Goal: Transaction & Acquisition: Purchase product/service

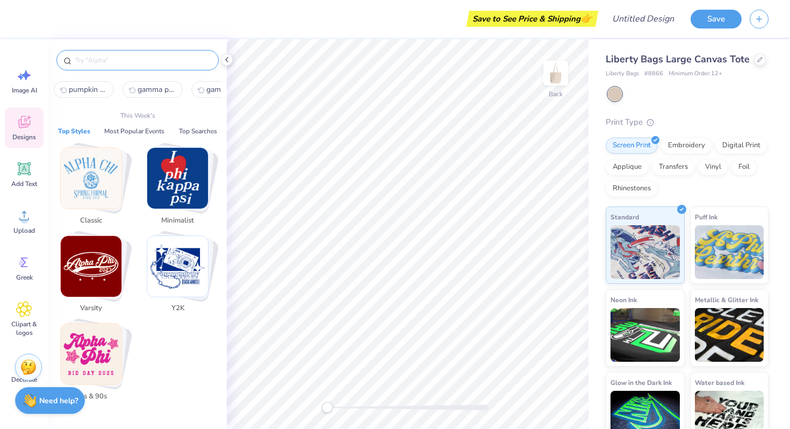
click at [115, 61] on input "text" at bounding box center [143, 60] width 138 height 11
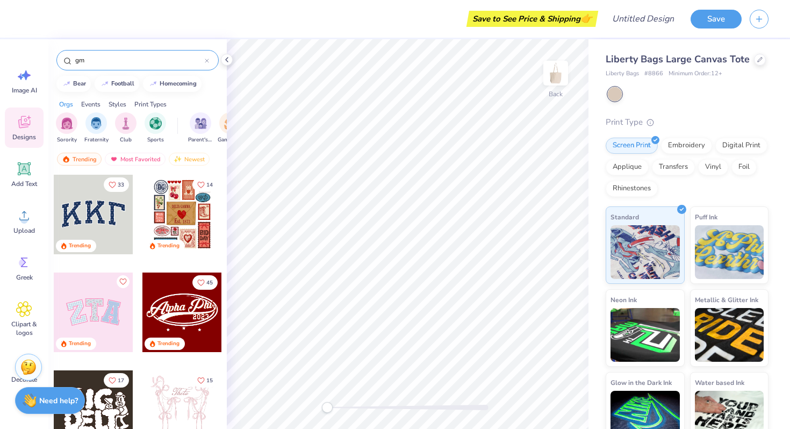
type input "g"
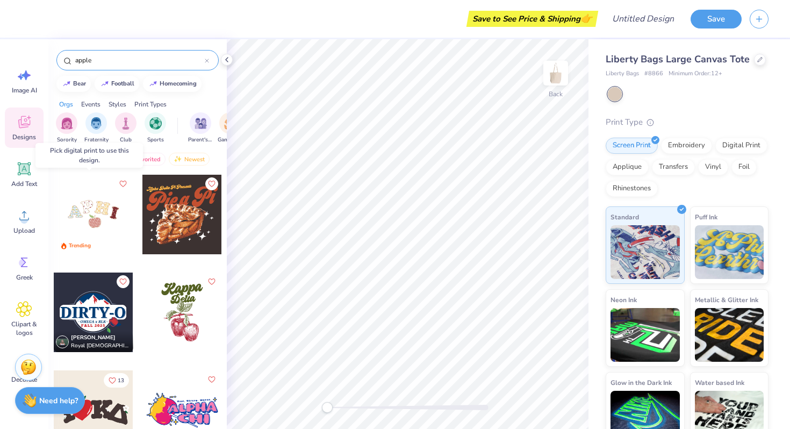
type input "apple"
click at [85, 223] on div at bounding box center [94, 215] width 80 height 80
drag, startPoint x: 107, startPoint y: 206, endPoint x: 70, endPoint y: 225, distance: 41.3
click at [70, 225] on div at bounding box center [94, 215] width 80 height 80
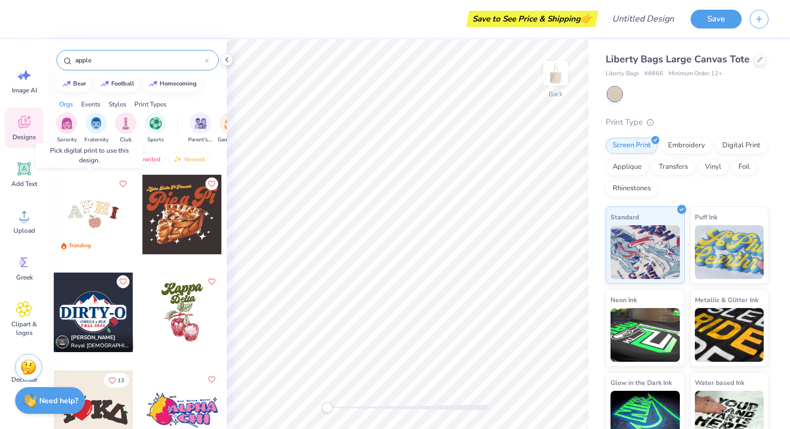
click at [70, 225] on div at bounding box center [94, 215] width 80 height 80
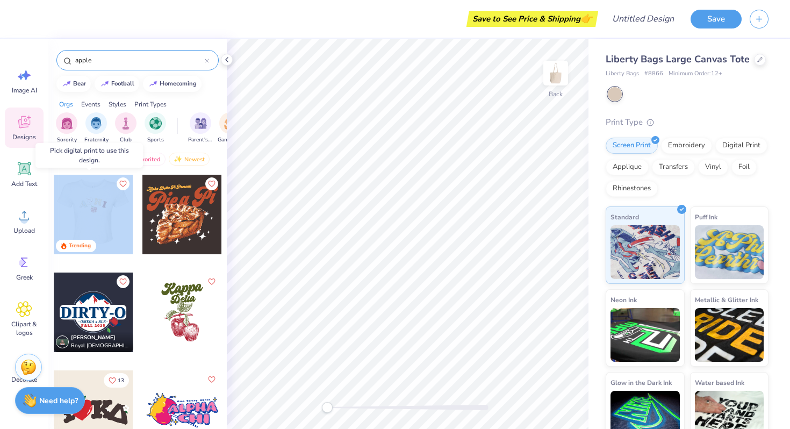
click at [54, 225] on div at bounding box center [14, 215] width 80 height 80
drag, startPoint x: 99, startPoint y: 223, endPoint x: 55, endPoint y: 211, distance: 45.8
click at [53, 211] on div at bounding box center [14, 215] width 80 height 80
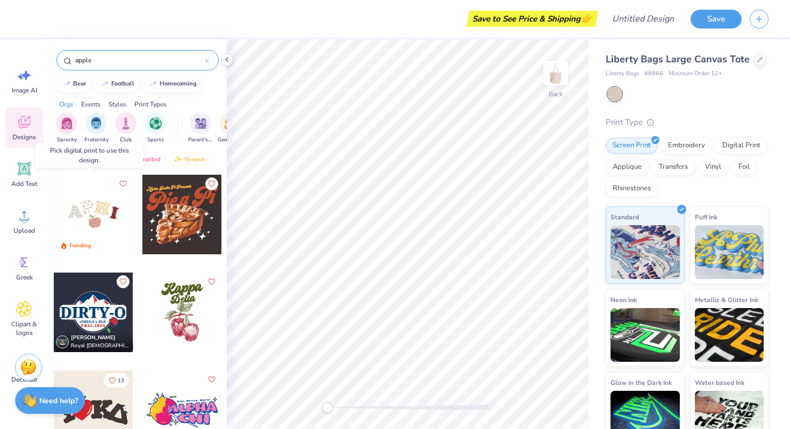
click at [90, 216] on div at bounding box center [94, 215] width 80 height 80
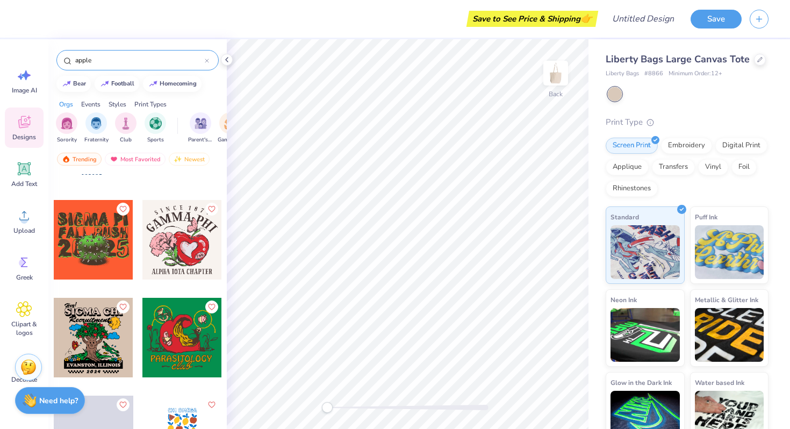
scroll to position [365, 0]
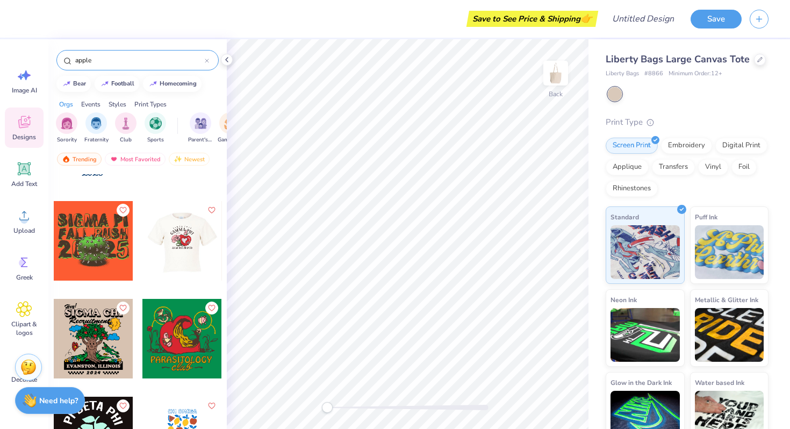
click at [173, 247] on div at bounding box center [182, 241] width 80 height 80
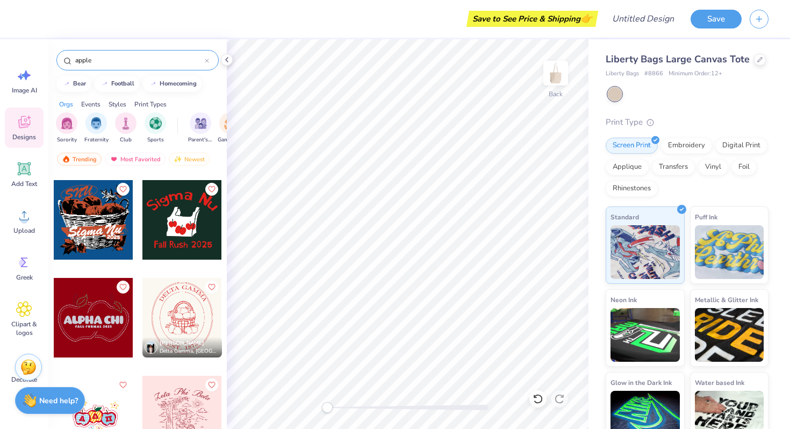
scroll to position [970, 0]
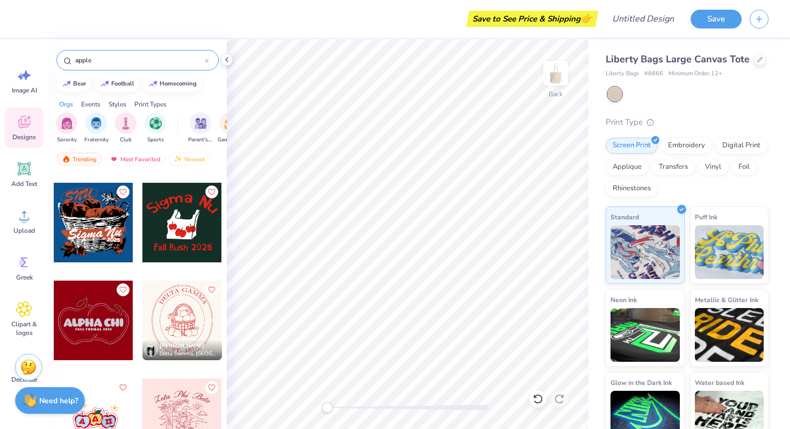
click at [191, 320] on div at bounding box center [182, 320] width 80 height 80
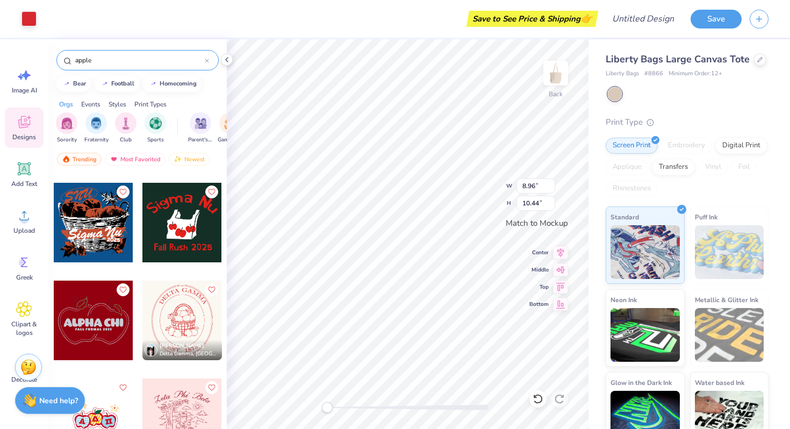
click at [486, 408] on div "Back W 8.96 8.96 " H 10.44 10.44 " Match to Mockup Center Middle Top Bottom" at bounding box center [408, 233] width 362 height 389
type input "10.92"
type input "12.72"
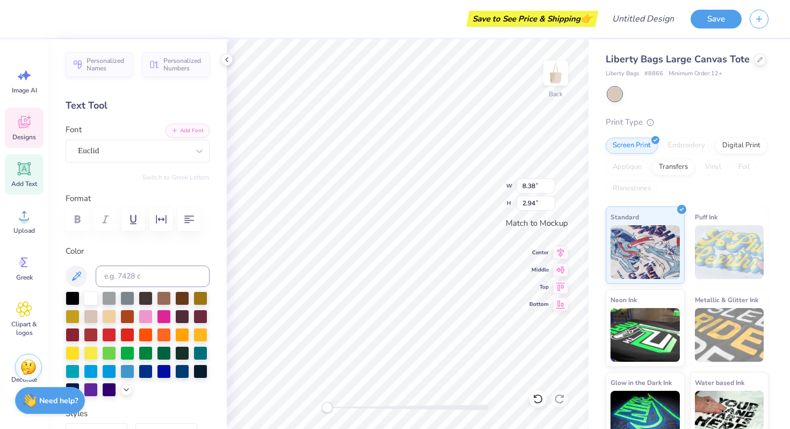
type textarea "D"
type textarea "GAMMA PHI BETA"
type input "8.73"
type input "3.03"
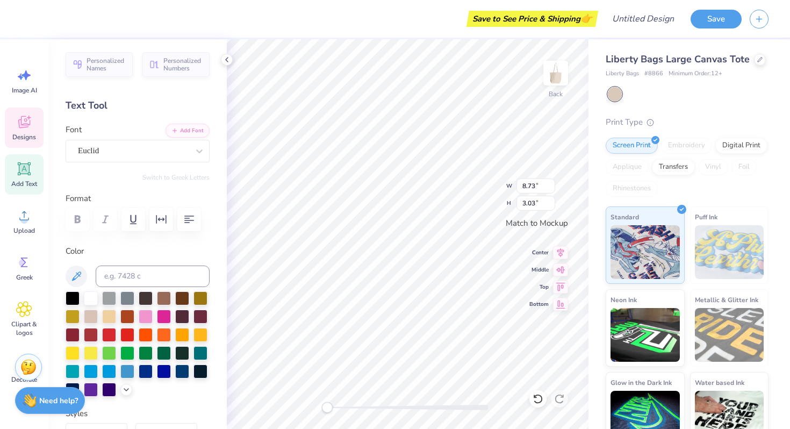
type input "5.49"
type input "1.33"
type textarea "EST. 1874"
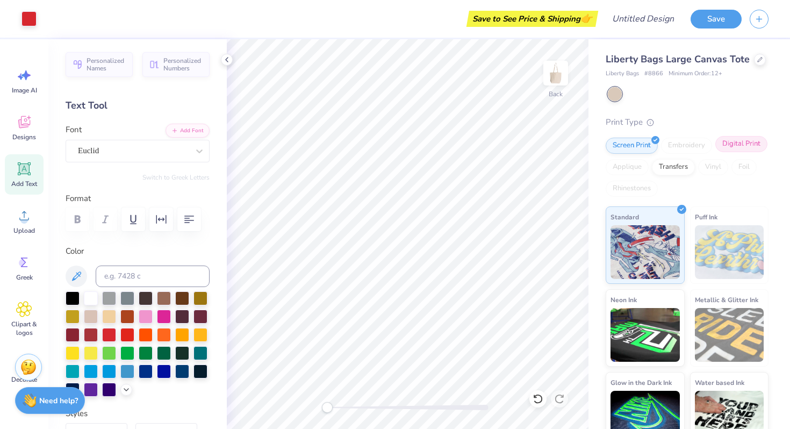
scroll to position [35, 0]
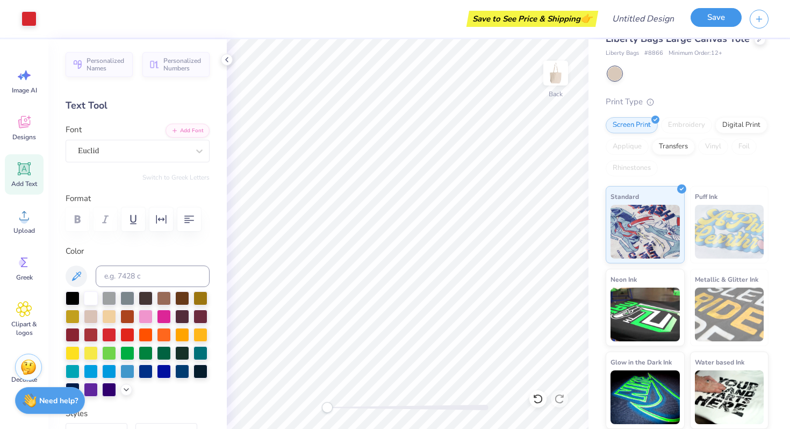
click at [711, 12] on button "Save" at bounding box center [715, 17] width 51 height 19
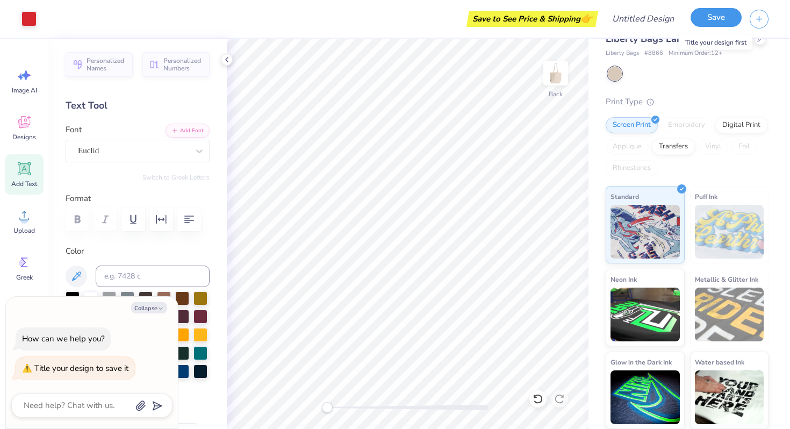
click at [714, 13] on button "Save" at bounding box center [715, 17] width 51 height 19
type textarea "x"
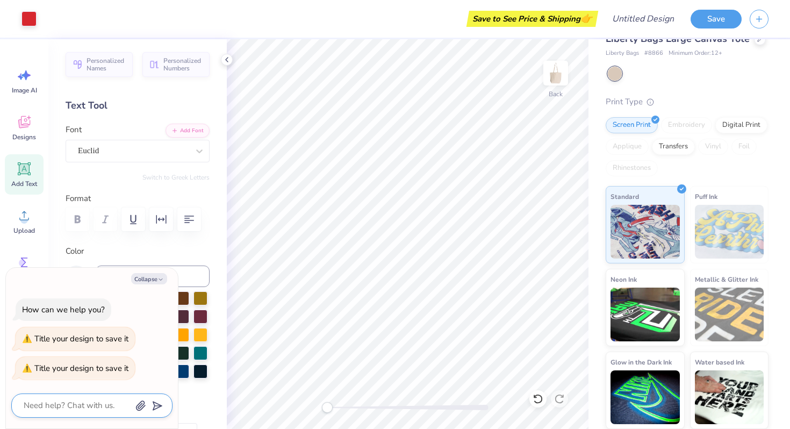
click at [95, 401] on textarea at bounding box center [77, 405] width 109 height 15
type textarea "s"
type textarea "x"
type textarea "si"
type textarea "x"
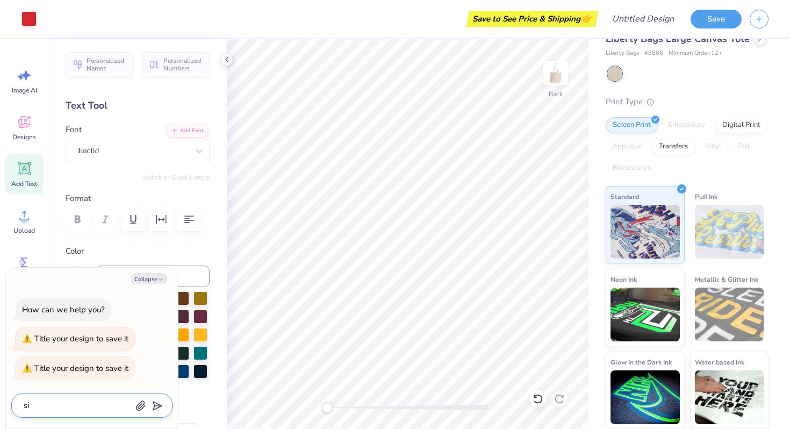
type textarea "sis"
type textarea "x"
type textarea "sist"
type textarea "x"
type textarea "siste"
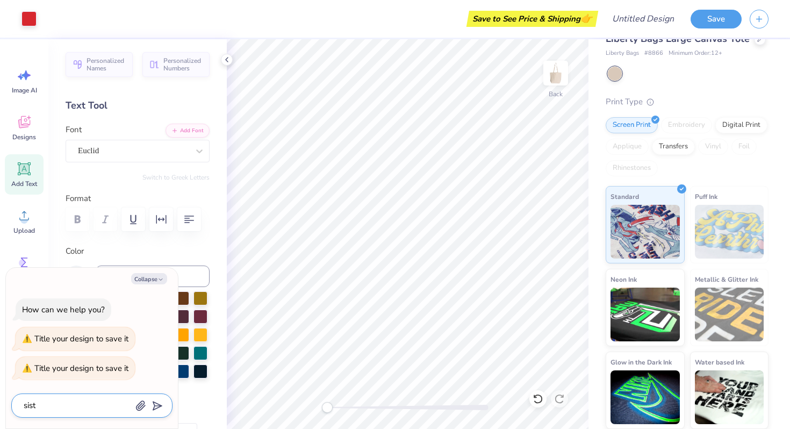
type textarea "x"
type textarea "sister"
type textarea "x"
type textarea "sisterh"
type textarea "x"
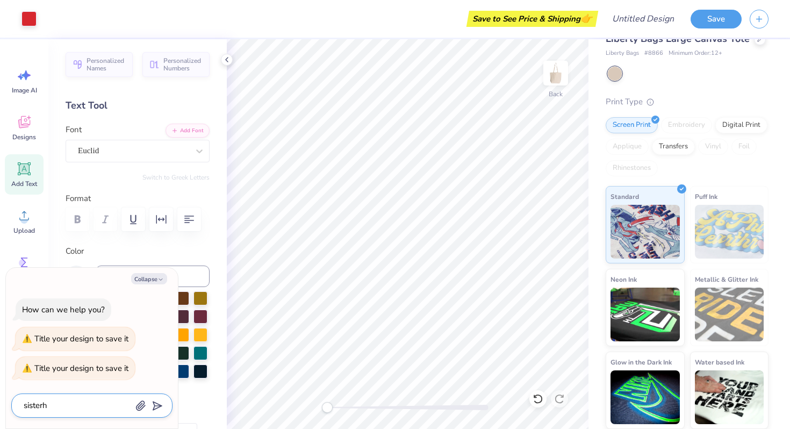
type textarea "sisterho"
type textarea "x"
type textarea "sisterhoo"
type textarea "x"
type textarea "sisterhood"
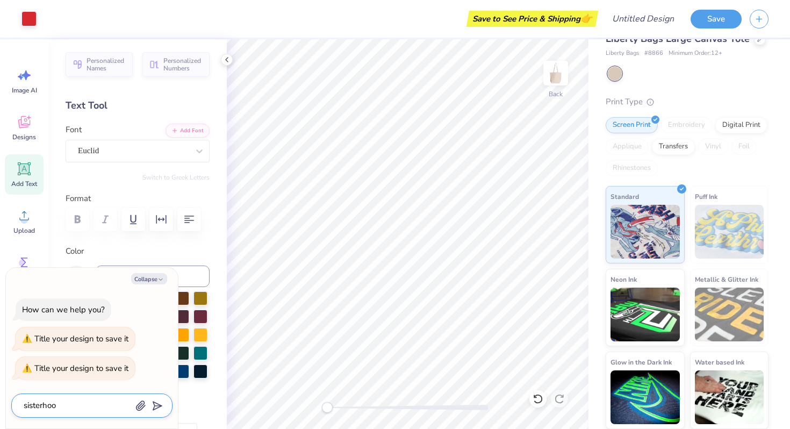
type textarea "x"
type textarea "sisterhood"
type textarea "x"
type textarea "sisterhood r"
type textarea "x"
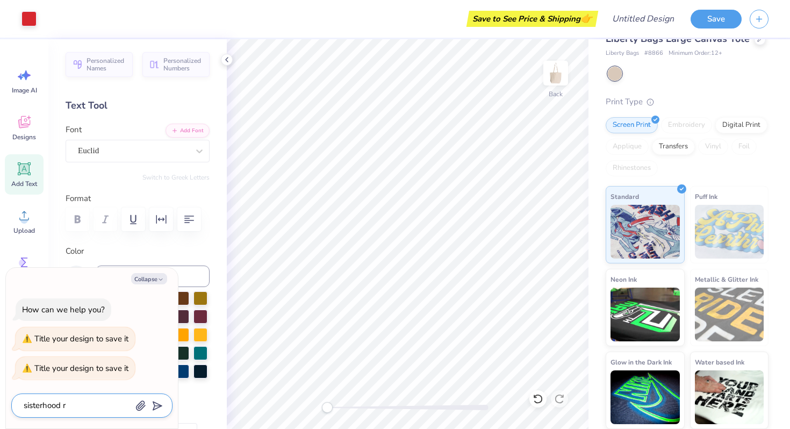
type textarea "sisterhood re"
type textarea "x"
type textarea "sisterhood ret"
type textarea "x"
type textarea "sisterhood retr"
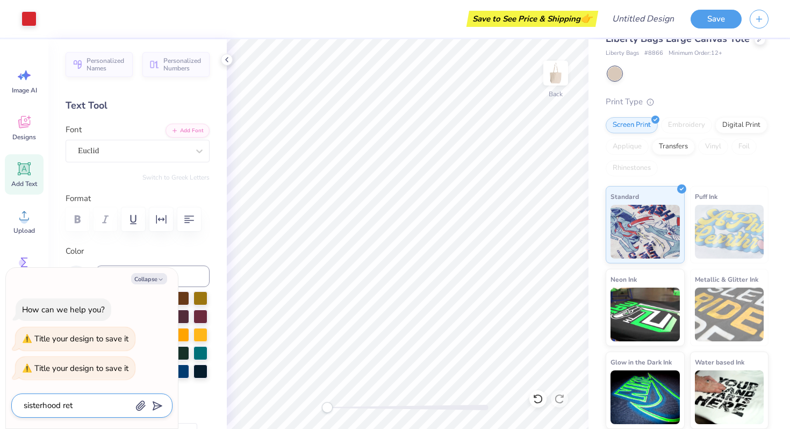
type textarea "x"
type textarea "sisterhood retre"
type textarea "x"
type textarea "sisterhood retrea"
type textarea "x"
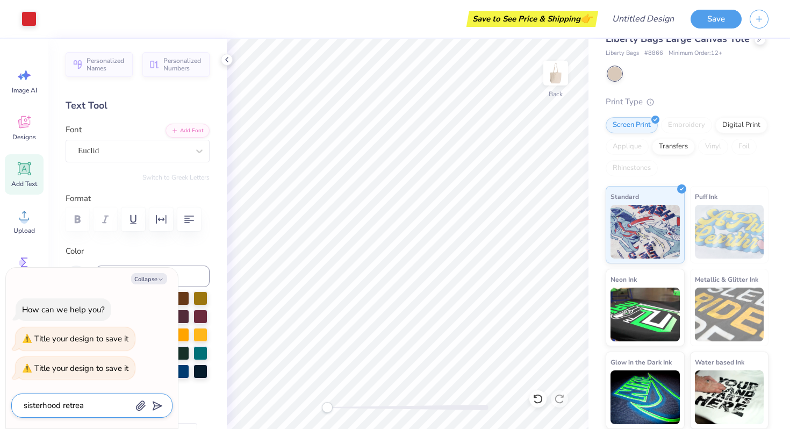
type textarea "sisterhood retreat"
type textarea "x"
type textarea "sisterhood retreat?"
type textarea "x"
type textarea "sisterhood retreat?"
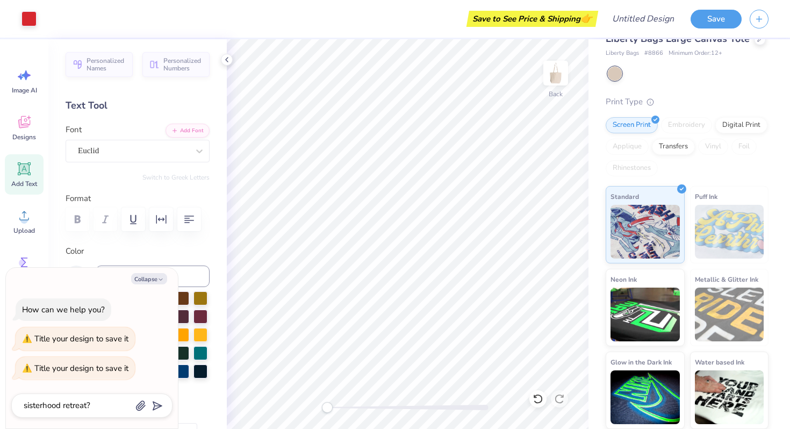
type input "sisterhood retreat?"
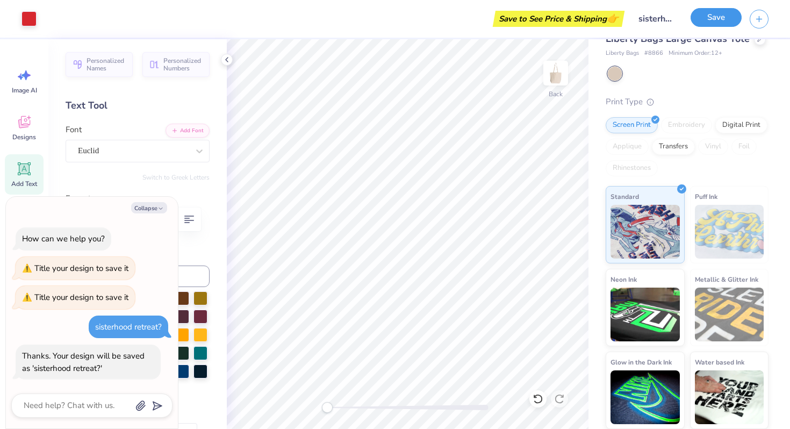
click at [712, 13] on button "Save" at bounding box center [715, 17] width 51 height 19
type textarea "x"
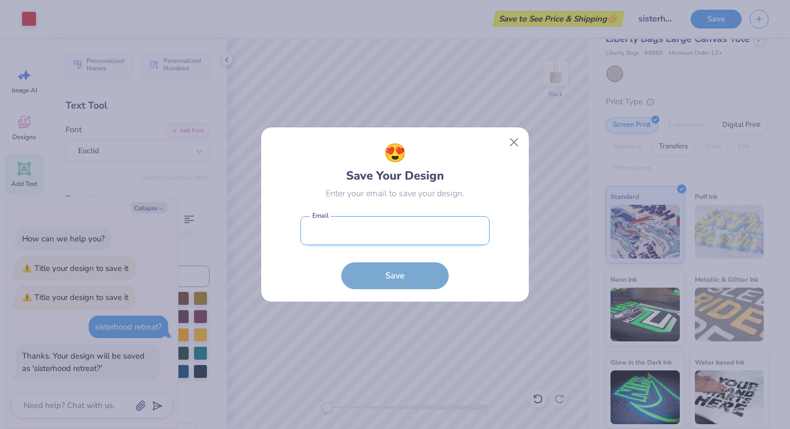
click at [401, 230] on input "email" at bounding box center [394, 231] width 189 height 30
type input "ukgpbevp@gmail.com"
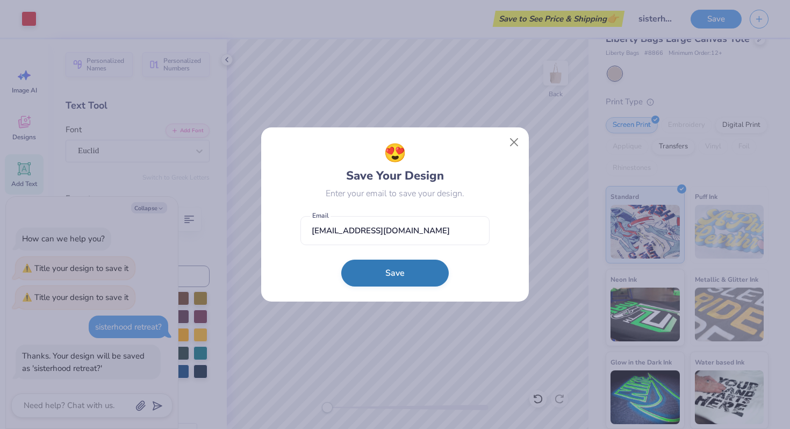
click at [385, 270] on button "Save" at bounding box center [394, 272] width 107 height 27
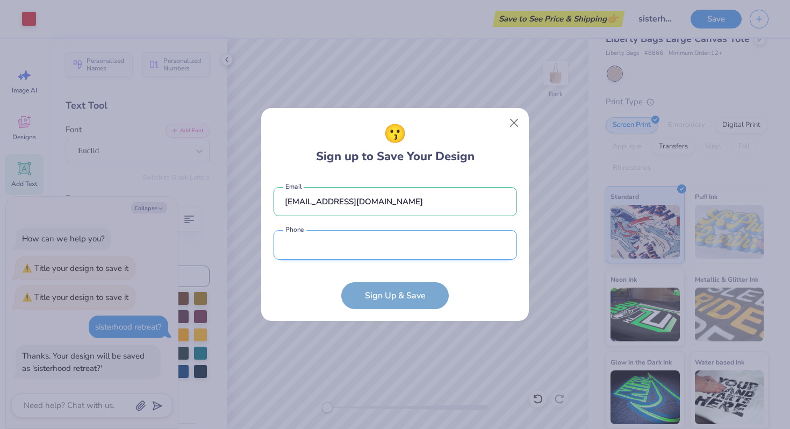
click at [379, 258] on input "tel" at bounding box center [394, 245] width 243 height 30
type input "(303) 916-1441"
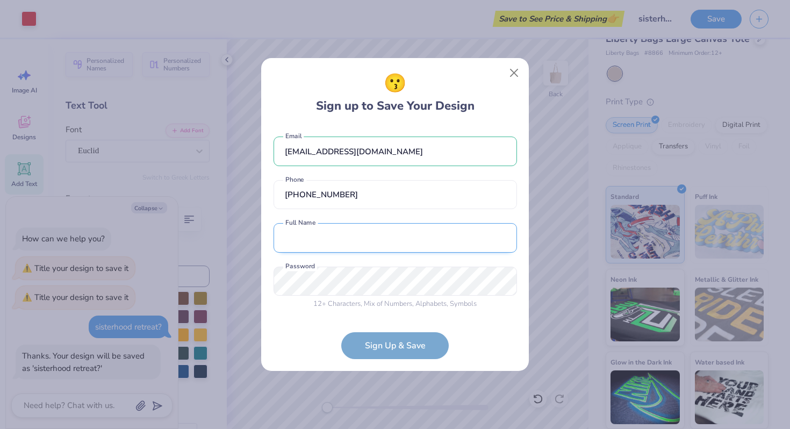
click at [359, 234] on input "text" at bounding box center [394, 238] width 243 height 30
type input "Susan Kate James"
click at [394, 348] on form "ukgpbevp@gmail.com Email (303) 916-1441 Phone Susan Kate James Full Name 12 + C…" at bounding box center [394, 242] width 243 height 233
click at [254, 256] on div "😗 Sign up to Save Your Design ukgpbevp@gmail.com Email (303) 916-1441 Phone Sus…" at bounding box center [395, 214] width 790 height 429
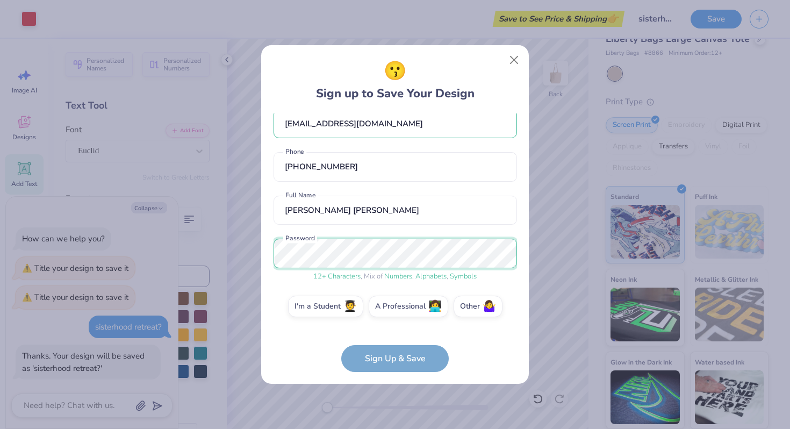
scroll to position [0, 0]
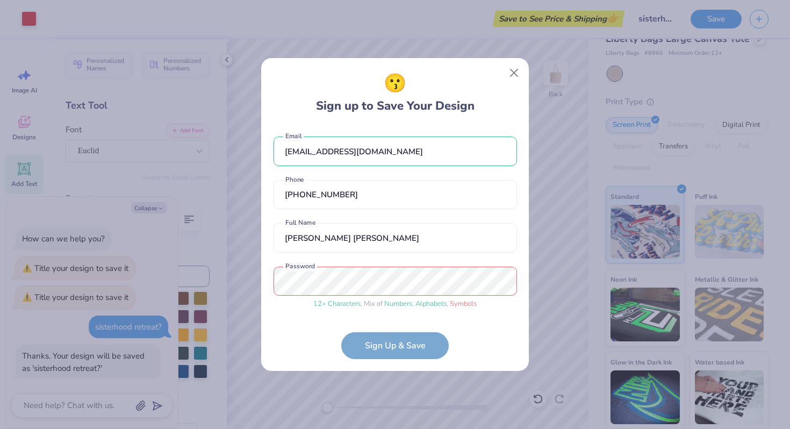
click at [378, 338] on form "ukgpbevp@gmail.com Email (303) 916-1441 Phone Susan Kate James Full Name 12 + C…" at bounding box center [394, 242] width 243 height 233
click at [380, 345] on form "ukgpbevp@gmail.com Email (303) 916-1441 Phone Susan Kate James Full Name 12 + C…" at bounding box center [394, 242] width 243 height 233
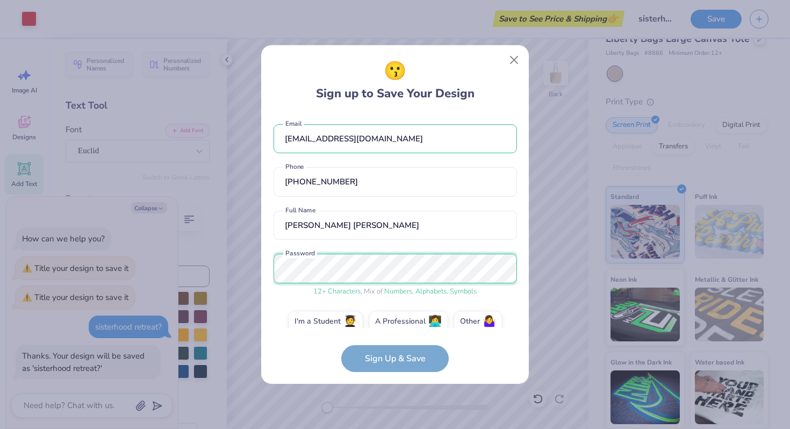
scroll to position [15, 0]
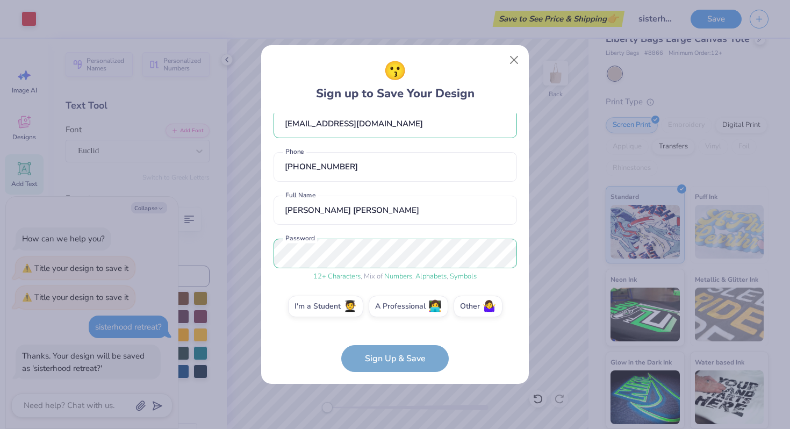
click at [399, 361] on form "ukgpbevp@gmail.com Email (303) 916-1441 Phone Susan Kate James Full Name 12 + C…" at bounding box center [394, 242] width 243 height 258
click at [377, 355] on form "ukgpbevp@gmail.com Email (303) 916-1441 Phone Susan Kate James Full Name 12 + C…" at bounding box center [394, 242] width 243 height 258
click at [462, 311] on label "Other 🤷‍♀️" at bounding box center [477, 304] width 49 height 21
click at [399, 321] on input "Other 🤷‍♀️" at bounding box center [395, 324] width 7 height 7
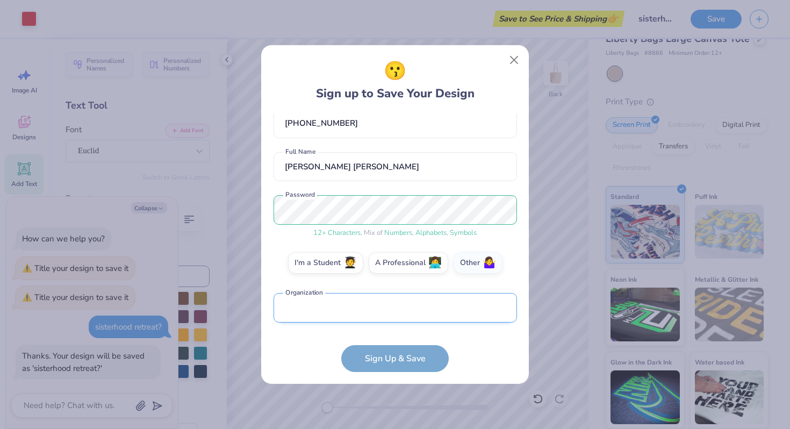
click at [379, 314] on input "text" at bounding box center [394, 308] width 243 height 30
click at [365, 312] on input "text" at bounding box center [394, 308] width 243 height 30
click at [337, 269] on label "I'm a Student 🧑‍🎓" at bounding box center [325, 260] width 75 height 21
click at [392, 321] on input "I'm a Student 🧑‍🎓" at bounding box center [395, 324] width 7 height 7
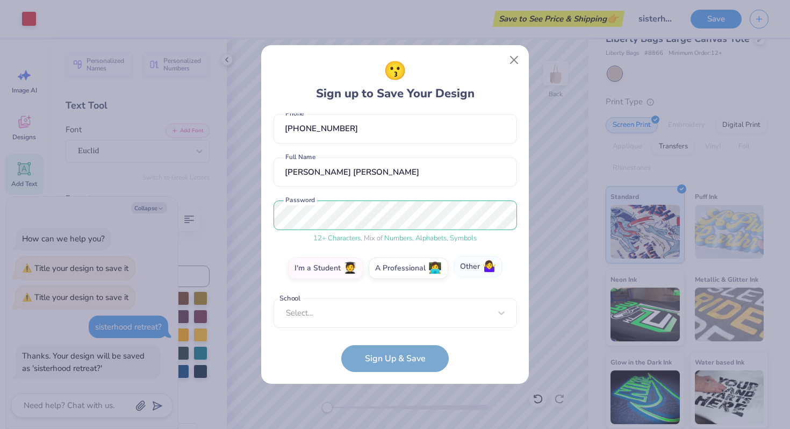
click at [470, 268] on label "Other 🤷‍♀️" at bounding box center [477, 266] width 49 height 21
click at [399, 321] on input "Other 🤷‍♀️" at bounding box center [395, 324] width 7 height 7
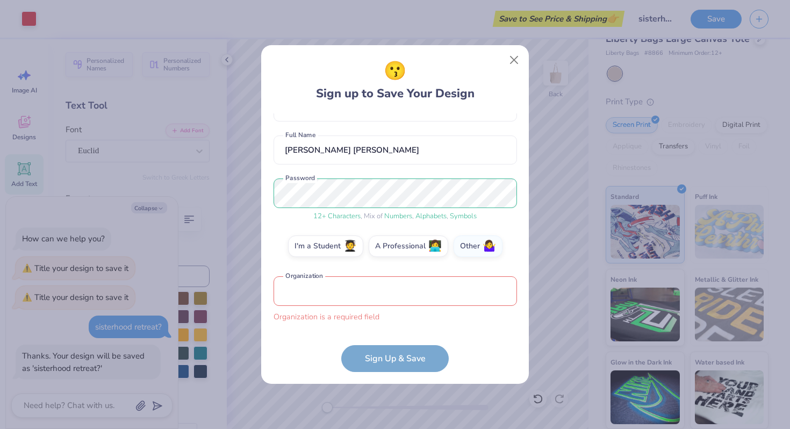
click at [342, 299] on input "text" at bounding box center [394, 291] width 243 height 30
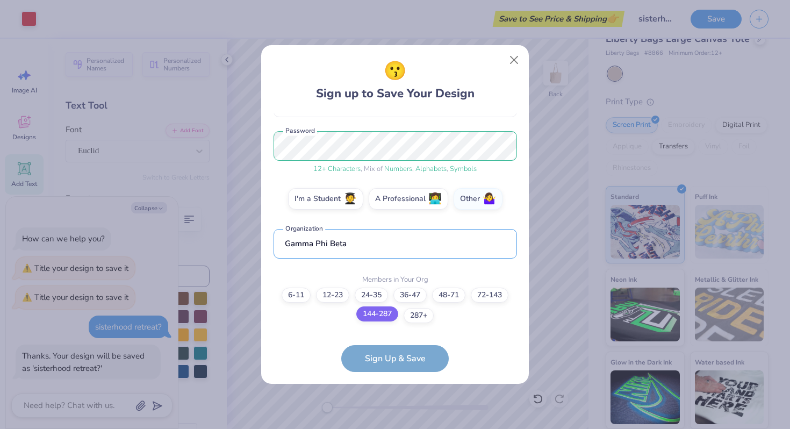
type input "Gamma Phi Beta"
click at [378, 316] on label "144-287" at bounding box center [377, 313] width 42 height 15
click at [392, 424] on input "144-287" at bounding box center [395, 427] width 7 height 7
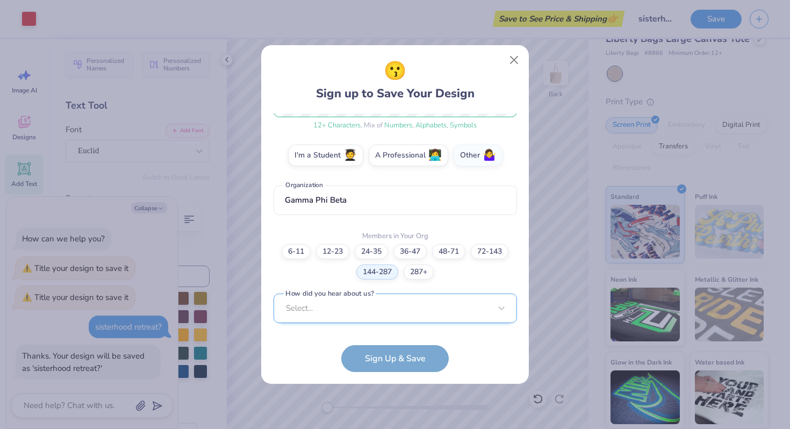
click at [395, 307] on div "Select..." at bounding box center [394, 308] width 243 height 30
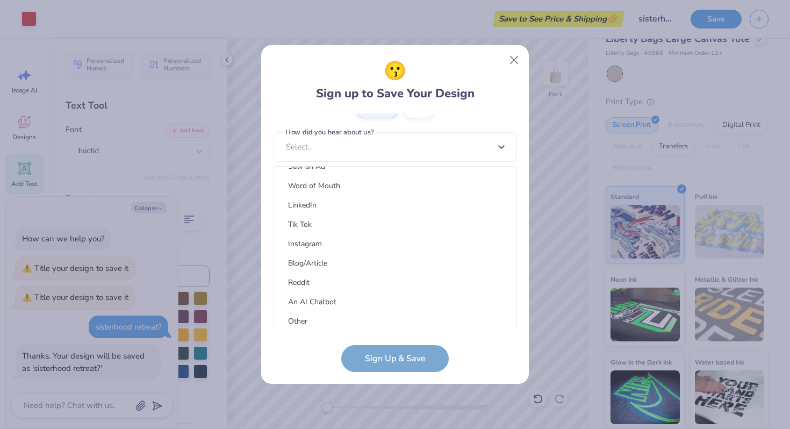
scroll to position [136, 0]
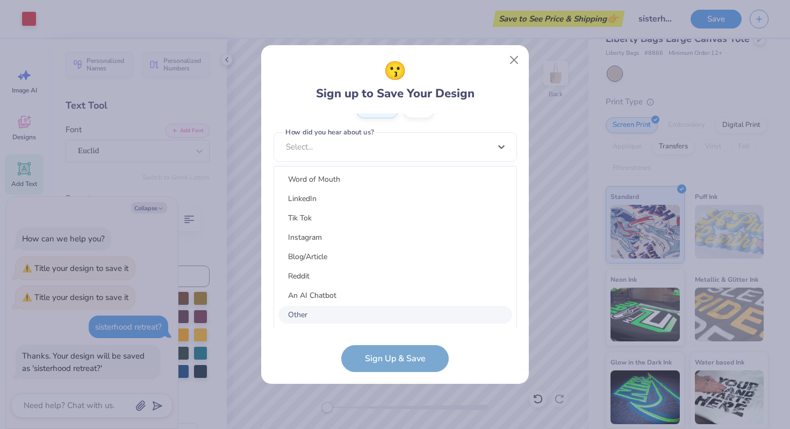
click at [369, 315] on div "Other" at bounding box center [395, 315] width 234 height 18
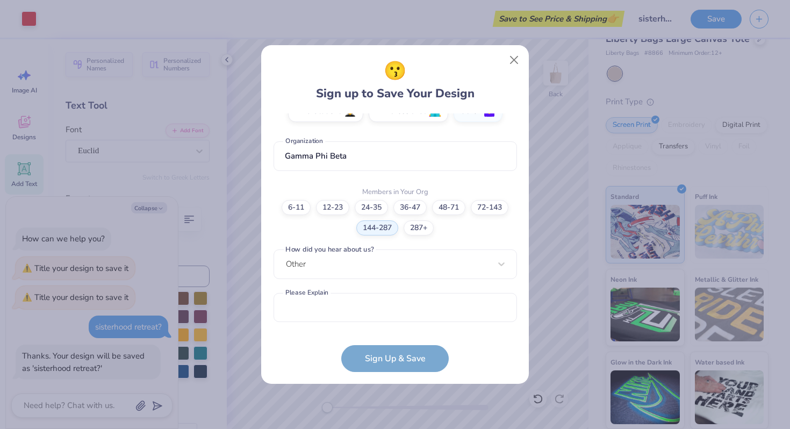
scroll to position [209, 0]
click at [391, 365] on form "ukgpbevp@gmail.com Email (303) 916-1441 Phone Susan Kate James Full Name 12 + C…" at bounding box center [394, 242] width 243 height 258
click at [392, 284] on div "ukgpbevp@gmail.com Email (303) 916-1441 Phone Susan Kate James Full Name 12 + C…" at bounding box center [394, 220] width 243 height 214
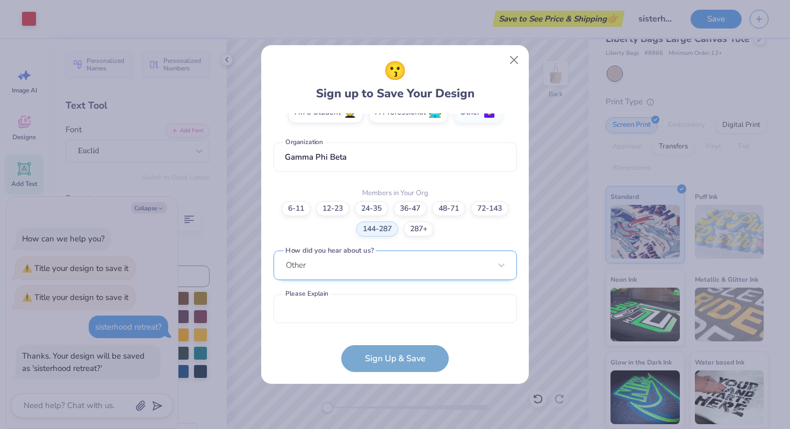
click at [406, 256] on div "Other" at bounding box center [394, 265] width 243 height 30
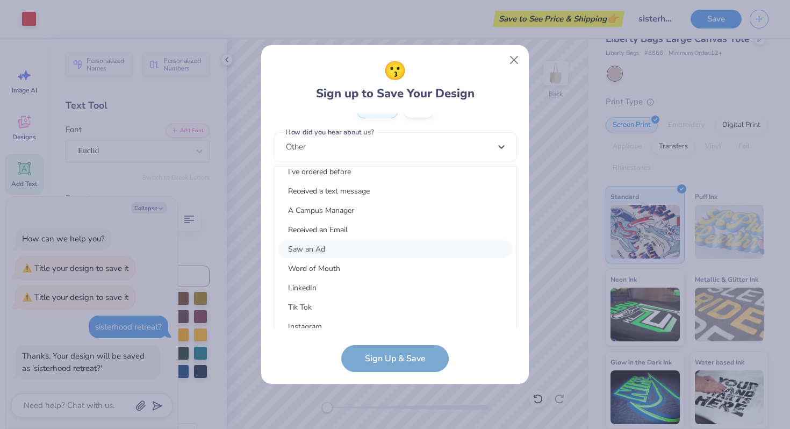
scroll to position [75, 0]
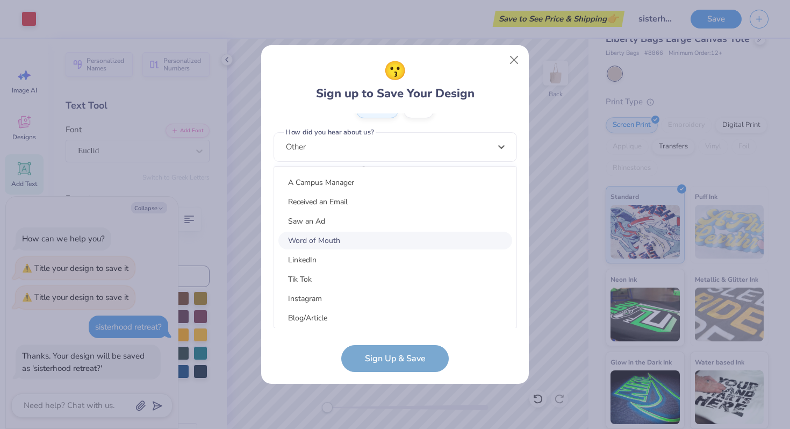
click at [378, 246] on div "Word of Mouth" at bounding box center [395, 241] width 234 height 18
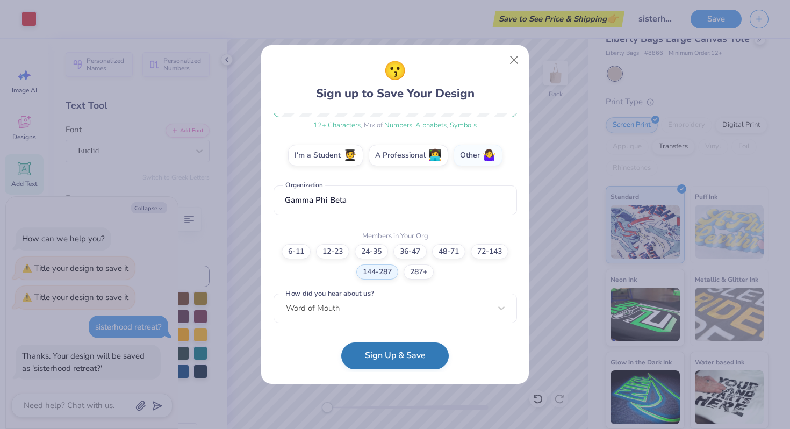
click at [388, 358] on button "Sign Up & Save" at bounding box center [394, 355] width 107 height 27
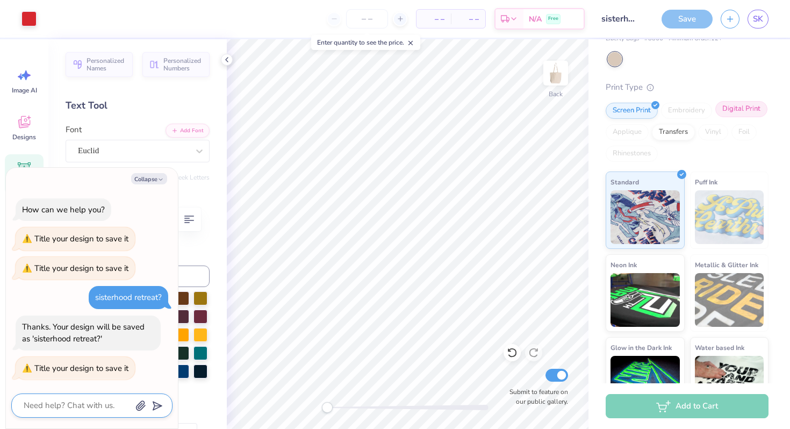
scroll to position [53, 0]
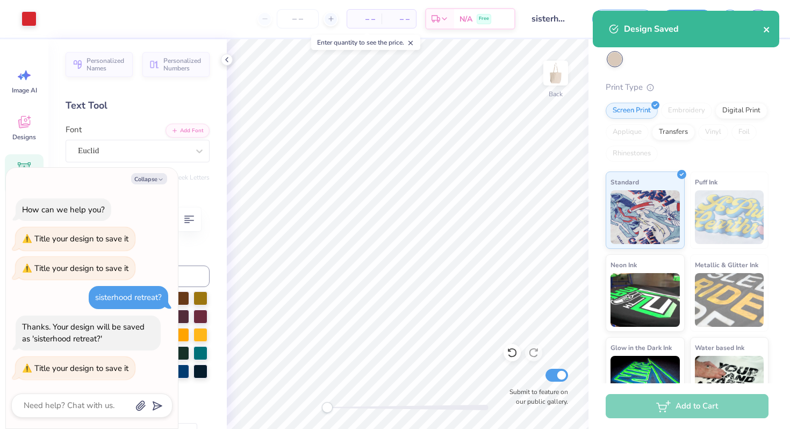
click at [764, 32] on icon "close" at bounding box center [765, 29] width 5 height 5
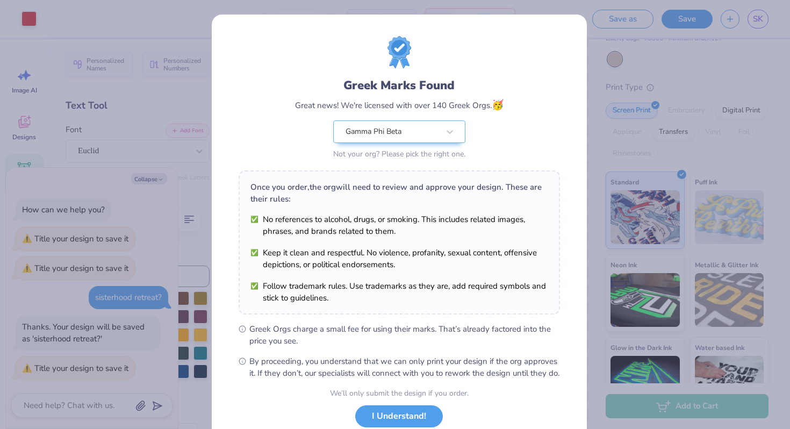
click at [589, 26] on div "Greek Marks Found Great news! We're licensed with over 140 Greek Orgs. 🥳 Gamma …" at bounding box center [395, 214] width 790 height 429
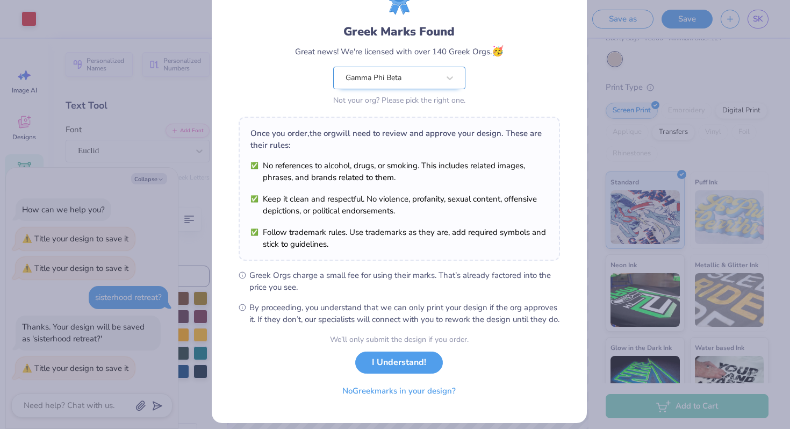
scroll to position [74, 0]
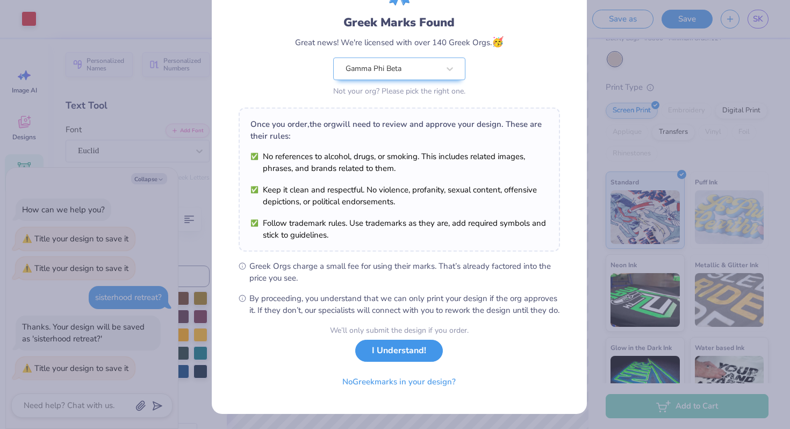
click at [422, 360] on button "I Understand!" at bounding box center [399, 351] width 88 height 22
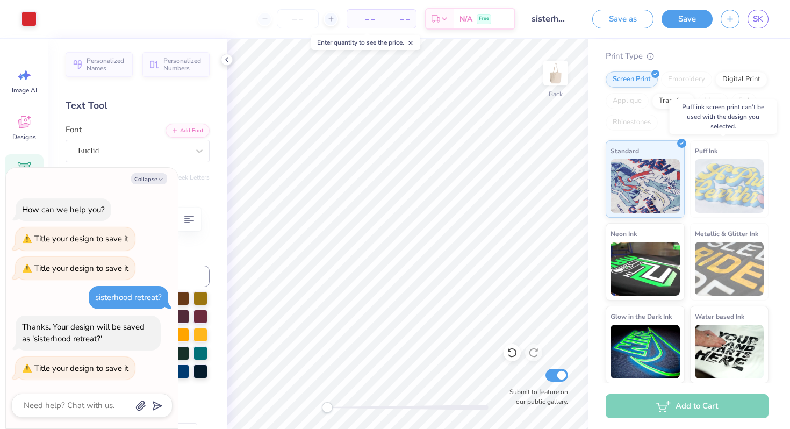
scroll to position [0, 0]
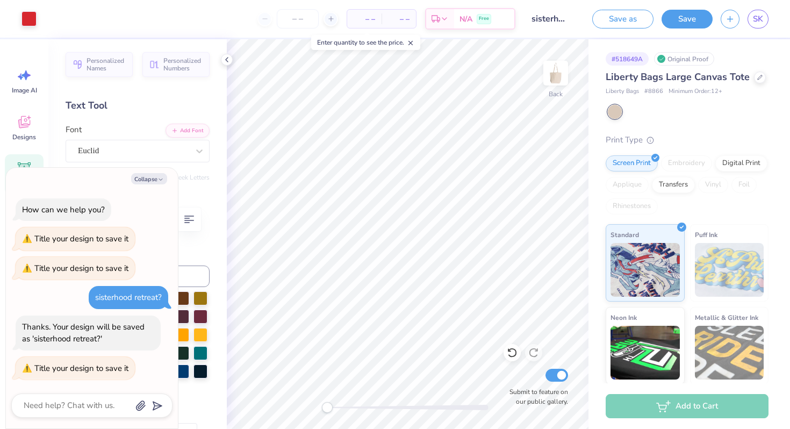
click at [688, 401] on div "Add to Cart" at bounding box center [686, 406] width 163 height 24
click at [618, 119] on div at bounding box center [615, 112] width 14 height 14
click at [641, 170] on div "Screen Print" at bounding box center [631, 162] width 52 height 16
click at [643, 283] on img at bounding box center [644, 268] width 69 height 54
type textarea "x"
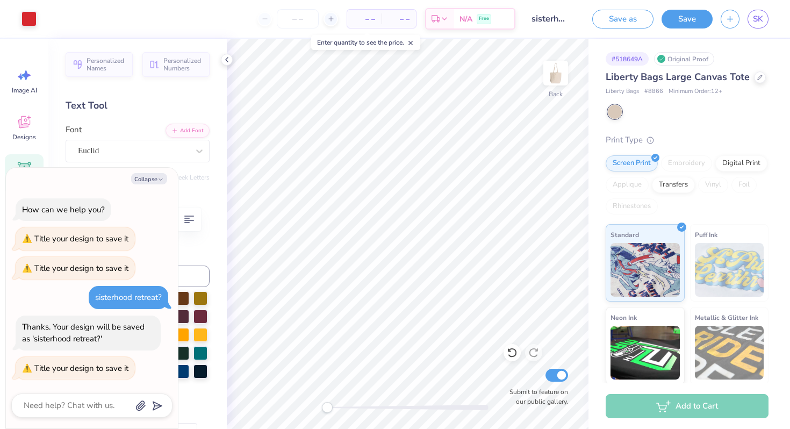
click at [669, 416] on div "Add to Cart" at bounding box center [686, 406] width 163 height 24
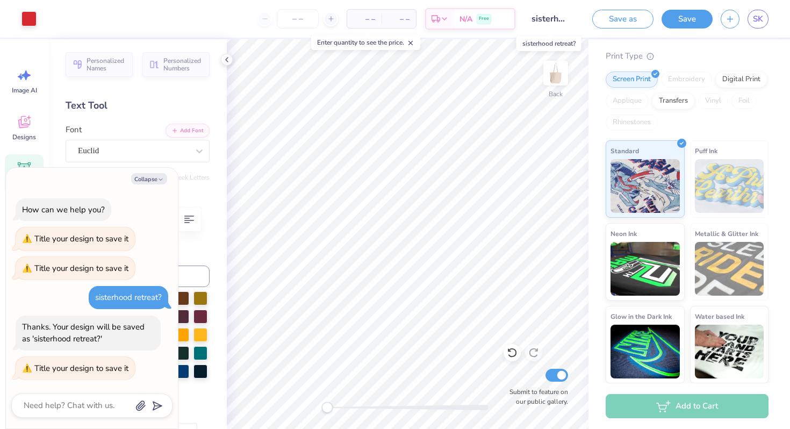
click at [565, 21] on input "sisterhood retreat?" at bounding box center [549, 18] width 53 height 21
click at [676, 27] on div "Save" at bounding box center [686, 19] width 51 height 19
click at [669, 399] on div "Add to Cart" at bounding box center [686, 406] width 163 height 24
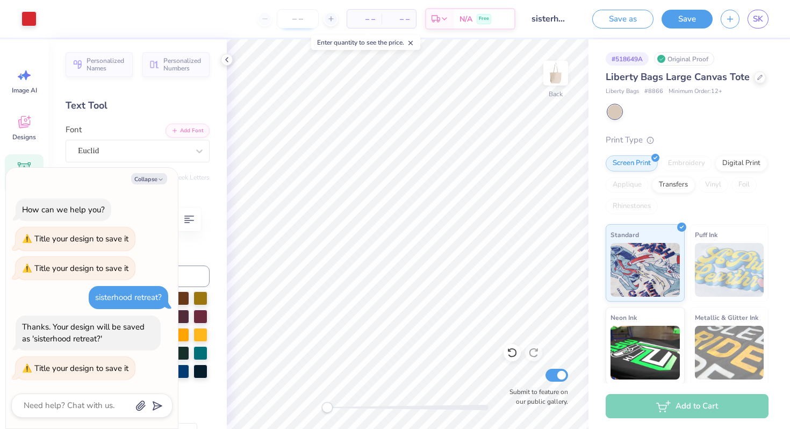
click at [308, 22] on input "number" at bounding box center [298, 18] width 42 height 19
type input "150"
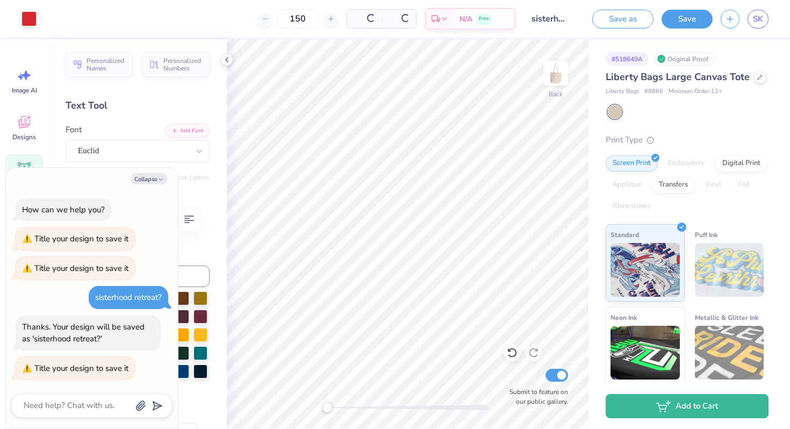
type textarea "x"
type input "100"
type textarea "x"
type input "1"
type textarea "x"
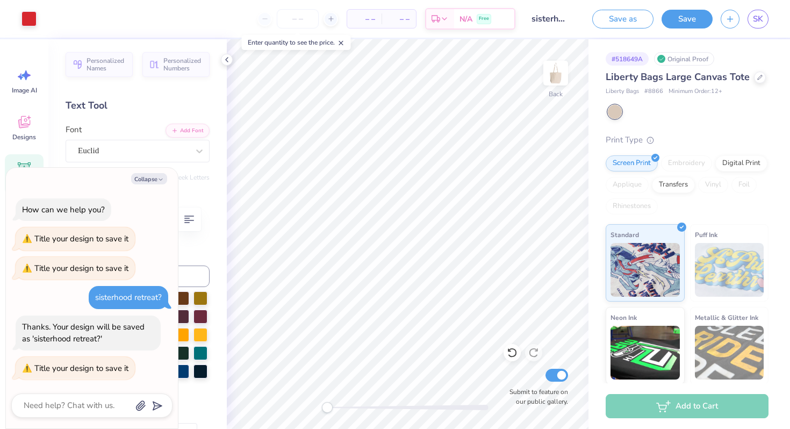
type input "1"
type textarea "x"
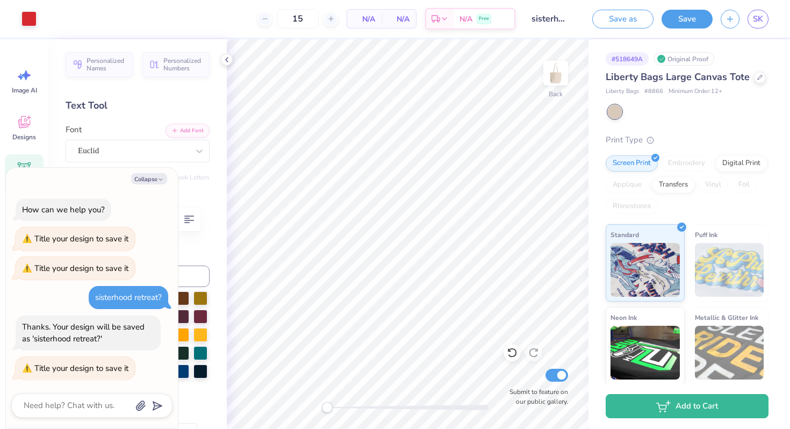
type input "150"
type textarea "x"
type input "150"
click at [158, 116] on div "Personalized Names Personalized Numbers Text Tool Add Font Font Euclid Switch t…" at bounding box center [137, 233] width 178 height 389
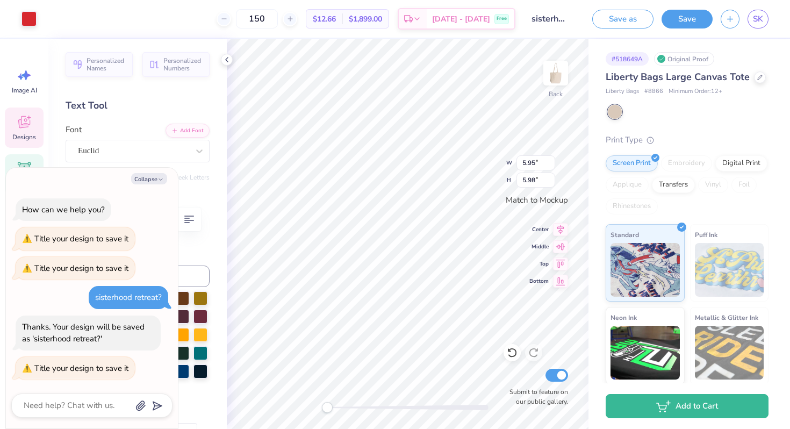
type textarea "x"
type input "8.73"
type input "3.03"
click at [209, 264] on div "Personalized Names Personalized Numbers Text Tool Add Font Font Euclid Switch t…" at bounding box center [137, 233] width 178 height 389
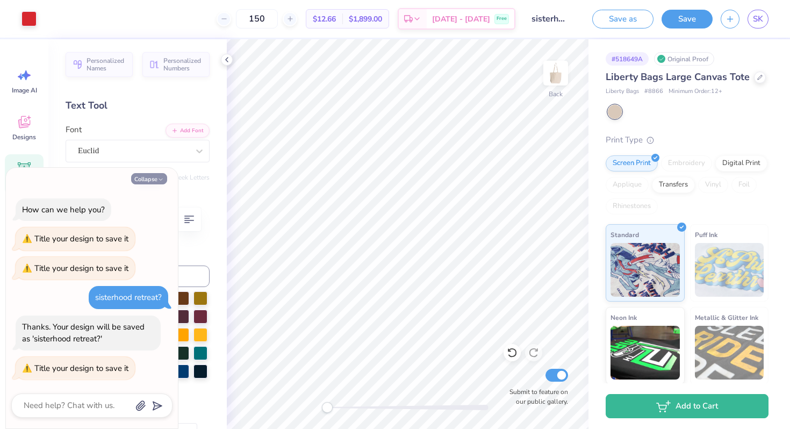
click at [148, 174] on button "Collapse" at bounding box center [149, 178] width 36 height 11
type textarea "x"
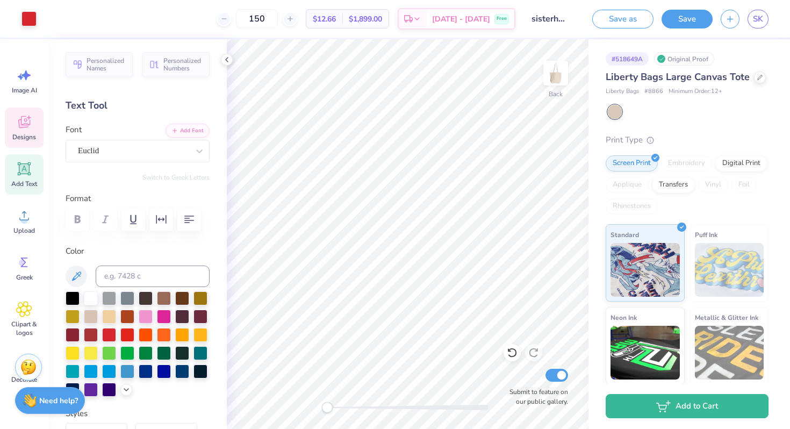
click at [27, 122] on icon at bounding box center [24, 122] width 16 height 16
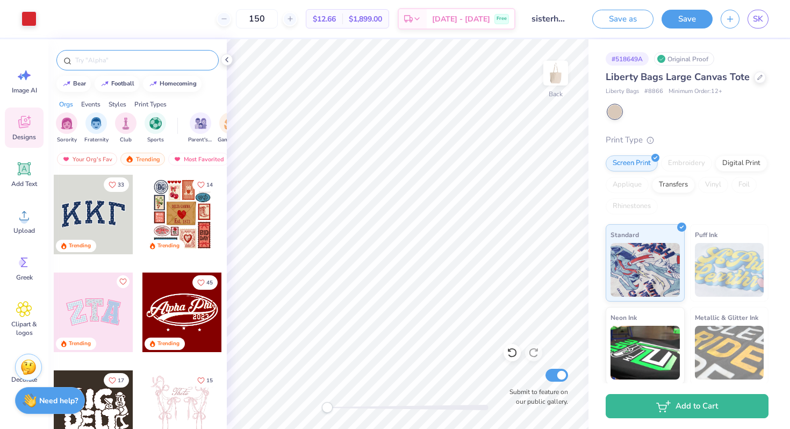
click at [126, 59] on input "text" at bounding box center [143, 60] width 138 height 11
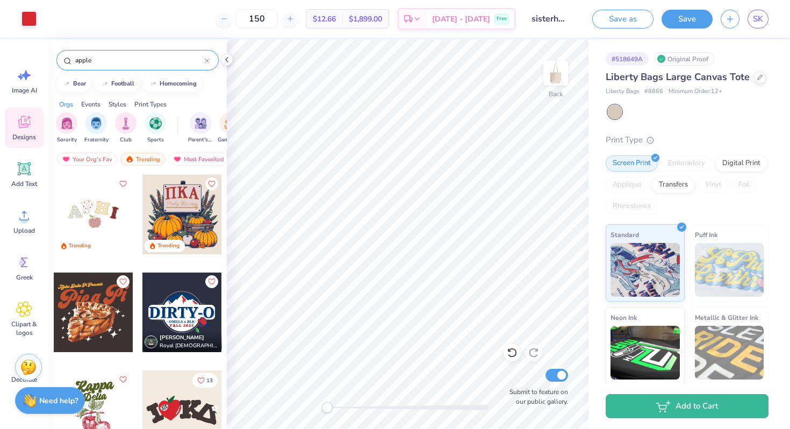
type input "apple"
click at [90, 202] on div at bounding box center [94, 215] width 80 height 80
click at [100, 218] on div at bounding box center [94, 215] width 80 height 80
click at [86, 206] on div at bounding box center [93, 215] width 80 height 80
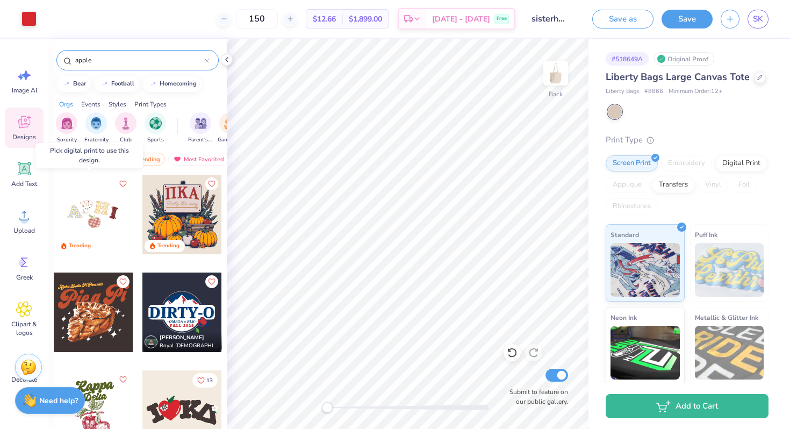
click at [86, 206] on div at bounding box center [13, 215] width 239 height 80
drag, startPoint x: 100, startPoint y: 208, endPoint x: 105, endPoint y: 212, distance: 6.6
click at [105, 212] on div at bounding box center [94, 215] width 80 height 80
click at [715, 170] on div "Digital Print" at bounding box center [741, 162] width 52 height 16
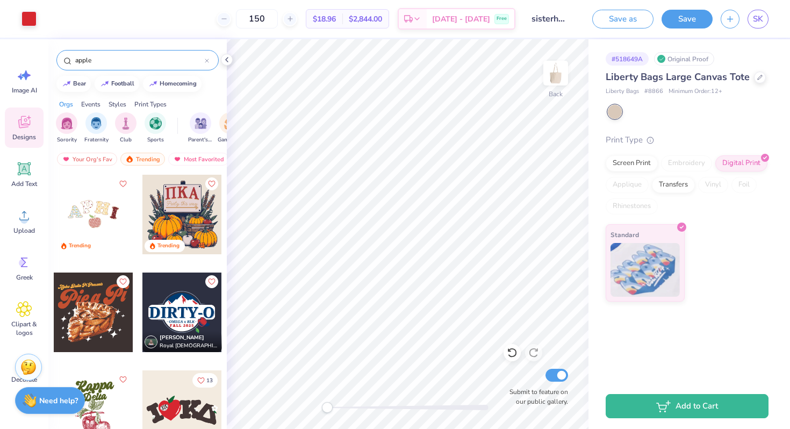
click at [75, 197] on div at bounding box center [94, 215] width 80 height 80
type input "5.57"
type input "1.33"
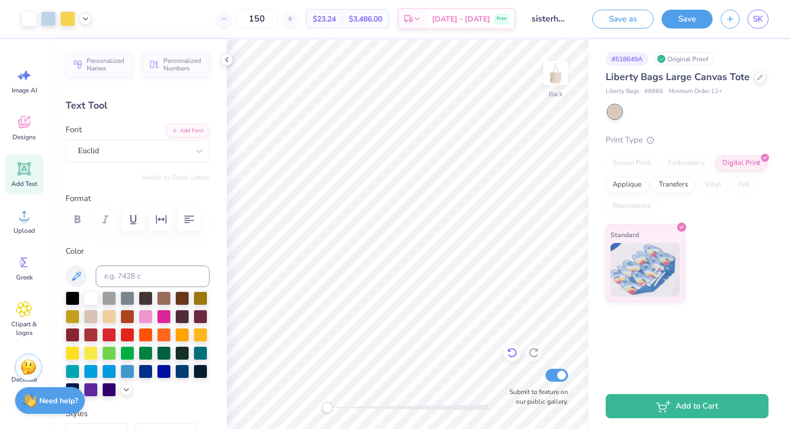
click at [512, 351] on div "Back Submit to feature on our public gallery." at bounding box center [408, 233] width 362 height 389
type input "2.50"
type input "2.57"
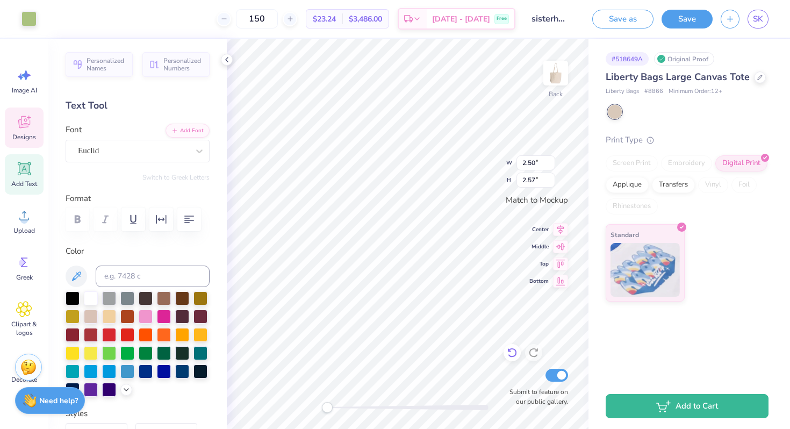
type input "3.22"
type input "2.77"
type input "3.06"
type input "2.65"
type input "3.11"
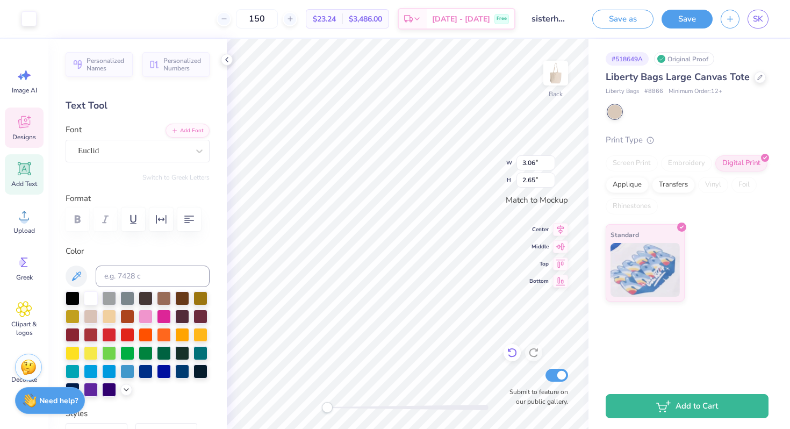
type input "2.66"
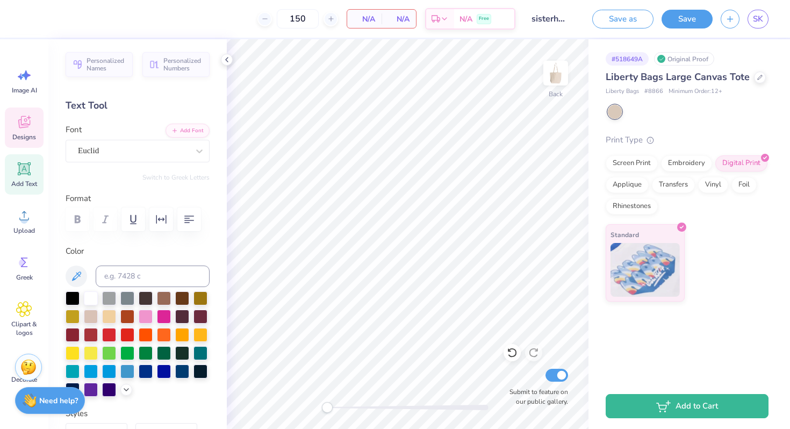
click at [24, 136] on span "Designs" at bounding box center [24, 137] width 24 height 9
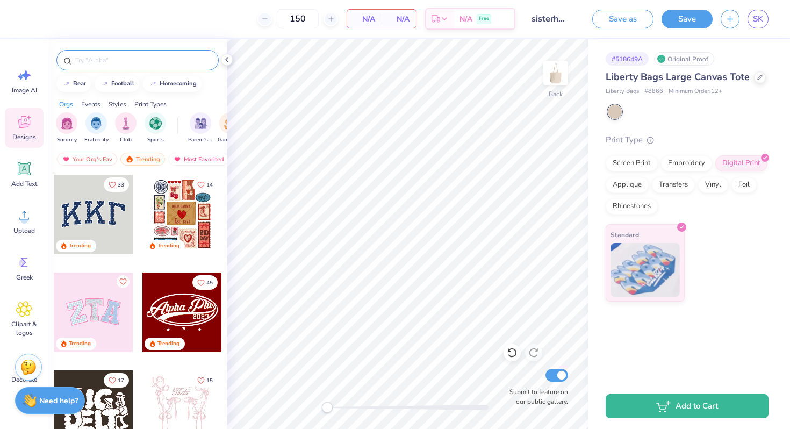
click at [109, 57] on input "text" at bounding box center [143, 60] width 138 height 11
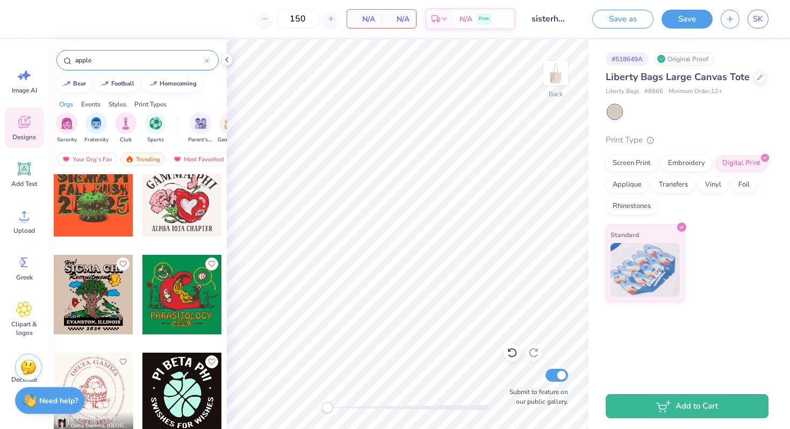
scroll to position [590, 0]
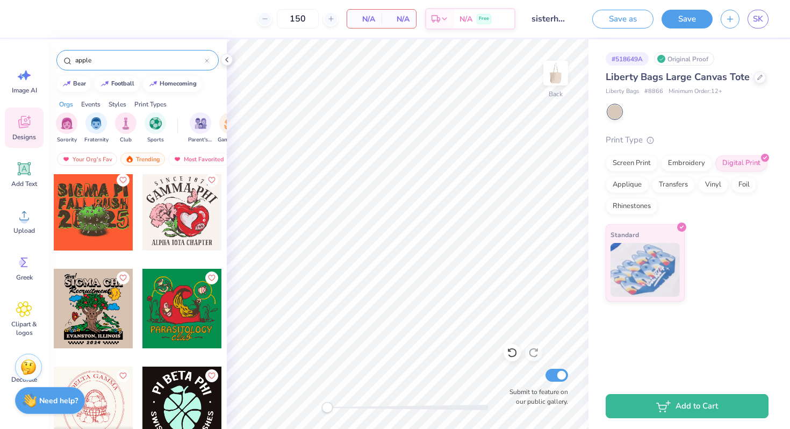
type input "apple"
click at [169, 216] on div at bounding box center [182, 211] width 80 height 80
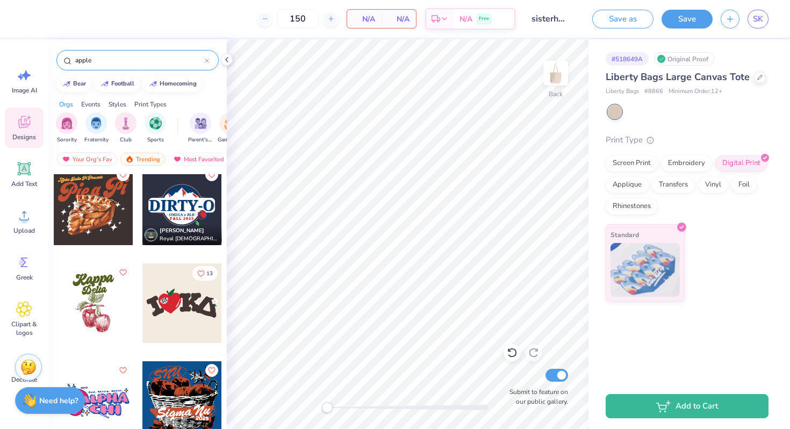
scroll to position [109, 0]
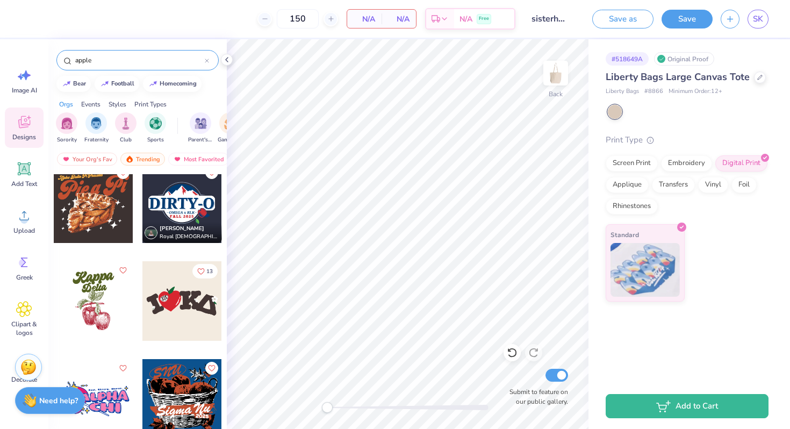
click at [108, 292] on div at bounding box center [94, 301] width 80 height 80
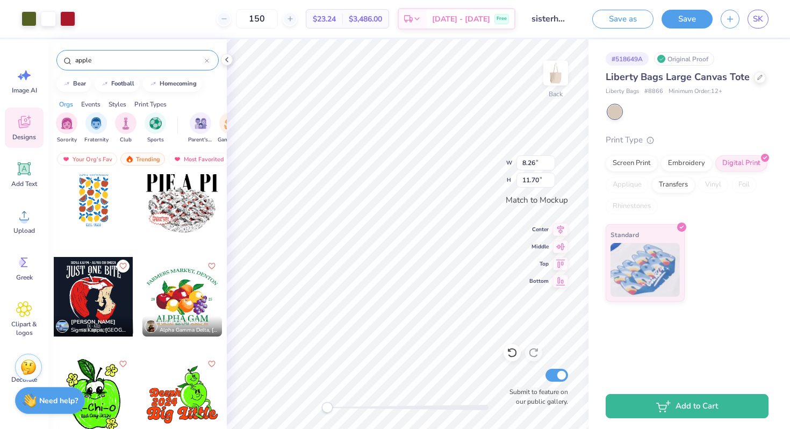
scroll to position [1074, 0]
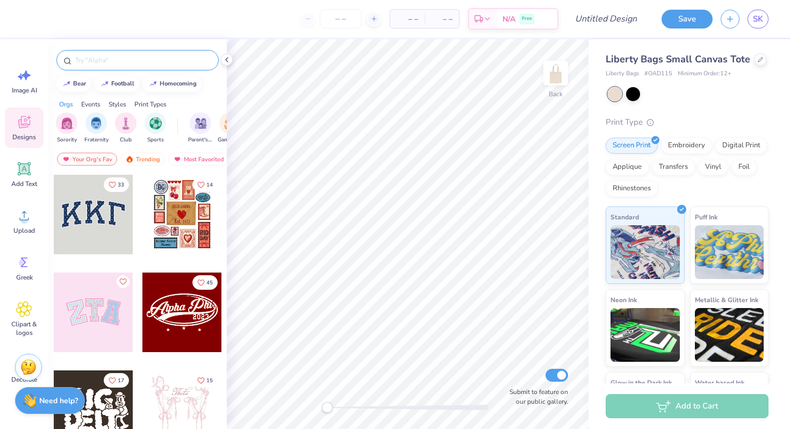
click at [107, 62] on input "text" at bounding box center [143, 60] width 138 height 11
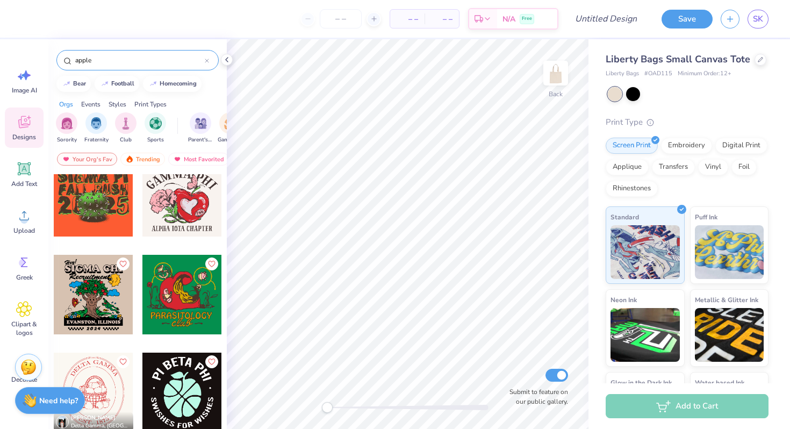
scroll to position [596, 0]
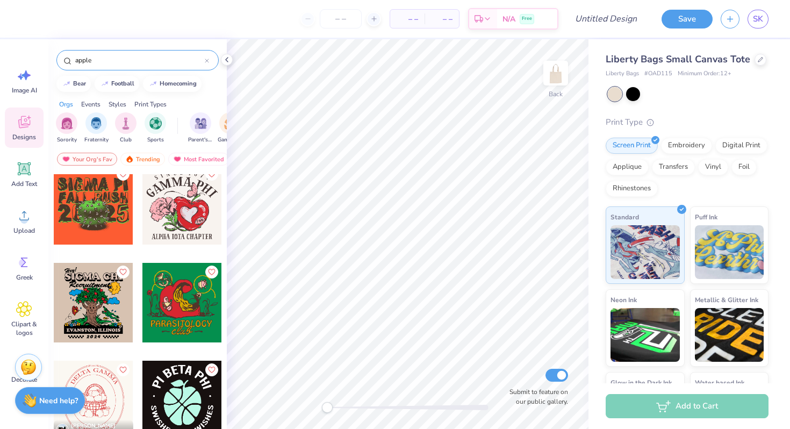
type input "apple"
click at [162, 226] on div at bounding box center [182, 205] width 80 height 80
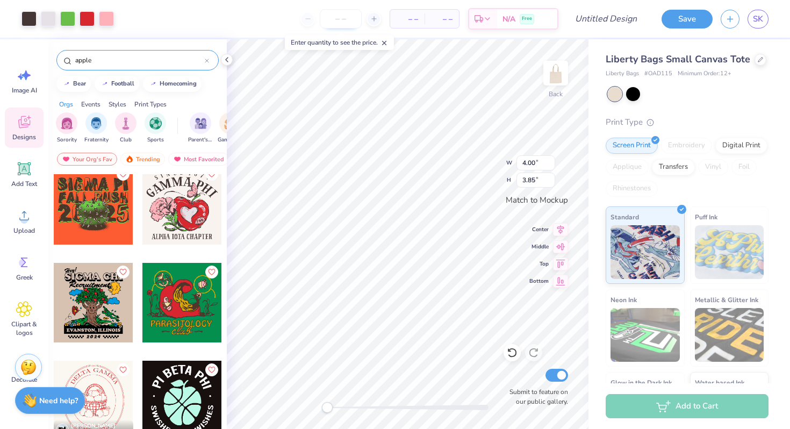
click at [341, 22] on input "number" at bounding box center [341, 18] width 42 height 19
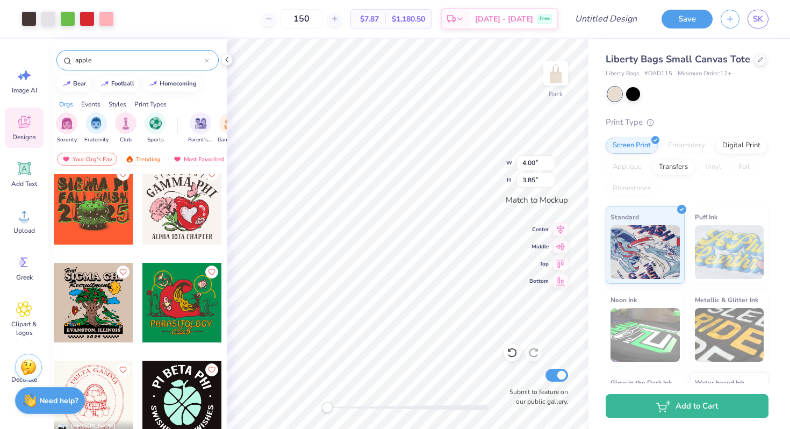
type input "150"
type input "3.99"
type input "3.84"
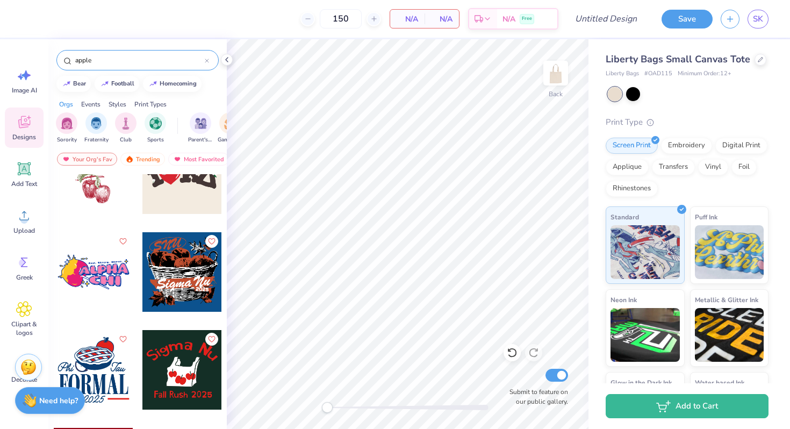
scroll to position [194, 0]
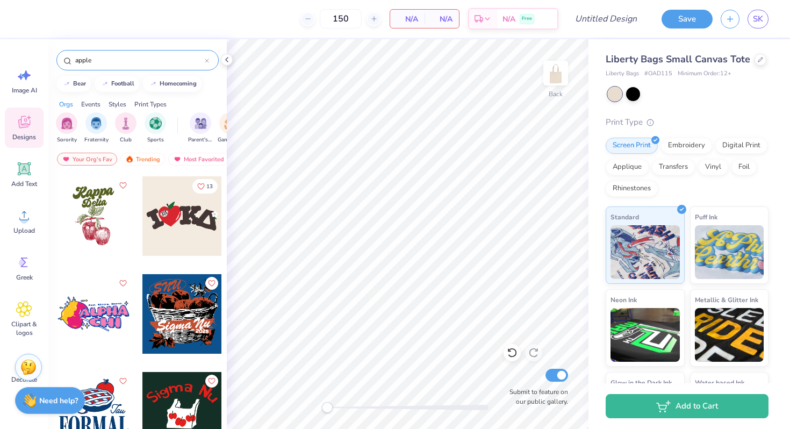
click at [88, 232] on div at bounding box center [94, 216] width 80 height 80
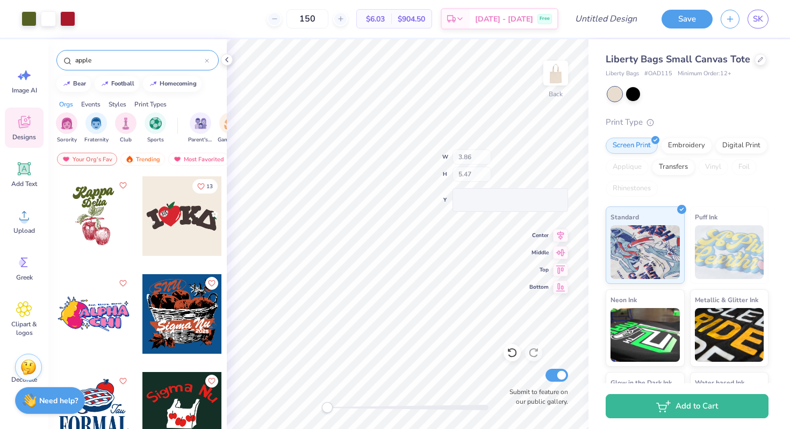
type input "2.35"
type input "0.95"
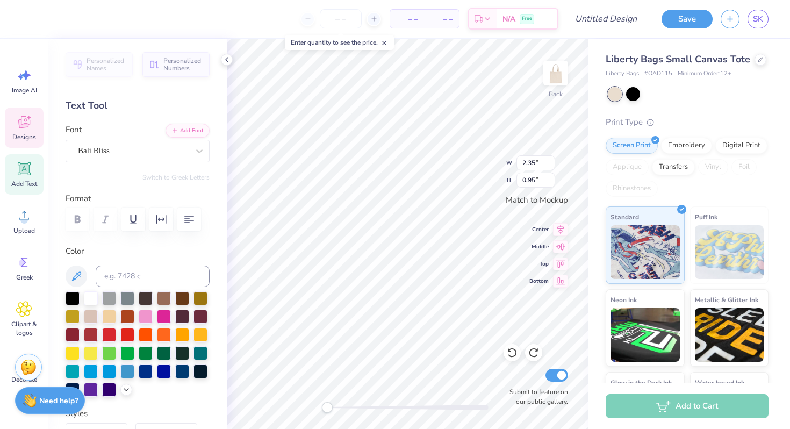
scroll to position [9, 2]
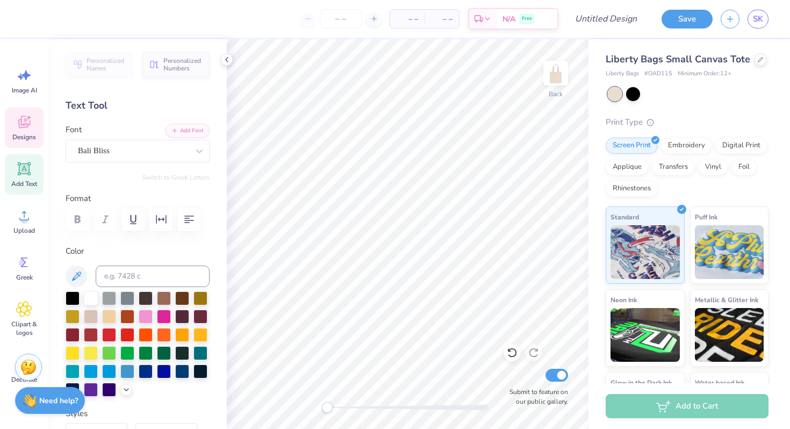
click at [28, 136] on span "Designs" at bounding box center [24, 137] width 24 height 9
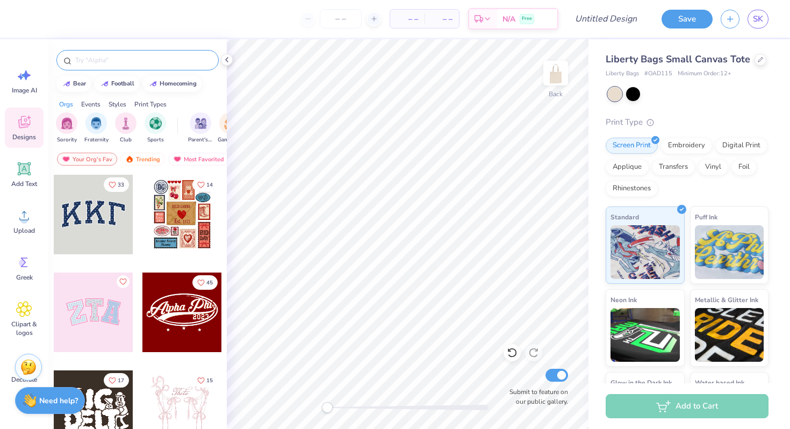
click at [113, 63] on input "text" at bounding box center [143, 60] width 138 height 11
type input "apple"
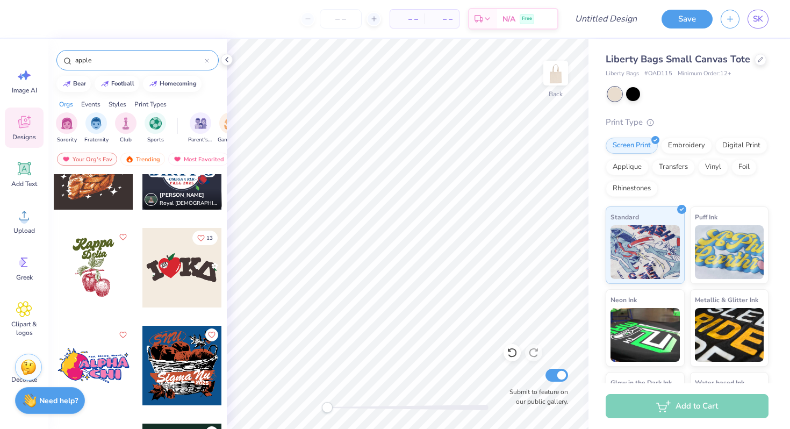
scroll to position [143, 0]
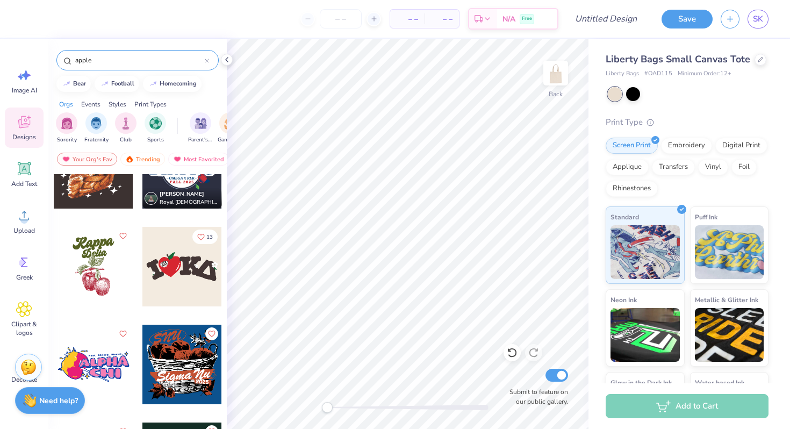
click at [85, 269] on div at bounding box center [94, 267] width 80 height 80
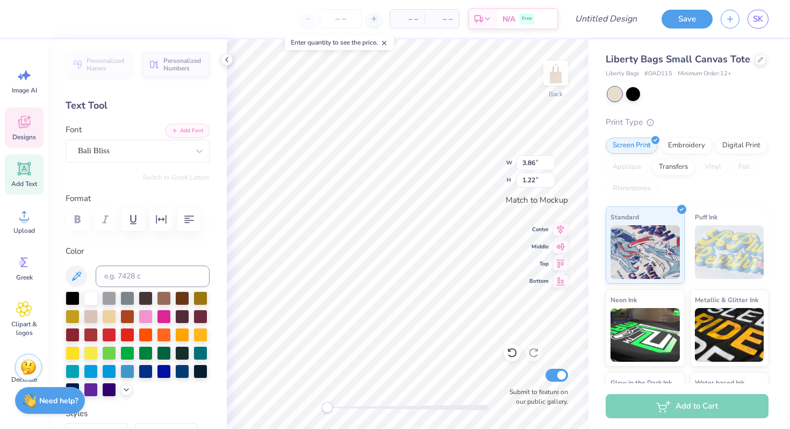
scroll to position [9, 2]
type textarea "Gamma"
type input "2.35"
type input "0.95"
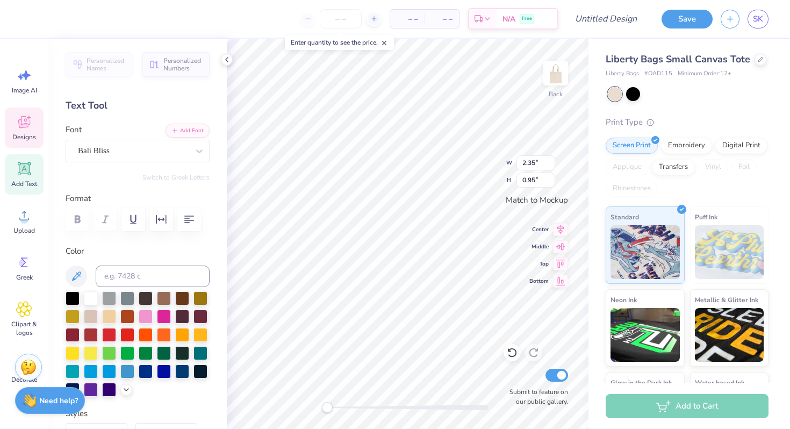
type textarea "Phi"
type input "1.32"
type input "1.00"
type input "4.00"
type input "1.19"
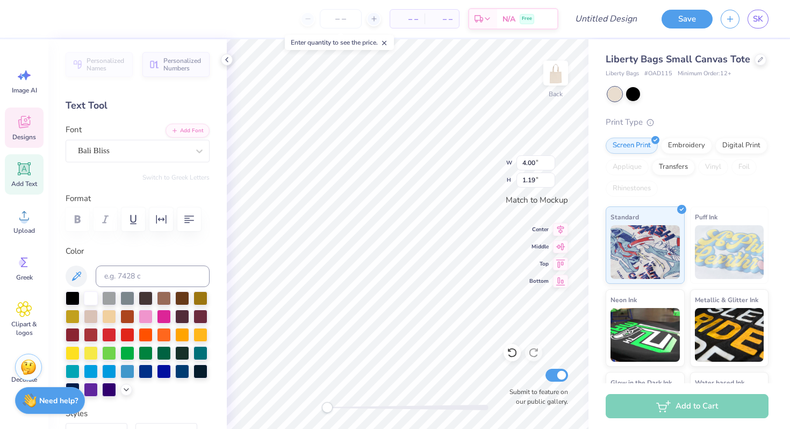
type input "1.62"
type input "0.95"
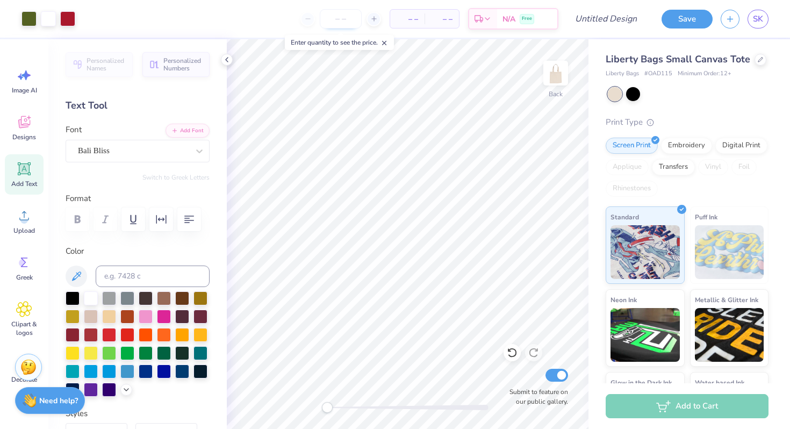
click at [348, 18] on input "number" at bounding box center [341, 18] width 42 height 19
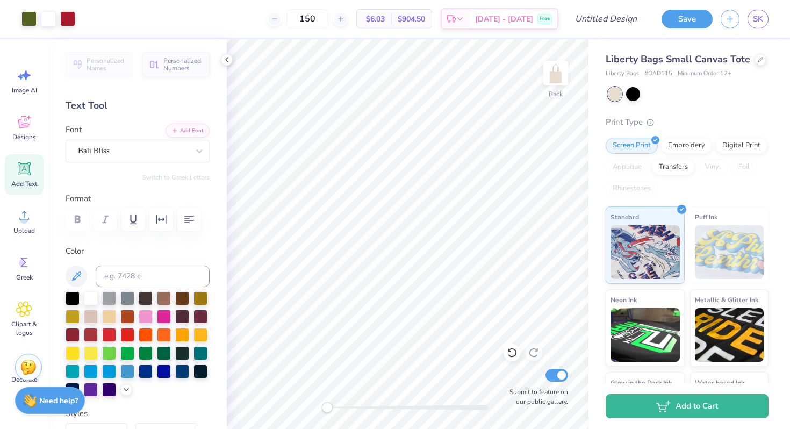
type input "150"
click at [19, 121] on icon at bounding box center [24, 123] width 10 height 9
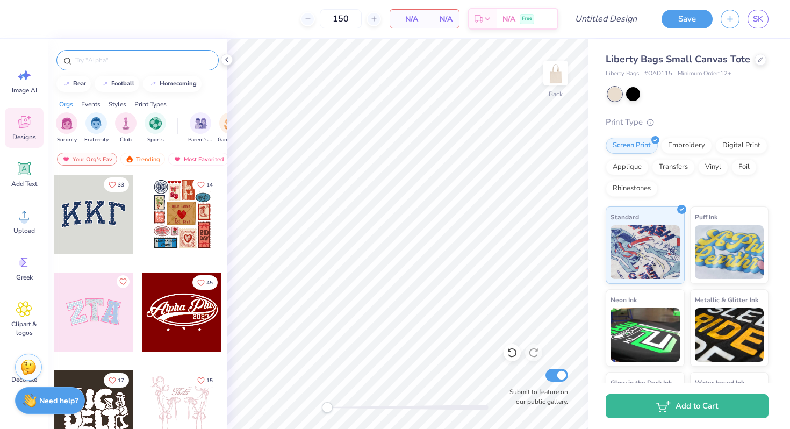
click at [94, 61] on input "text" at bounding box center [143, 60] width 138 height 11
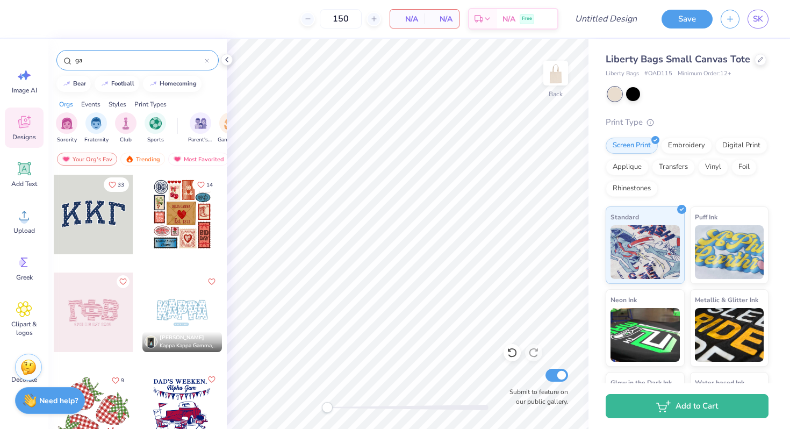
type input "g"
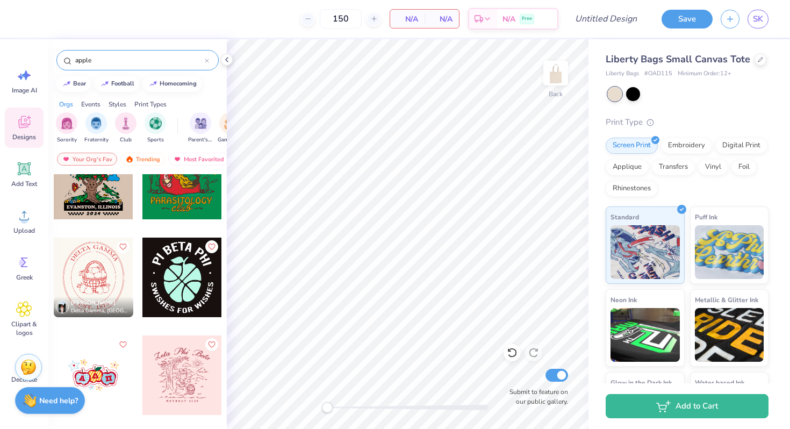
scroll to position [713, 0]
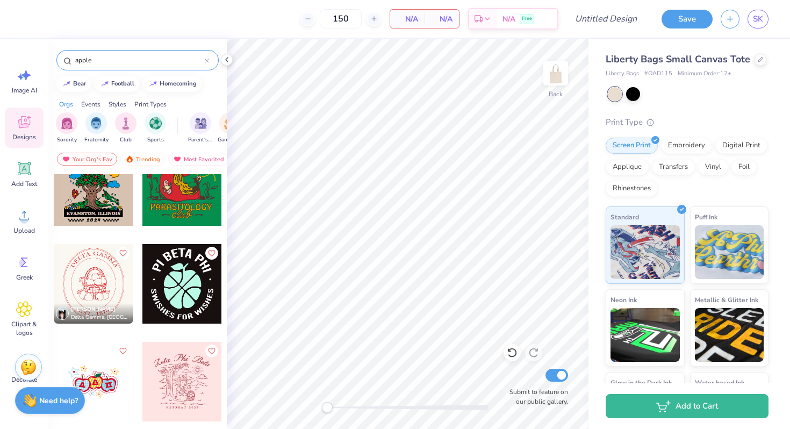
type input "apple"
click at [83, 275] on div at bounding box center [94, 284] width 80 height 80
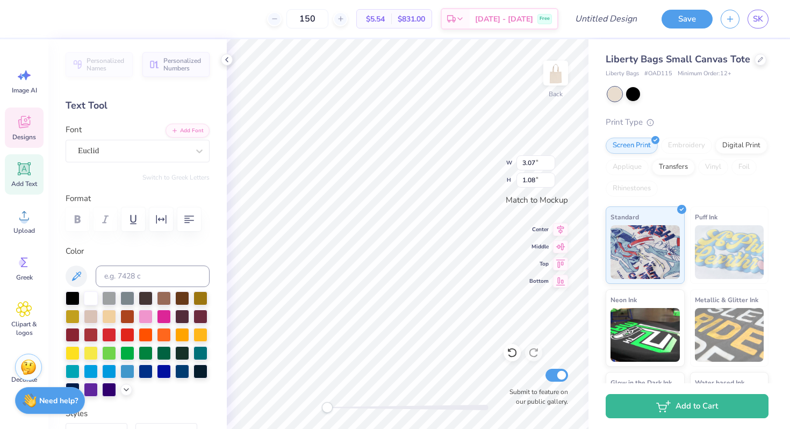
scroll to position [9, 3]
type textarea "GAMMA PHI BETA"
type input "3.29"
type input "1.14"
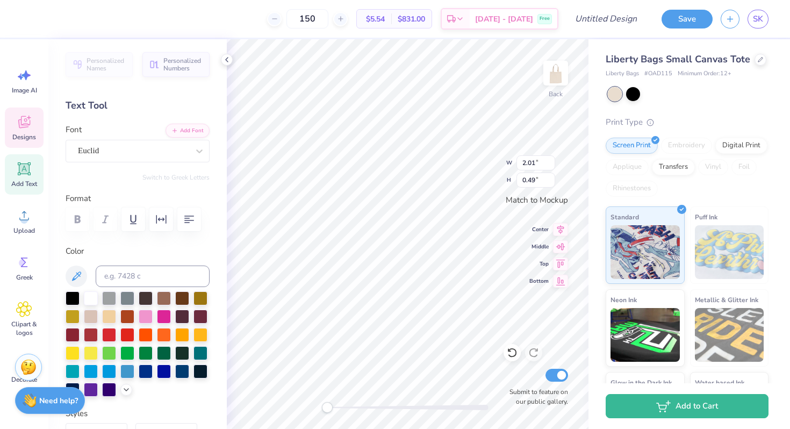
scroll to position [9, 1]
type textarea "EST. 1874"
type input "4.00"
type input "4.66"
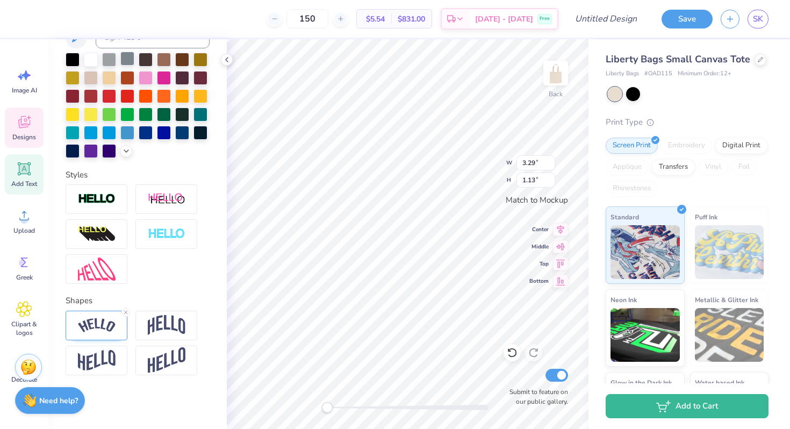
scroll to position [256, 0]
click at [162, 328] on img at bounding box center [167, 325] width 38 height 20
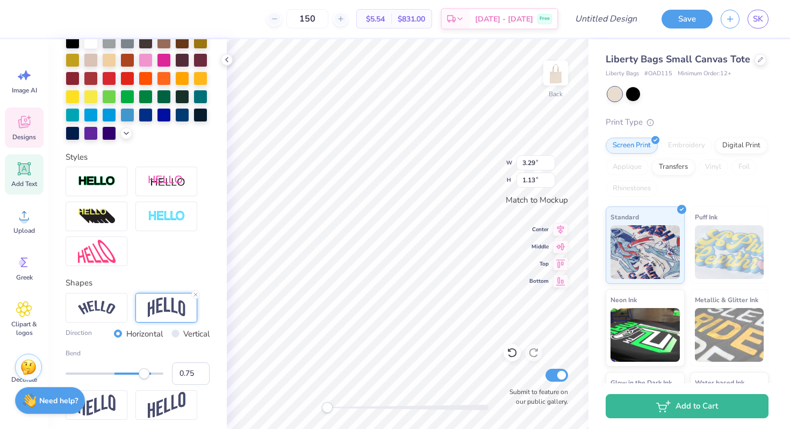
scroll to position [319, 0]
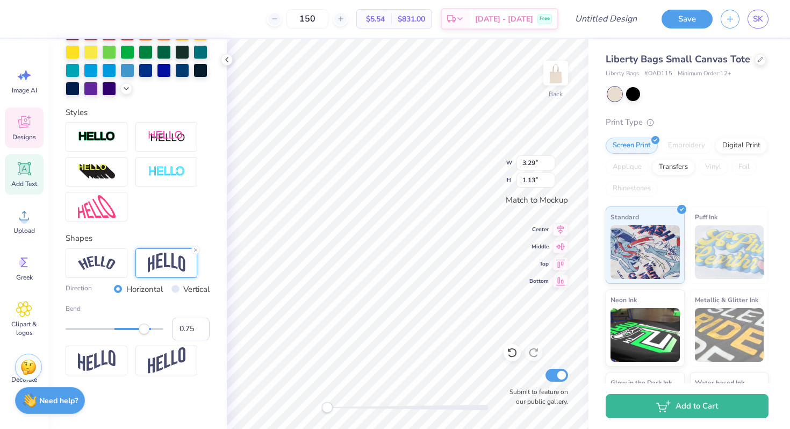
click at [108, 242] on div "Shapes Direction Horizontal Vertical Bend 0.75" at bounding box center [138, 303] width 144 height 143
click at [102, 263] on img at bounding box center [97, 263] width 38 height 15
click at [97, 269] on img at bounding box center [97, 263] width 38 height 15
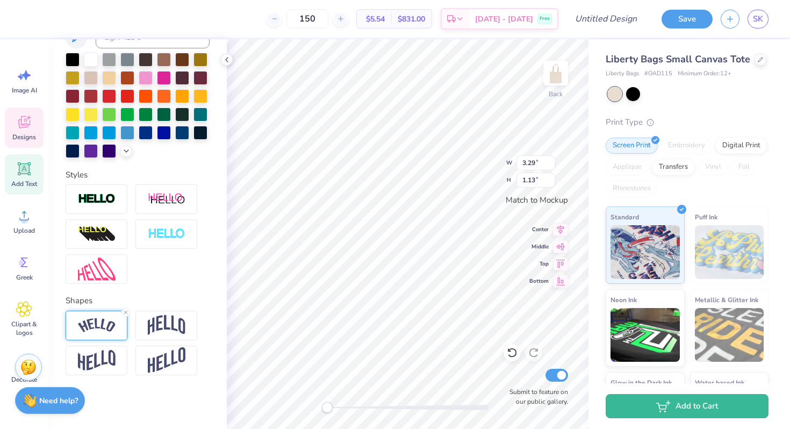
click at [103, 322] on img at bounding box center [97, 325] width 38 height 15
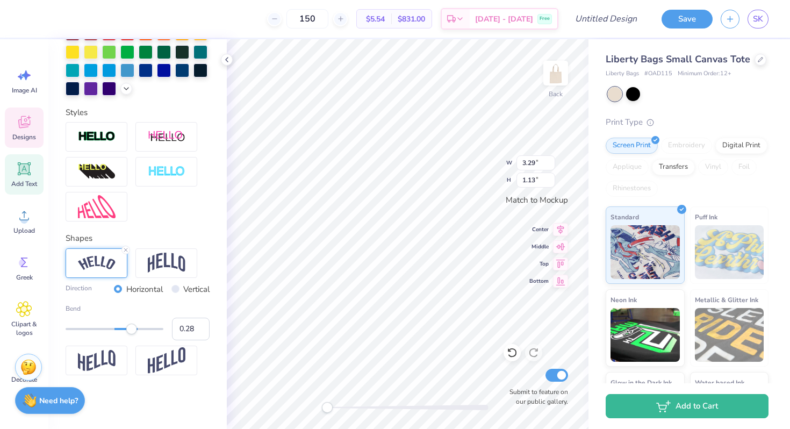
type input "0.27"
drag, startPoint x: 143, startPoint y: 333, endPoint x: 122, endPoint y: 334, distance: 21.0
click at [122, 334] on div "Bend 0.27" at bounding box center [138, 322] width 144 height 37
type input "0.82"
drag, startPoint x: 126, startPoint y: 331, endPoint x: 148, endPoint y: 331, distance: 22.0
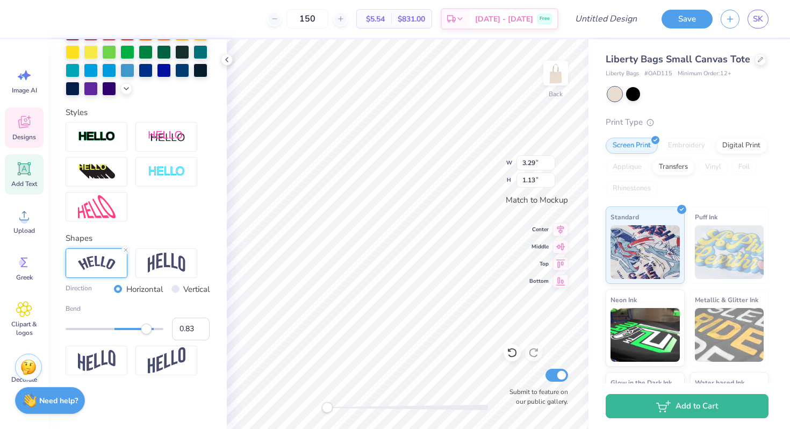
click at [148, 331] on div "Accessibility label" at bounding box center [146, 328] width 11 height 11
type input "0.89"
click at [150, 331] on div "Accessibility label" at bounding box center [148, 328] width 11 height 11
type input "0.88"
click at [150, 331] on div "Accessibility label" at bounding box center [150, 328] width 11 height 11
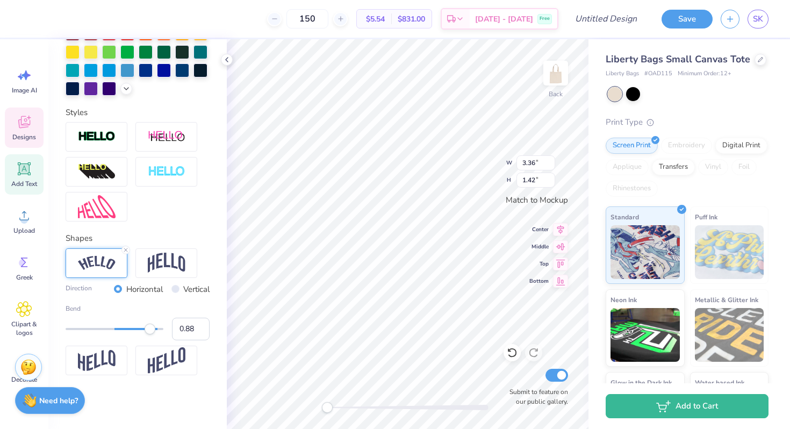
type input "3.36"
type input "1.42"
type input "3.47"
type input "1.47"
type input "0.87"
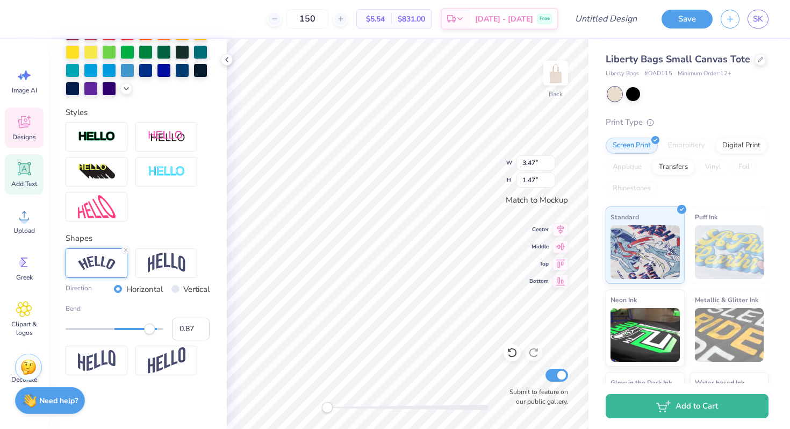
click at [149, 330] on div "Accessibility label" at bounding box center [149, 328] width 11 height 11
type input "0.82"
click at [147, 330] on div "Accessibility label" at bounding box center [147, 328] width 11 height 11
type input "1.00"
drag, startPoint x: 147, startPoint y: 330, endPoint x: 159, endPoint y: 330, distance: 11.8
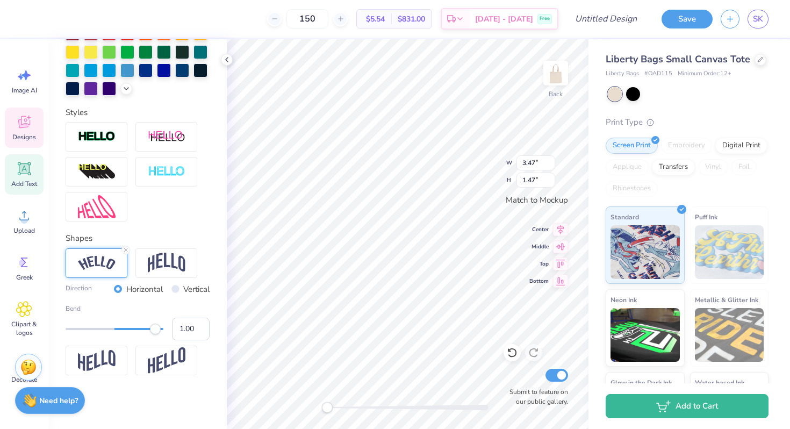
click at [159, 330] on div "Accessibility label" at bounding box center [155, 328] width 11 height 11
type input "0.99"
click at [155, 330] on div "Accessibility label" at bounding box center [154, 328] width 11 height 11
type input "0.89"
click at [150, 330] on div "Accessibility label" at bounding box center [150, 328] width 11 height 11
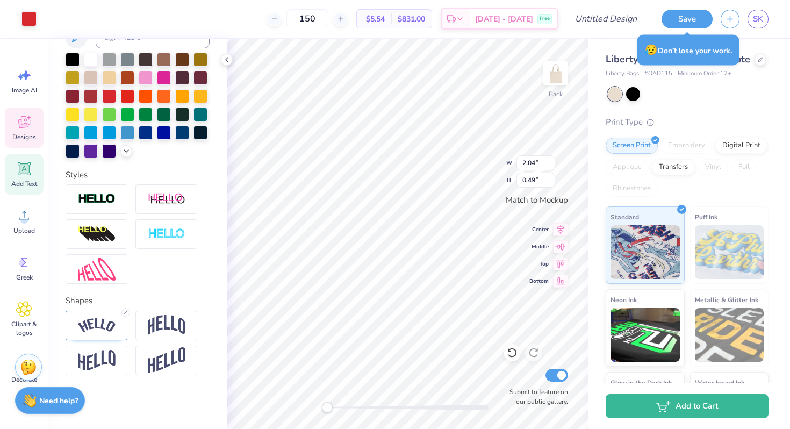
scroll to position [256, 0]
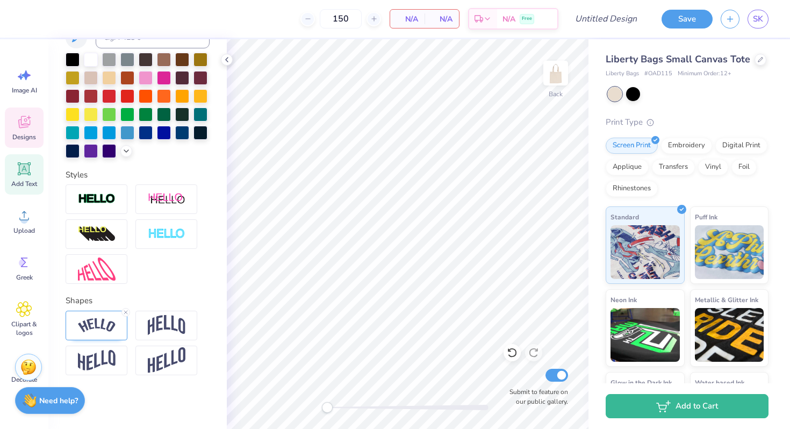
click at [14, 140] on span "Designs" at bounding box center [24, 137] width 24 height 9
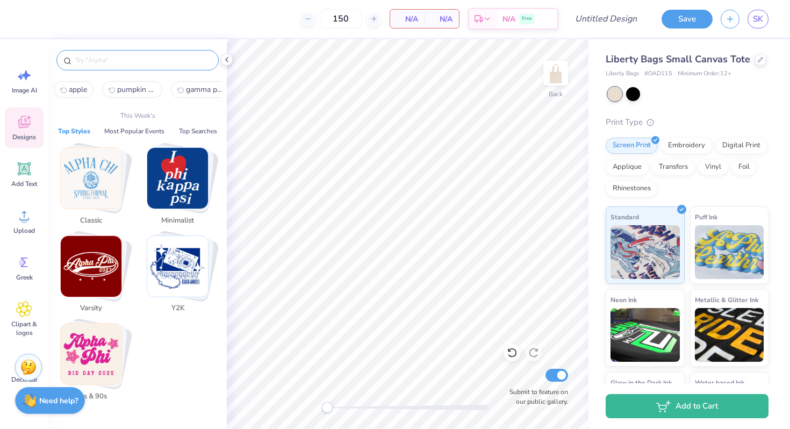
click at [106, 64] on input "text" at bounding box center [143, 60] width 138 height 11
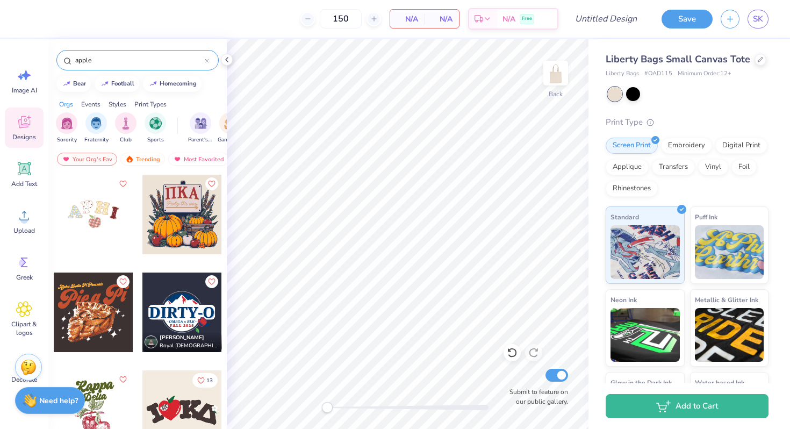
type input "apple"
click at [112, 201] on div at bounding box center [94, 215] width 80 height 80
click at [90, 214] on div at bounding box center [94, 215] width 80 height 80
click at [715, 152] on div "Digital Print" at bounding box center [741, 144] width 52 height 16
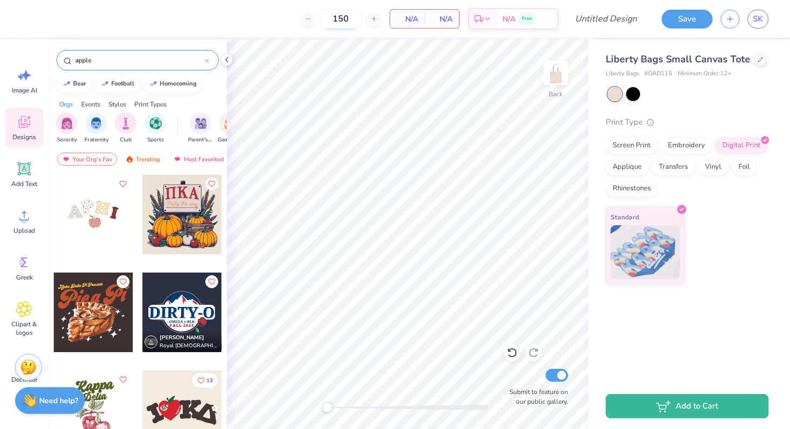
click at [356, 20] on input "150" at bounding box center [341, 18] width 42 height 19
click at [414, 23] on span "N/A" at bounding box center [406, 18] width 21 height 11
click at [100, 223] on div at bounding box center [94, 215] width 80 height 80
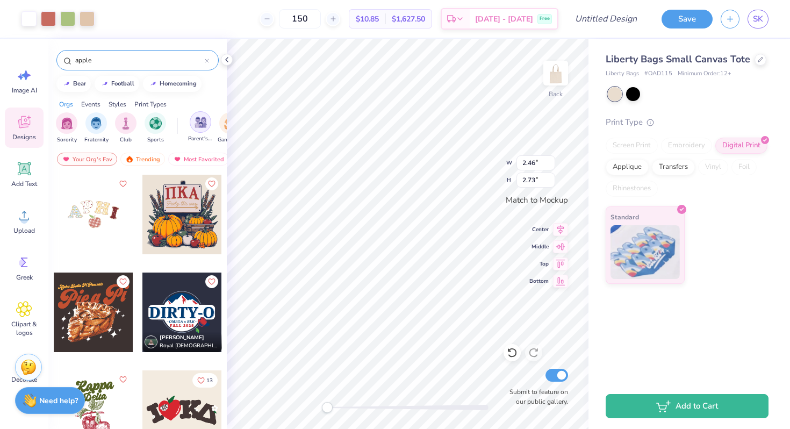
type input "2.46"
type input "2.73"
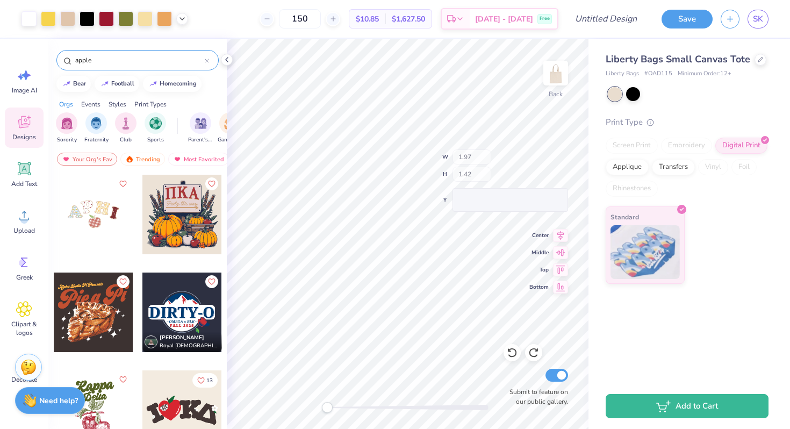
type input "1.97"
type input "1.42"
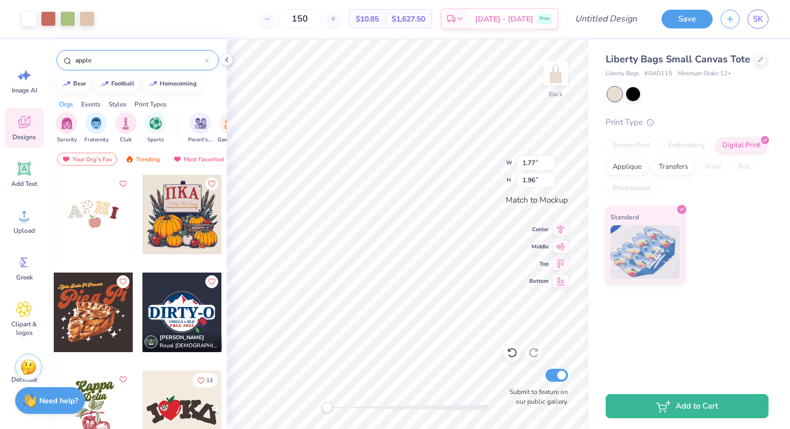
type input "1.77"
type input "1.96"
click at [89, 24] on div at bounding box center [87, 17] width 15 height 15
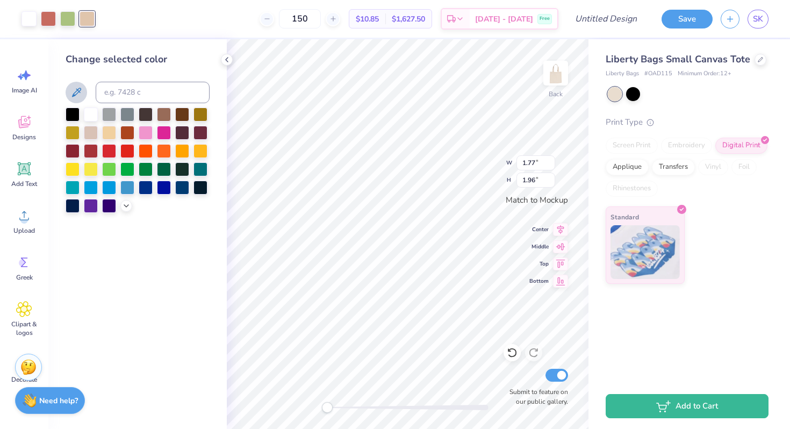
click at [78, 90] on icon at bounding box center [76, 92] width 9 height 9
click at [78, 89] on icon at bounding box center [76, 92] width 9 height 9
drag, startPoint x: 78, startPoint y: 89, endPoint x: 126, endPoint y: 96, distance: 48.8
click at [127, 96] on div at bounding box center [138, 92] width 144 height 21
click at [68, 88] on button at bounding box center [76, 92] width 21 height 21
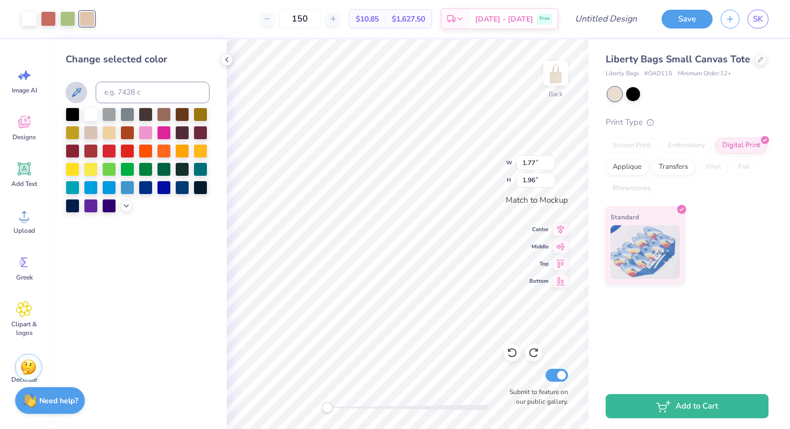
click at [68, 88] on button at bounding box center [76, 92] width 21 height 21
click at [48, 15] on div at bounding box center [48, 17] width 15 height 15
click at [69, 16] on div at bounding box center [67, 17] width 15 height 15
click at [84, 18] on div at bounding box center [87, 17] width 15 height 15
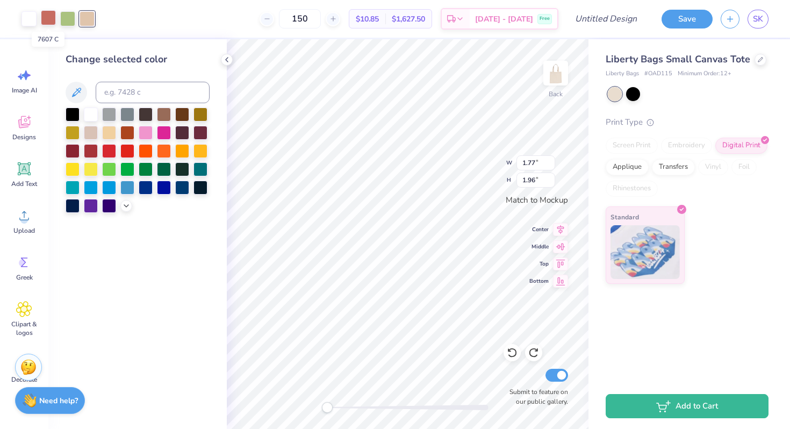
click at [44, 20] on div at bounding box center [48, 17] width 15 height 15
click at [89, 17] on div at bounding box center [87, 17] width 15 height 15
click at [104, 85] on input at bounding box center [153, 92] width 114 height 21
type input "7607"
click at [230, 61] on icon at bounding box center [226, 59] width 9 height 9
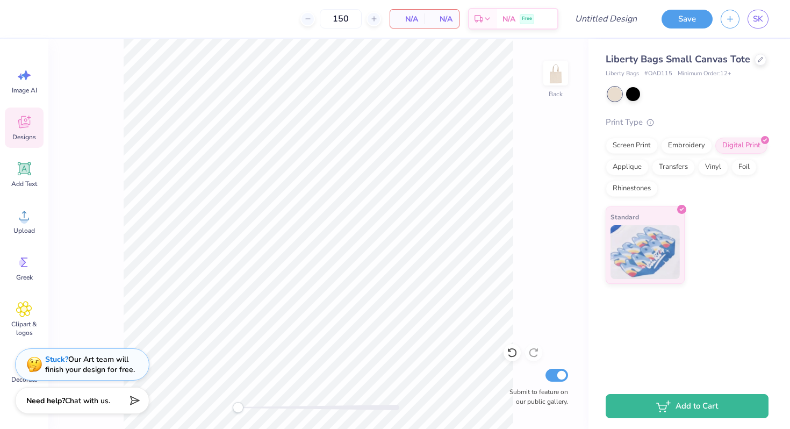
click at [28, 125] on icon at bounding box center [24, 122] width 12 height 12
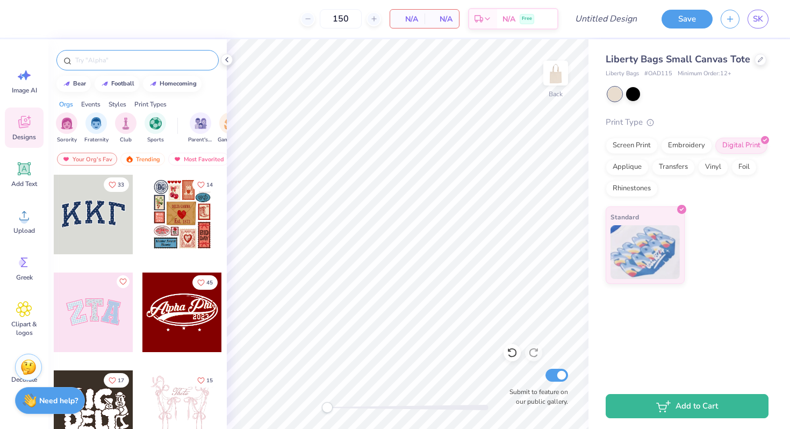
click at [122, 57] on input "text" at bounding box center [143, 60] width 138 height 11
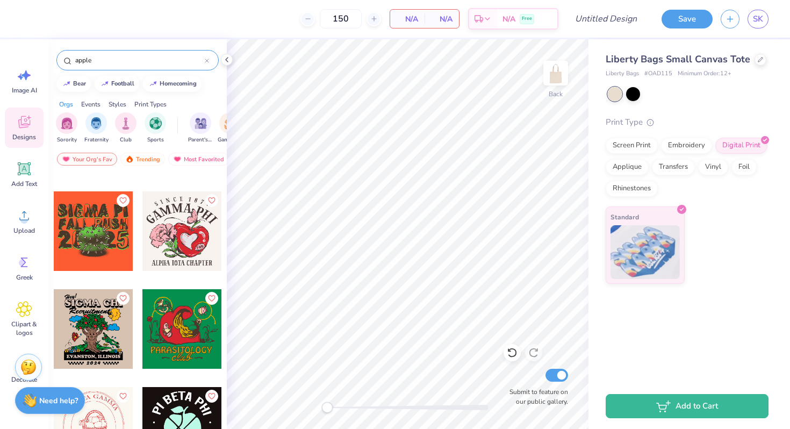
scroll to position [587, 0]
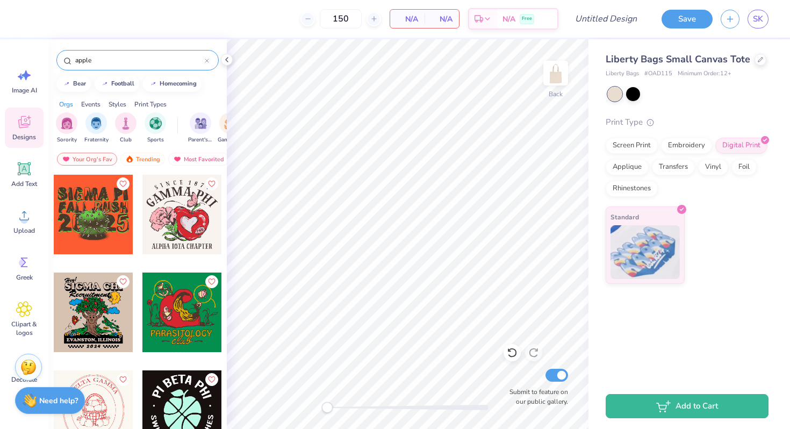
type input "apple"
click at [189, 228] on div at bounding box center [182, 215] width 80 height 80
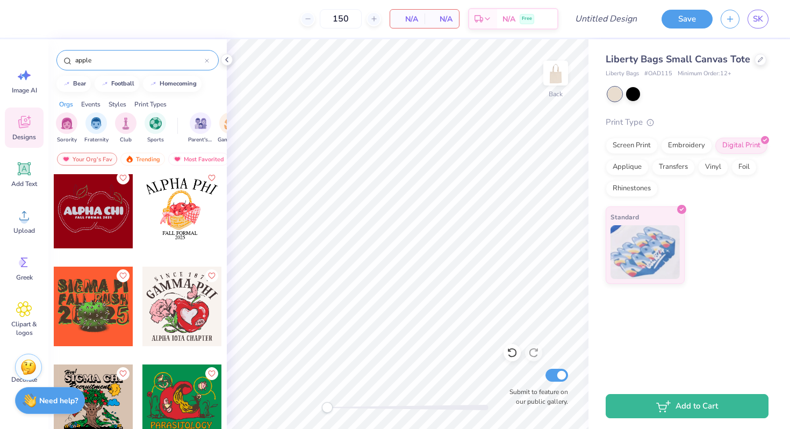
scroll to position [0, 0]
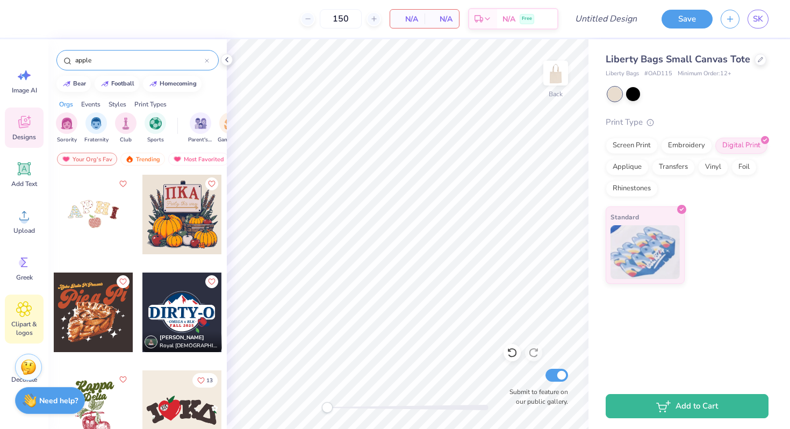
click at [23, 305] on icon at bounding box center [24, 309] width 16 height 16
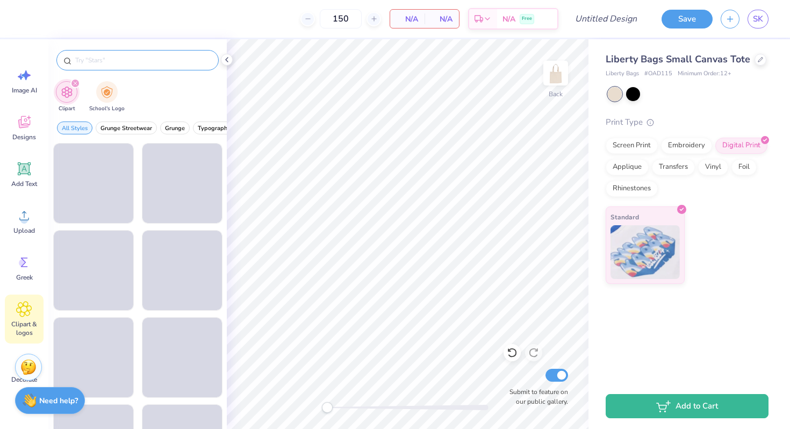
click at [148, 64] on input "text" at bounding box center [143, 60] width 138 height 11
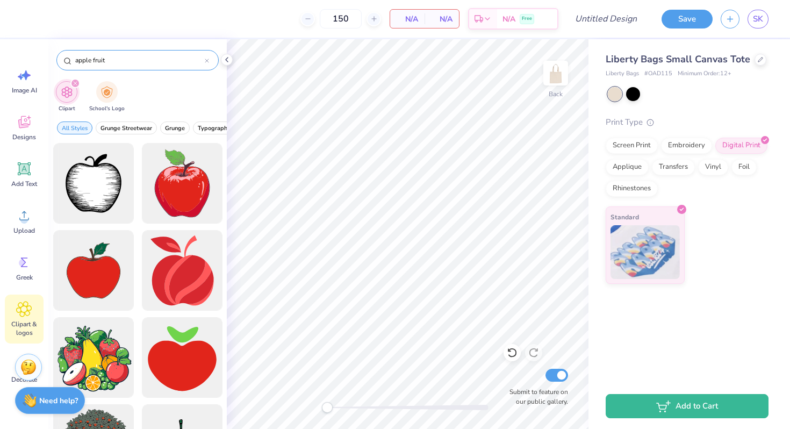
click at [121, 59] on input "apple fruit" at bounding box center [139, 60] width 131 height 11
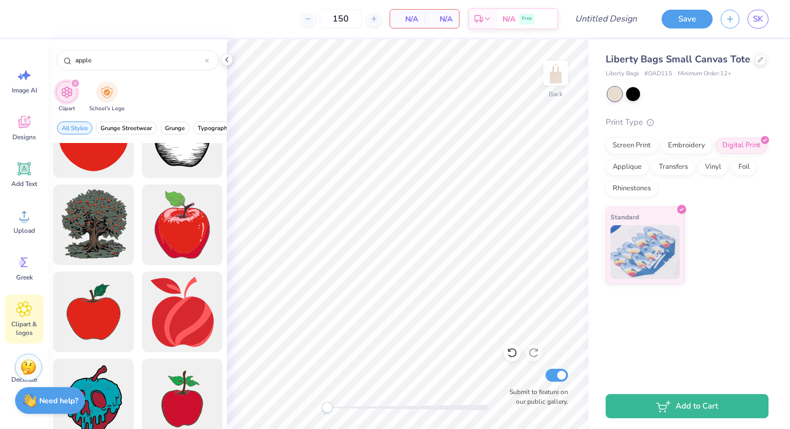
scroll to position [45, 0]
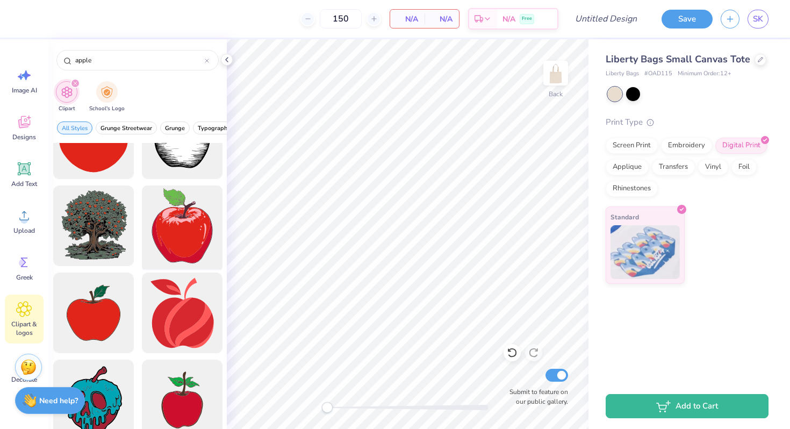
type input "apple"
click at [188, 239] on div at bounding box center [182, 226] width 89 height 89
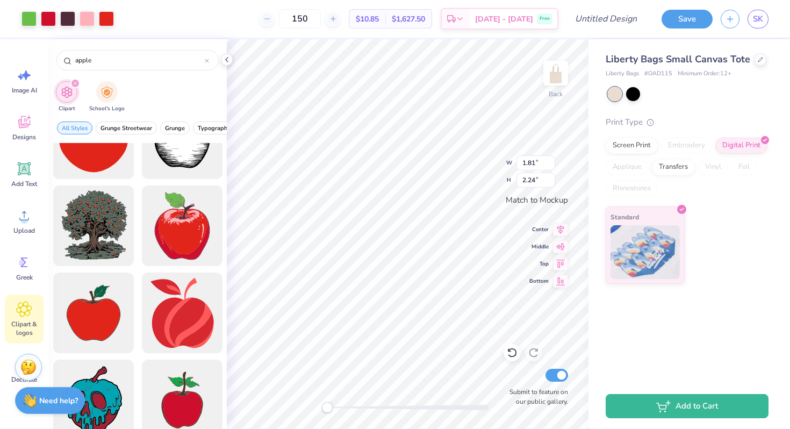
type input "1.81"
type input "2.24"
type input "1.83"
type input "2.26"
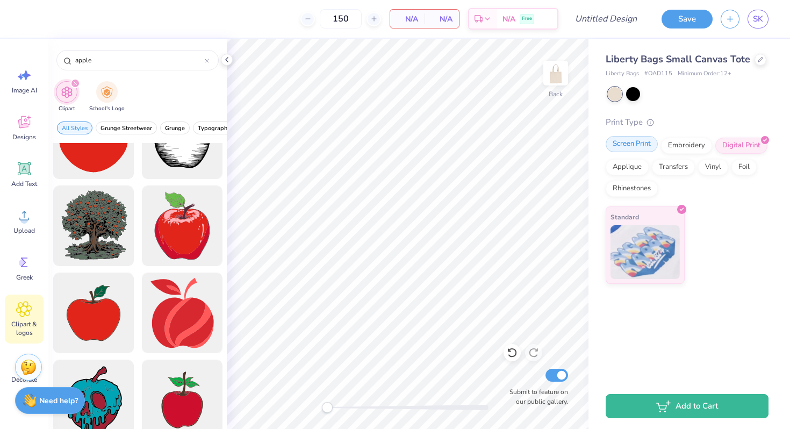
click at [634, 147] on div "Screen Print" at bounding box center [631, 144] width 52 height 16
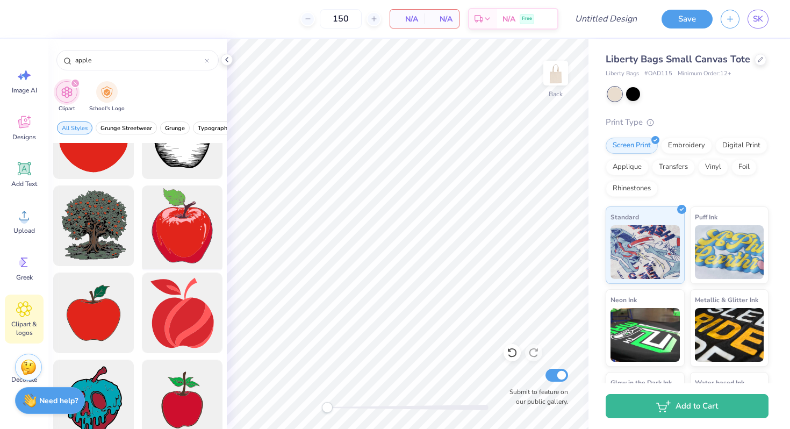
click at [165, 240] on div at bounding box center [182, 226] width 89 height 89
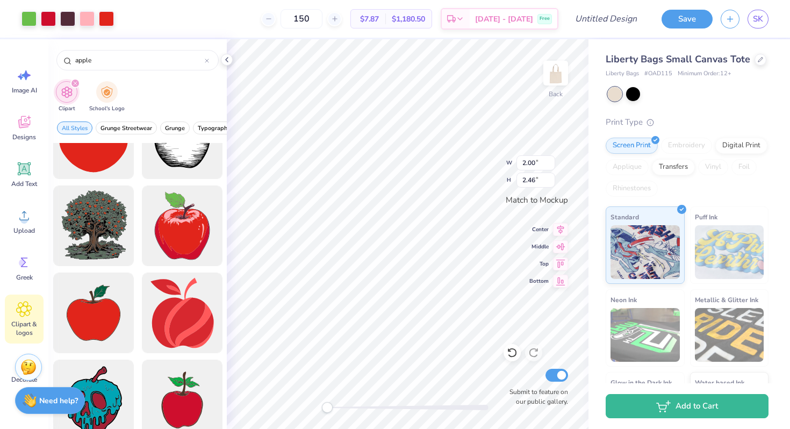
type input "2.00"
type input "2.46"
click at [24, 22] on div at bounding box center [28, 17] width 15 height 15
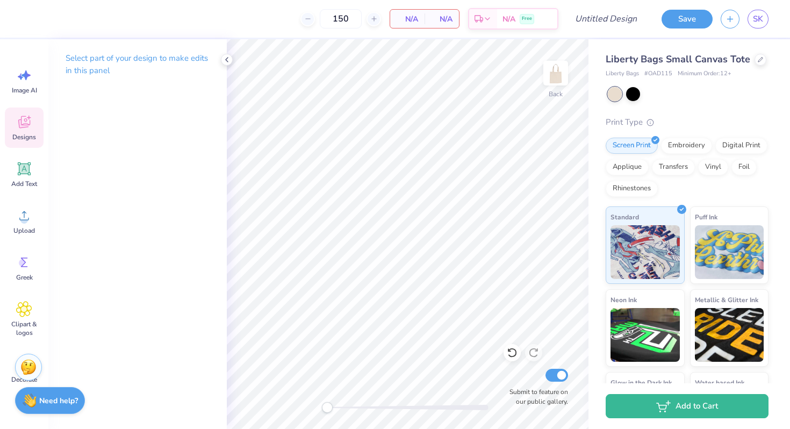
click at [26, 143] on div "Designs" at bounding box center [24, 127] width 39 height 40
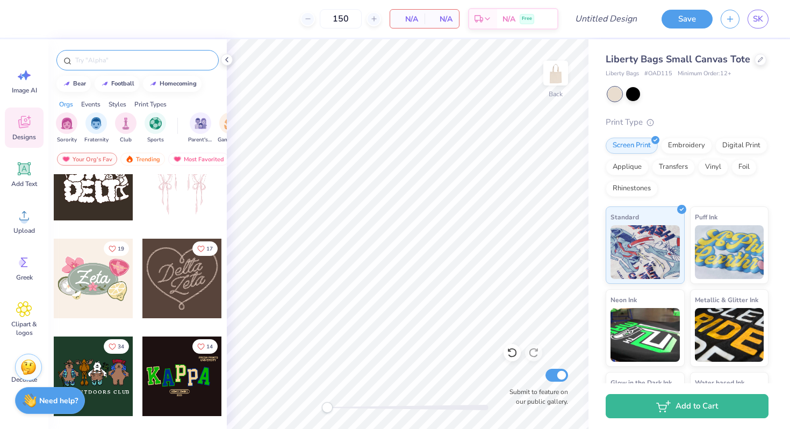
scroll to position [232, 0]
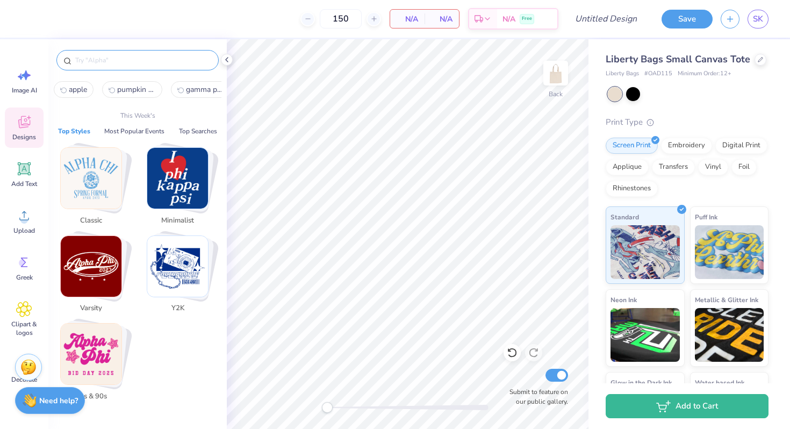
click at [139, 60] on input "text" at bounding box center [143, 60] width 138 height 11
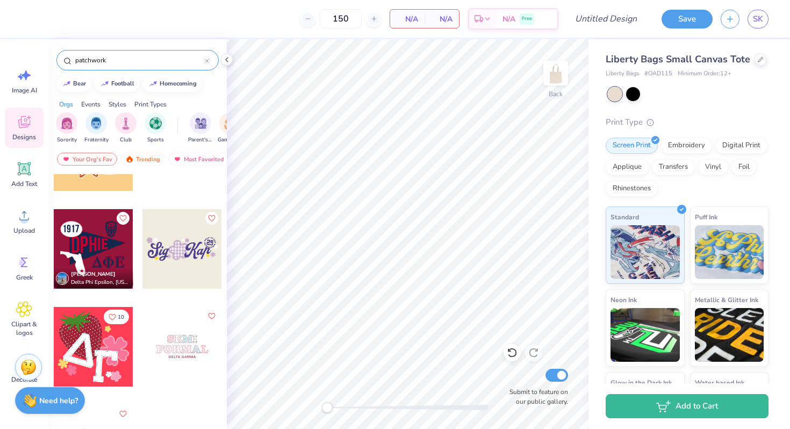
scroll to position [194, 0]
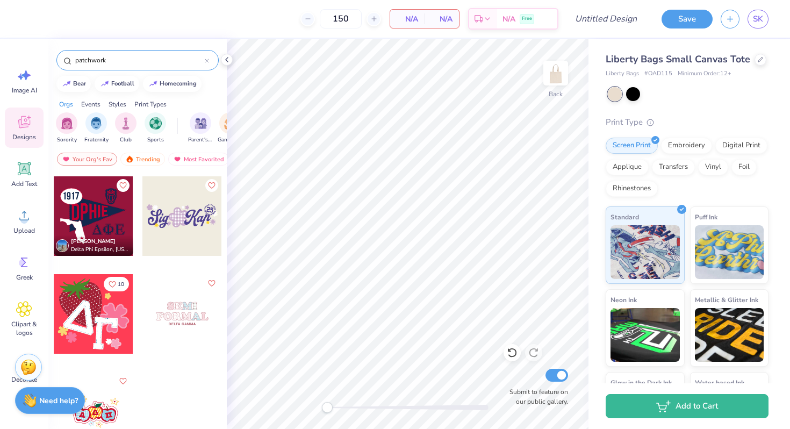
type input "patchwork"
click at [103, 414] on div at bounding box center [94, 412] width 80 height 80
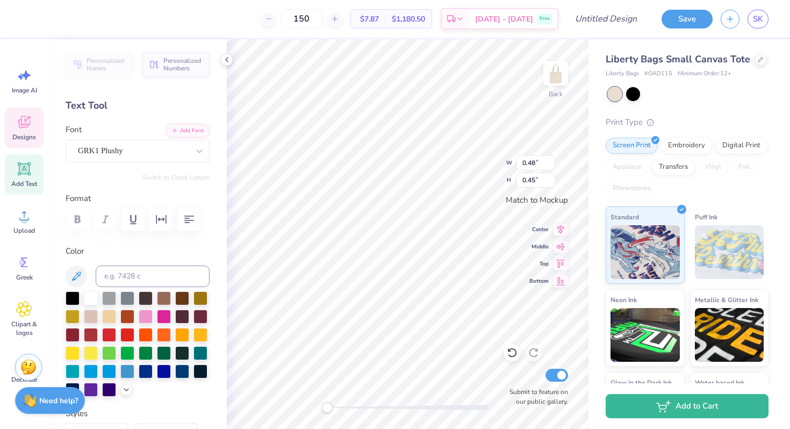
scroll to position [9, 1]
type textarea "G"
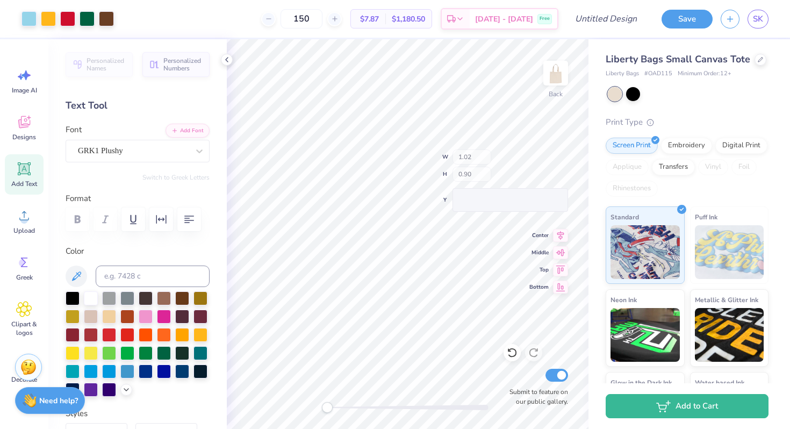
type input "1.02"
type input "0.90"
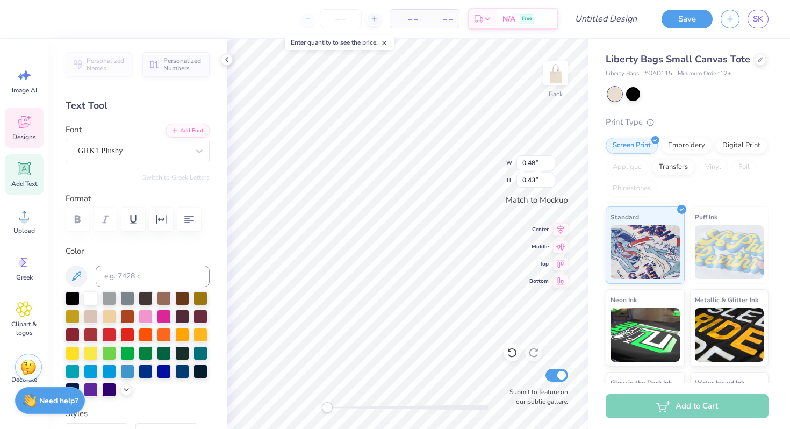
click at [512, 355] on icon at bounding box center [512, 352] width 11 height 11
type textarea "P"
type input "1.02"
type input "0.90"
type input "0.54"
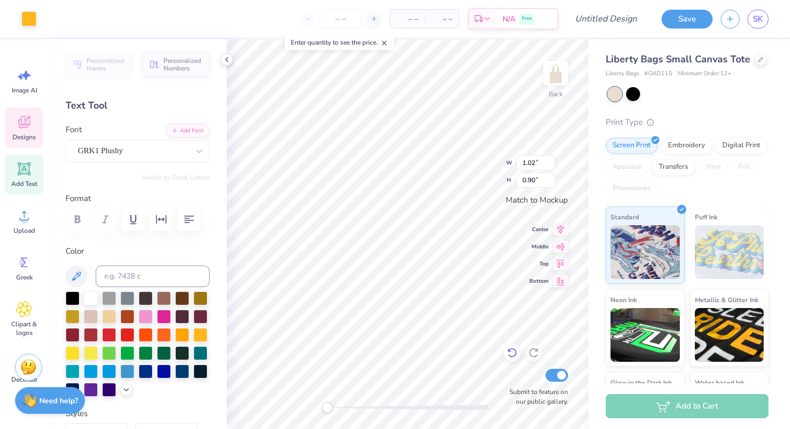
type input "0.45"
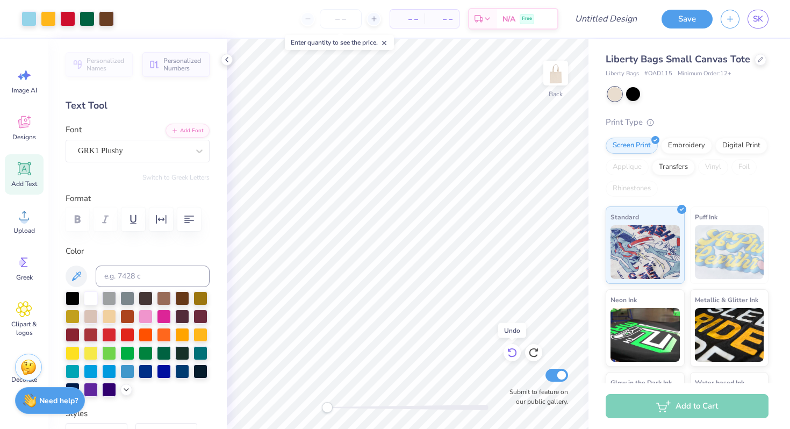
click at [510, 346] on div at bounding box center [511, 352] width 17 height 17
click at [512, 353] on icon at bounding box center [512, 352] width 11 height 11
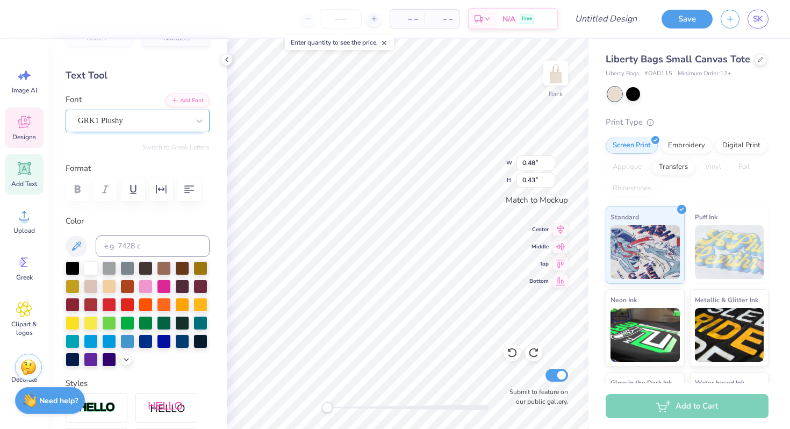
scroll to position [0, 0]
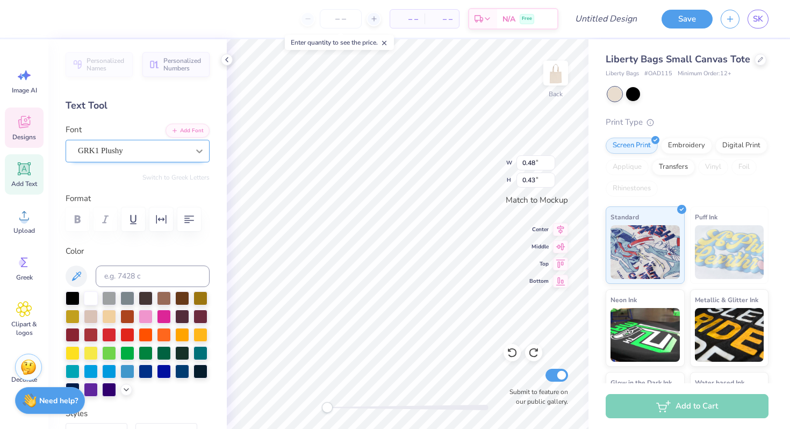
click at [190, 157] on div at bounding box center [199, 150] width 19 height 19
click at [194, 146] on icon at bounding box center [199, 151] width 11 height 11
paste textarea
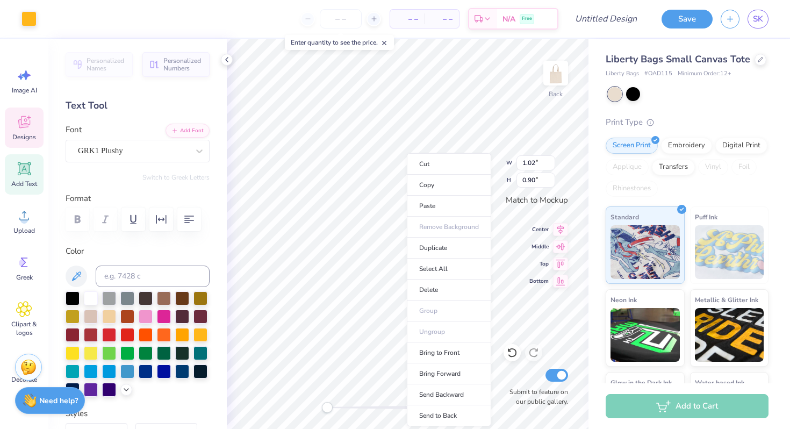
type input "1.02"
type input "0.90"
click at [439, 205] on li "Paste" at bounding box center [449, 206] width 84 height 21
type input "2.46"
type input "2.73"
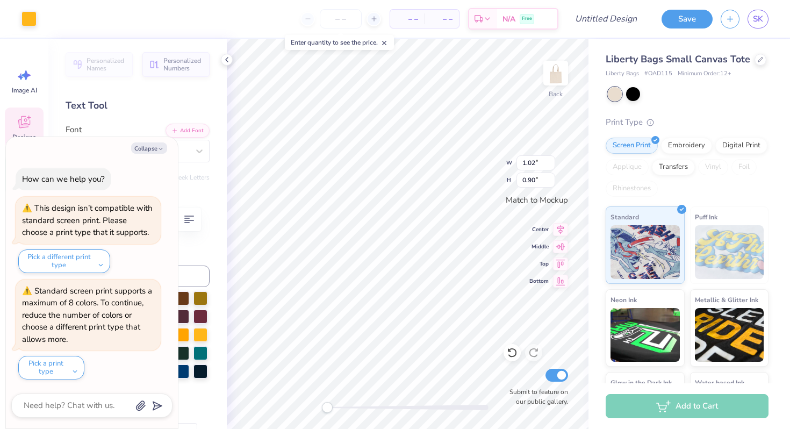
type textarea "x"
type input "3.54"
type input "1.77"
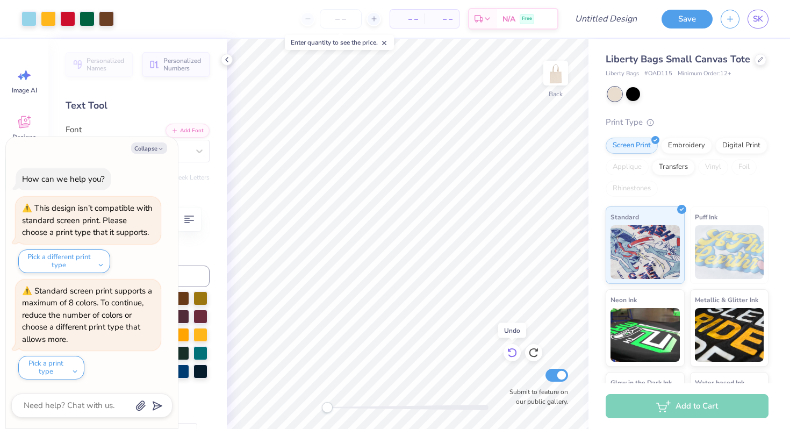
click at [509, 351] on icon at bounding box center [509, 350] width 2 height 2
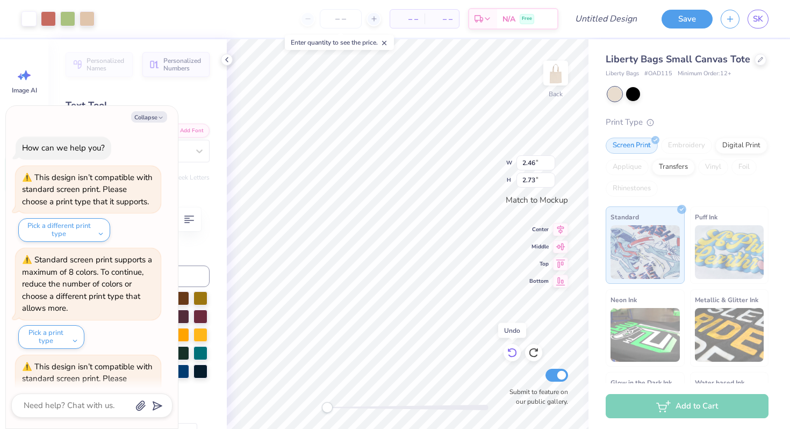
scroll to position [158, 0]
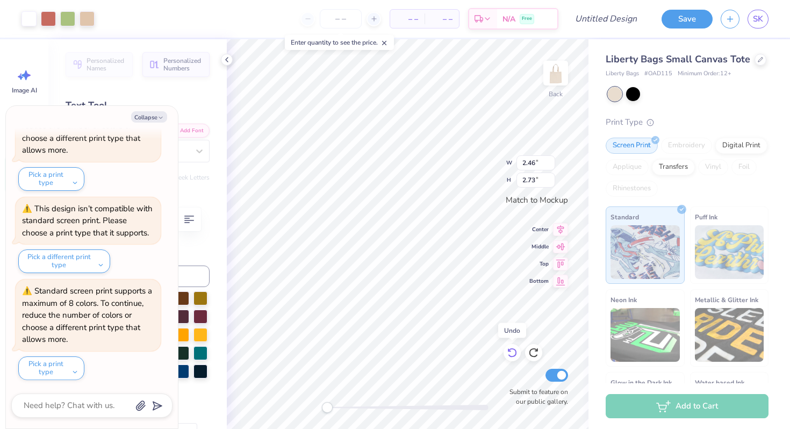
click at [509, 351] on icon at bounding box center [509, 350] width 2 height 2
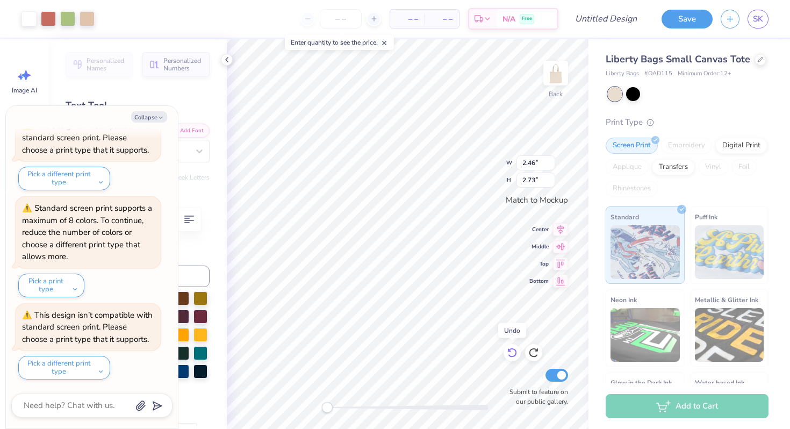
click at [509, 351] on icon at bounding box center [509, 350] width 2 height 2
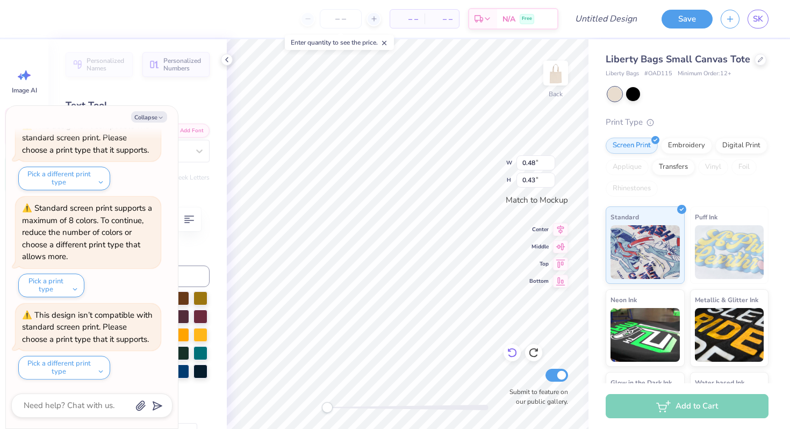
scroll to position [9, 1]
type textarea "x"
click at [161, 119] on icon "button" at bounding box center [160, 117] width 6 height 6
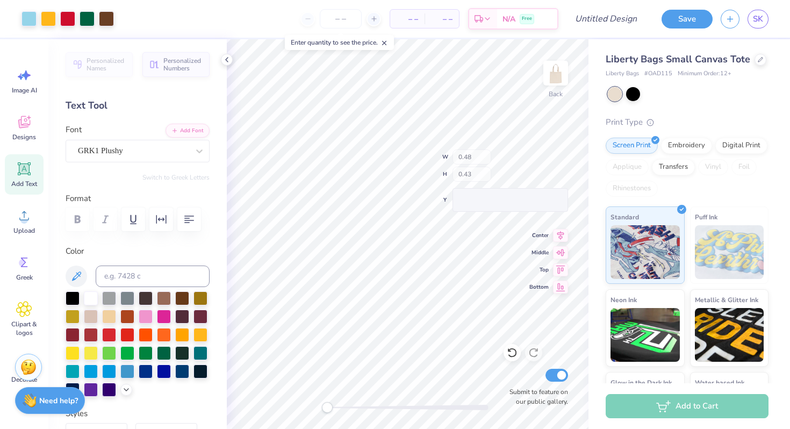
type textarea "x"
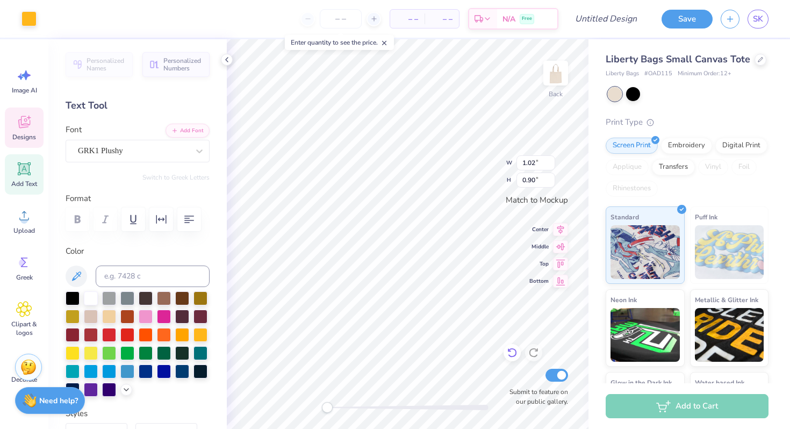
click at [515, 359] on div at bounding box center [511, 352] width 17 height 17
click at [510, 348] on icon at bounding box center [512, 352] width 11 height 11
type input "0.48"
type input "0.43"
type textarea "P"
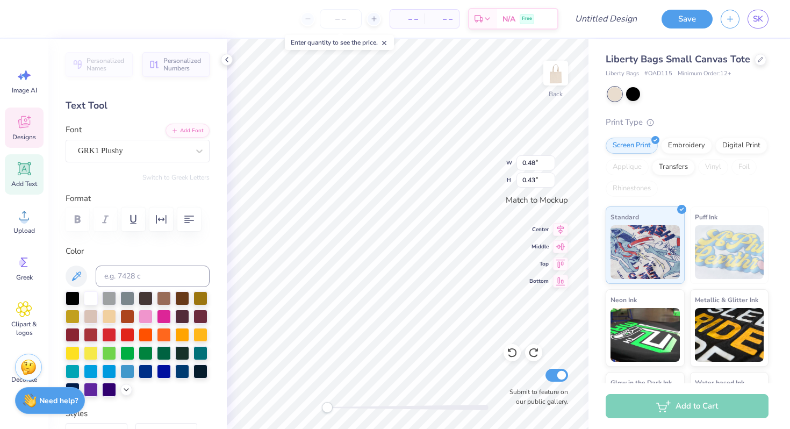
scroll to position [8, 1]
type textarea "q"
type textarea "w"
type textarea "e"
type textarea "r"
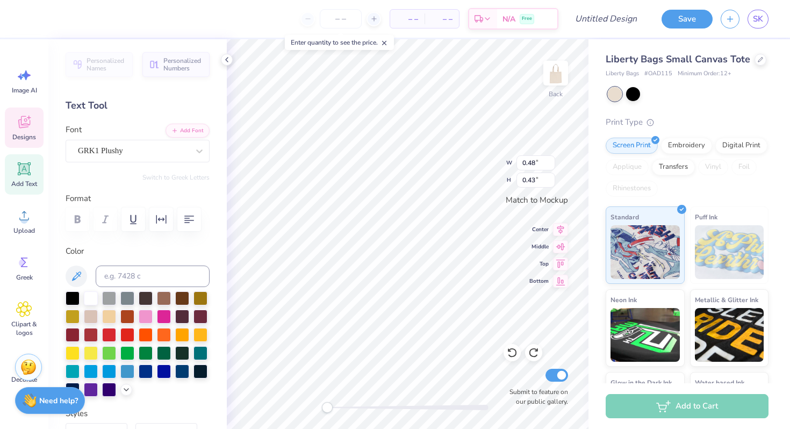
type textarea "t"
type textarea "y"
type textarea "u"
type textarea "i"
type textarea "o"
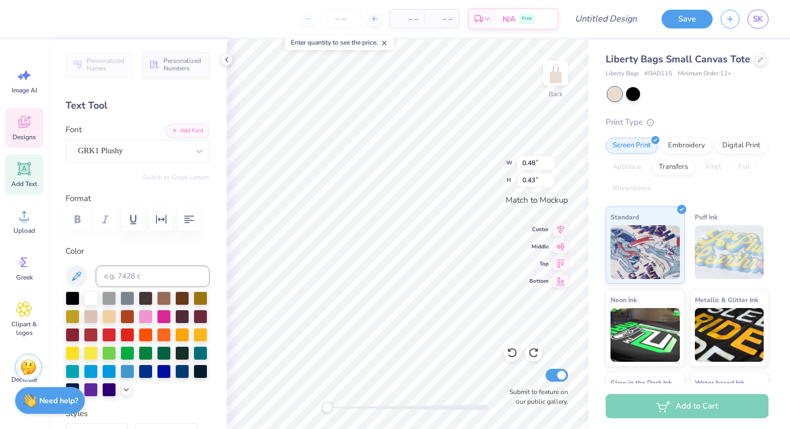
type textarea "p"
click at [164, 71] on button "Personalized Numbers" at bounding box center [175, 62] width 67 height 25
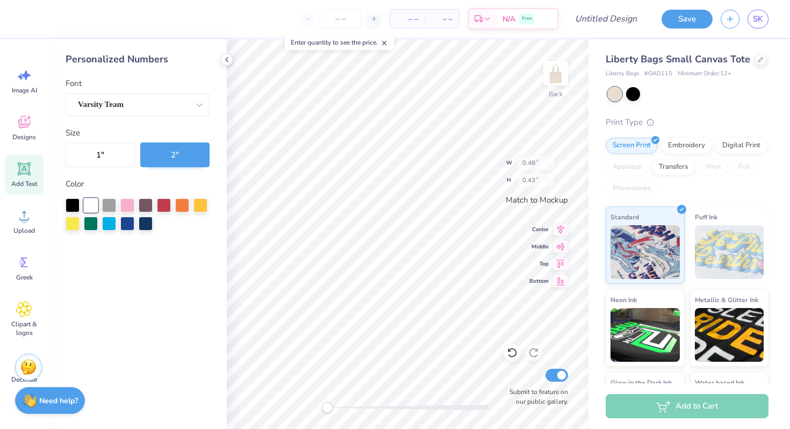
type input "2.78"
type input "2.00"
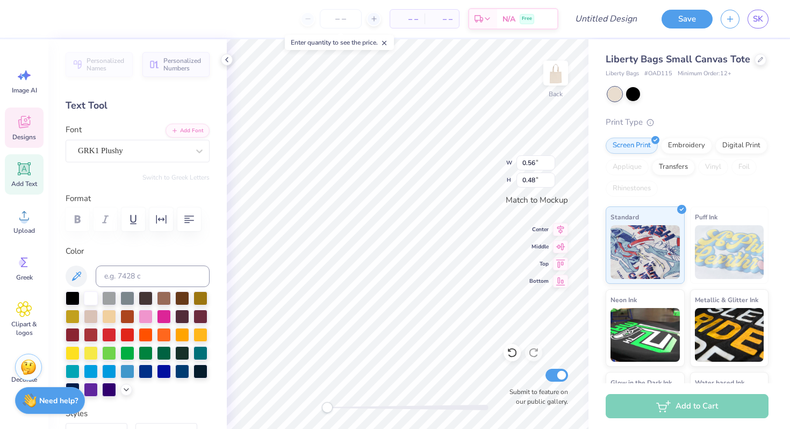
scroll to position [9, 1]
type textarea "k"
type textarea "j"
type textarea "p"
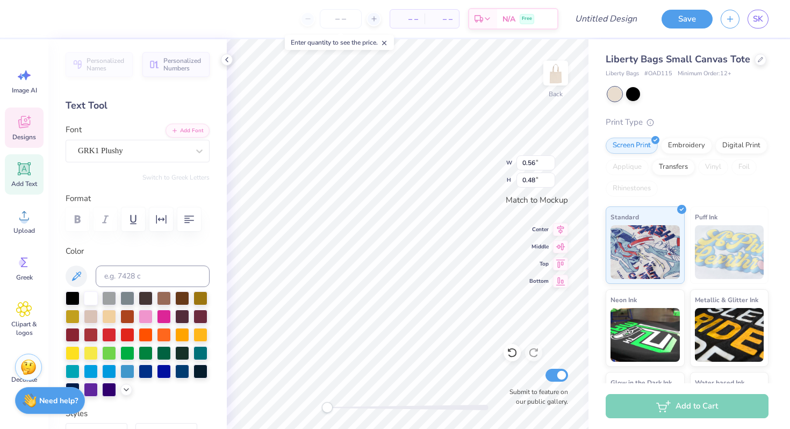
type textarea "h"
type textarea "a"
type textarea "s"
type textarea "d"
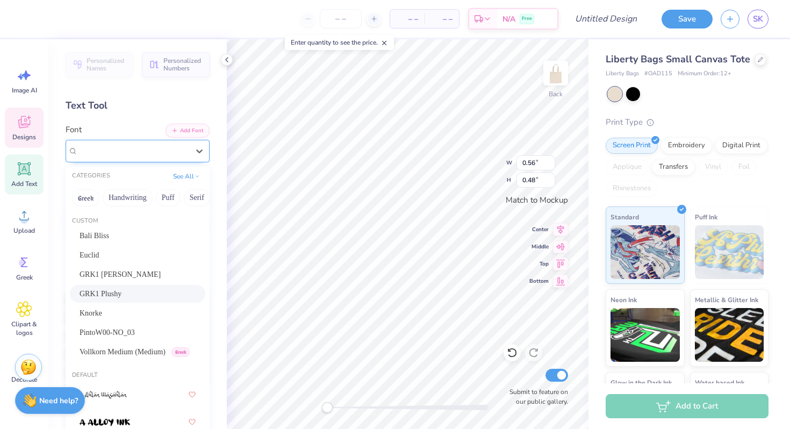
click at [170, 148] on div "GRK1 Plushy" at bounding box center [133, 150] width 113 height 17
click at [91, 200] on button "Greek" at bounding box center [85, 197] width 27 height 17
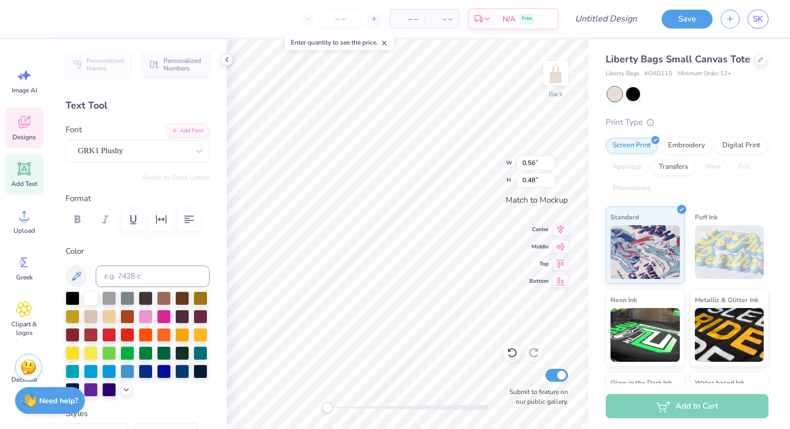
click at [138, 61] on div "Personalized Names Personalized Numbers" at bounding box center [138, 64] width 144 height 25
drag, startPoint x: 153, startPoint y: 73, endPoint x: 139, endPoint y: 141, distance: 69.6
click at [153, 73] on button "Personalized Numbers" at bounding box center [175, 64] width 67 height 25
click at [151, 64] on icon "button" at bounding box center [152, 64] width 4 height 7
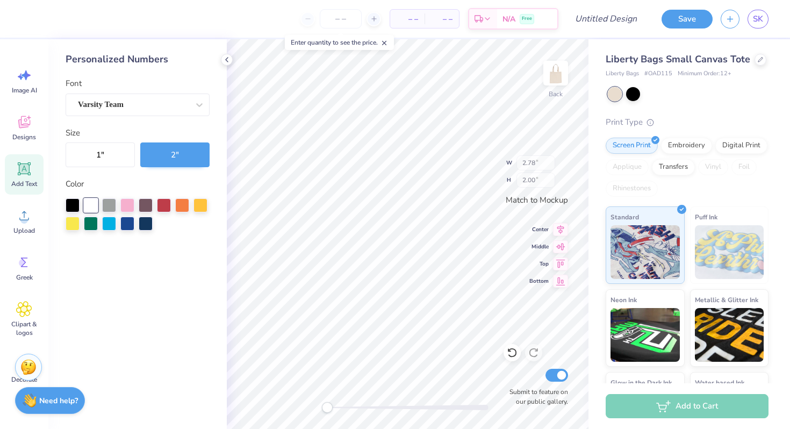
type input "2.78"
type input "2.00"
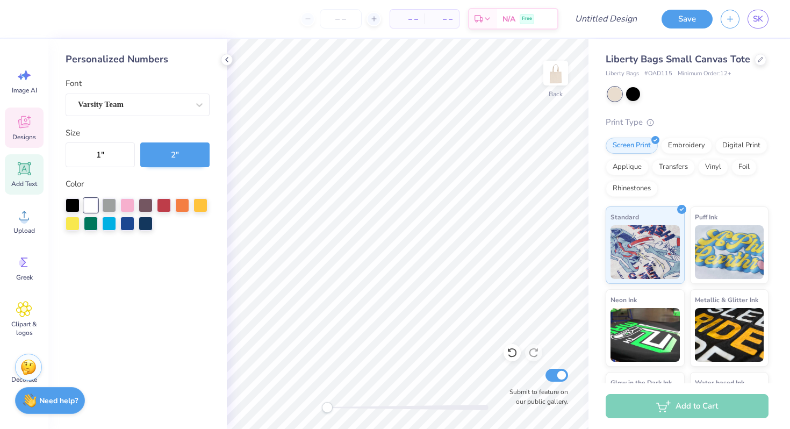
click at [29, 118] on icon at bounding box center [29, 118] width 4 height 4
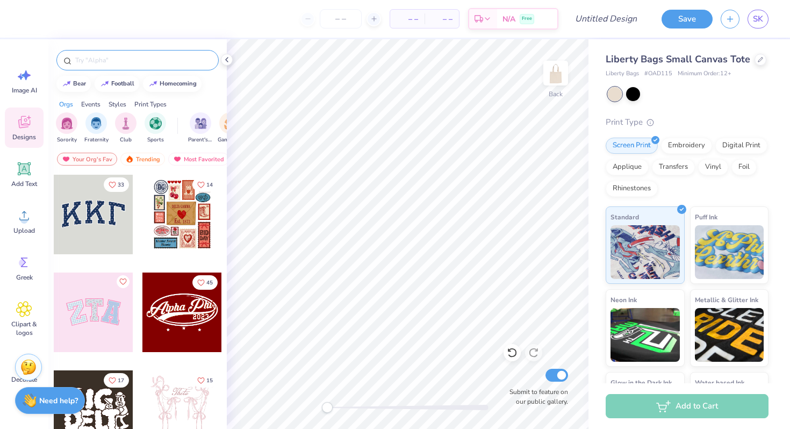
click at [125, 58] on input "text" at bounding box center [143, 60] width 138 height 11
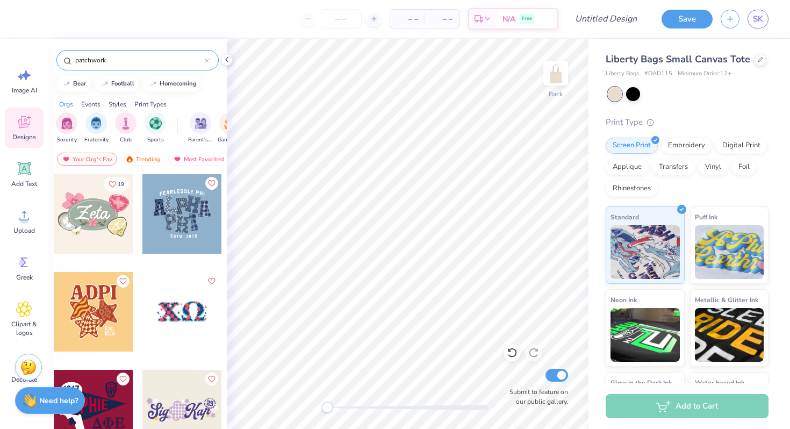
scroll to position [0, 0]
type input "p"
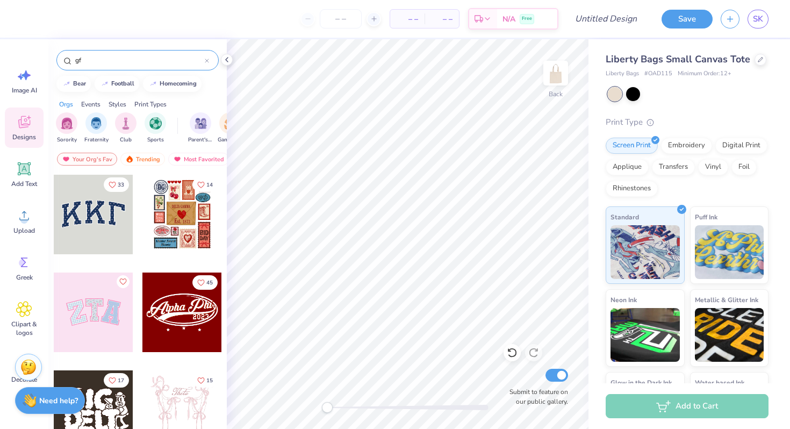
type input "g"
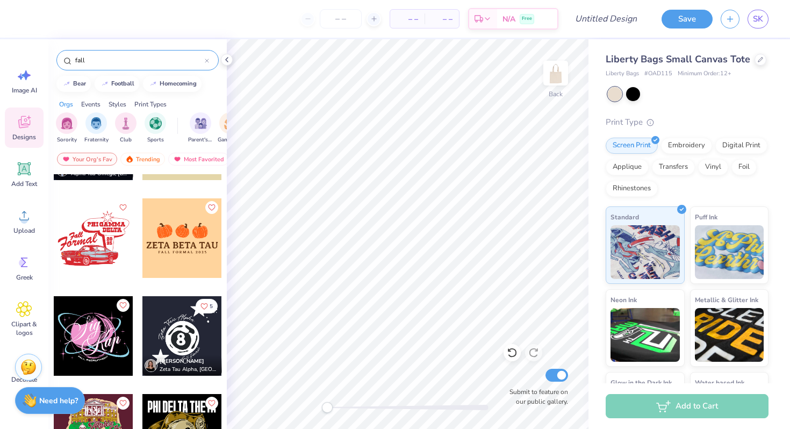
scroll to position [857, 0]
click at [184, 261] on div at bounding box center [182, 238] width 80 height 80
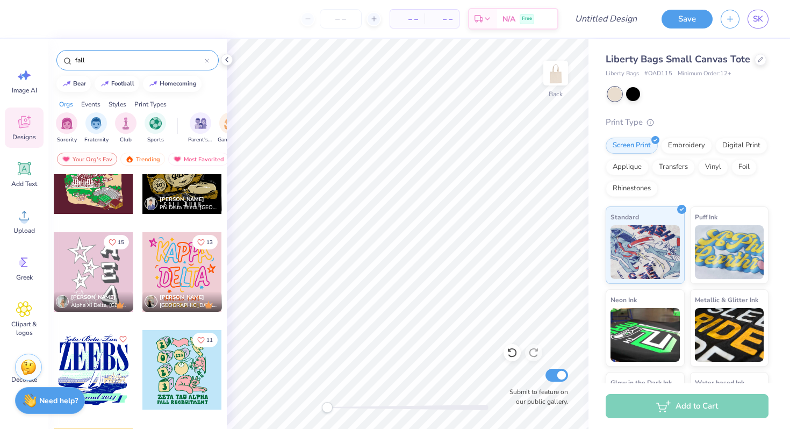
scroll to position [1116, 0]
drag, startPoint x: 127, startPoint y: 55, endPoint x: 92, endPoint y: 57, distance: 35.0
click at [92, 57] on input "fall" at bounding box center [139, 60] width 131 height 11
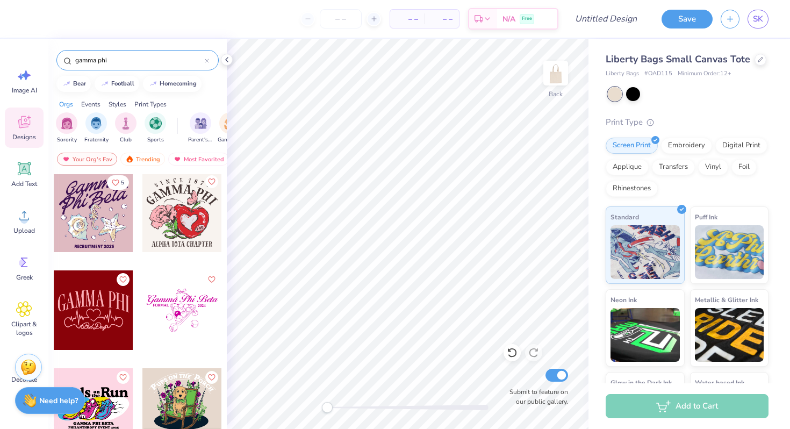
scroll to position [3619, 0]
type input "gamma phi"
click at [185, 212] on div at bounding box center [182, 213] width 80 height 80
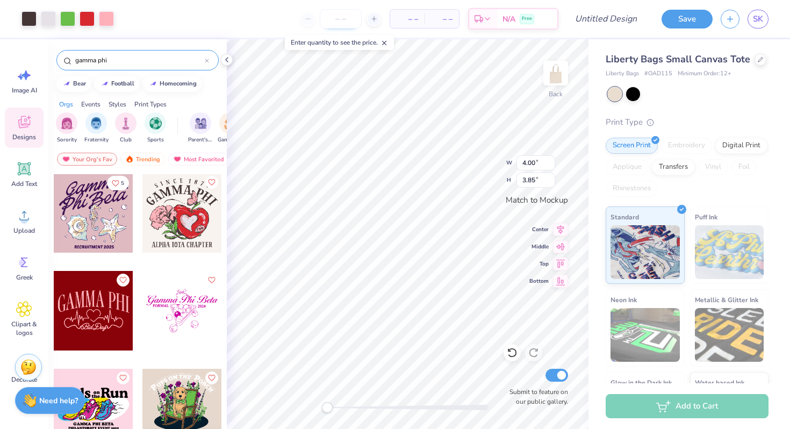
click at [342, 16] on input "number" at bounding box center [341, 18] width 42 height 19
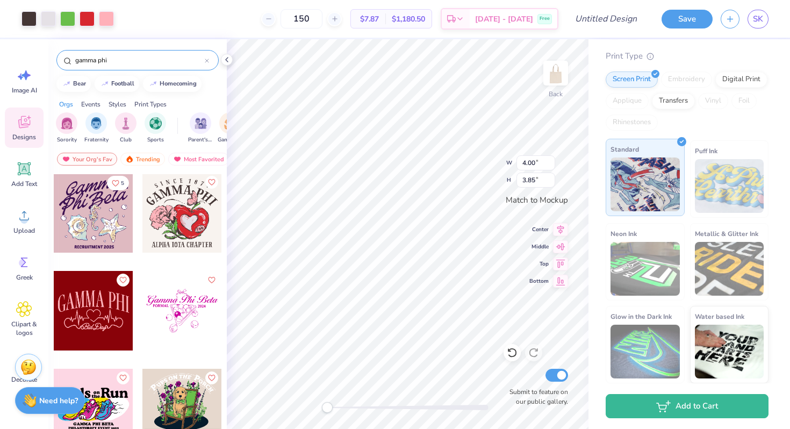
scroll to position [0, 0]
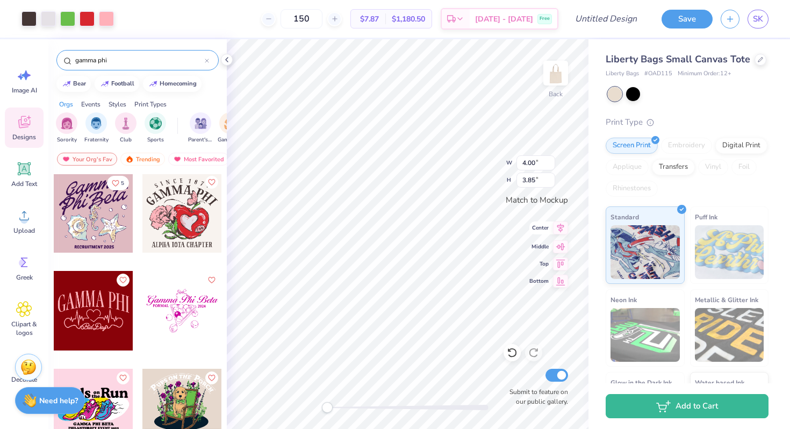
type input "150"
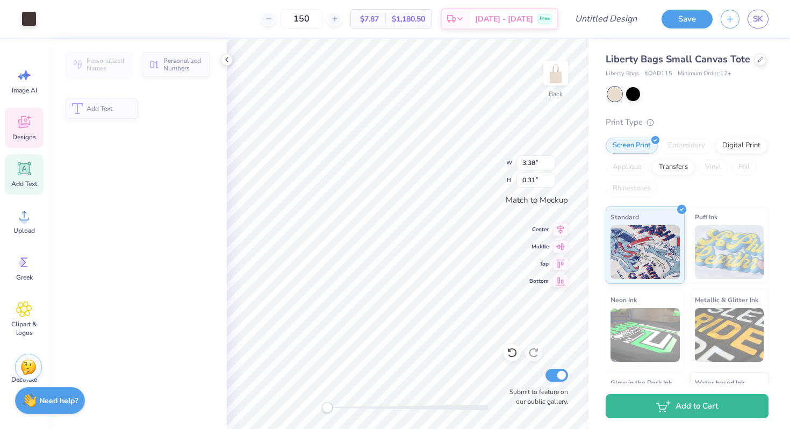
scroll to position [9, 1]
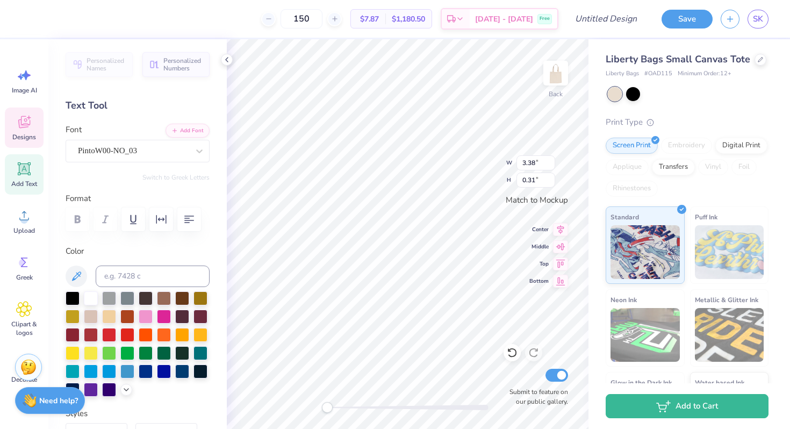
click at [322, 23] on input "150" at bounding box center [301, 18] width 42 height 19
click at [322, 10] on input "150" at bounding box center [301, 18] width 42 height 19
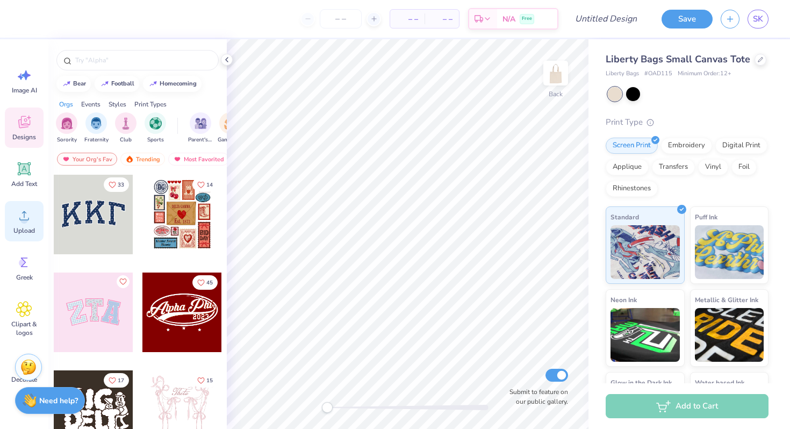
click at [31, 225] on div "Upload" at bounding box center [24, 221] width 39 height 40
click at [14, 321] on span "Clipart & logos" at bounding box center [23, 328] width 35 height 17
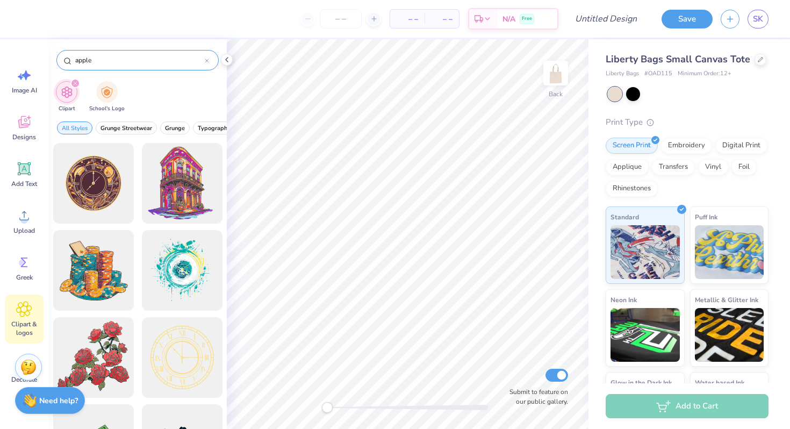
type input "apple"
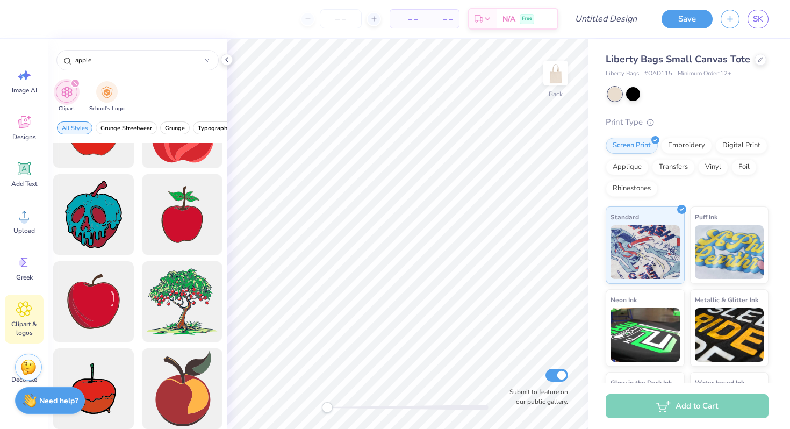
scroll to position [236, 0]
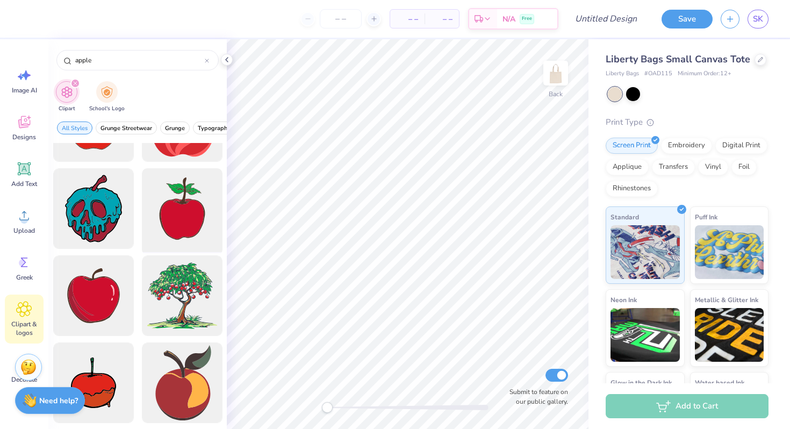
click at [178, 213] on div at bounding box center [182, 208] width 89 height 89
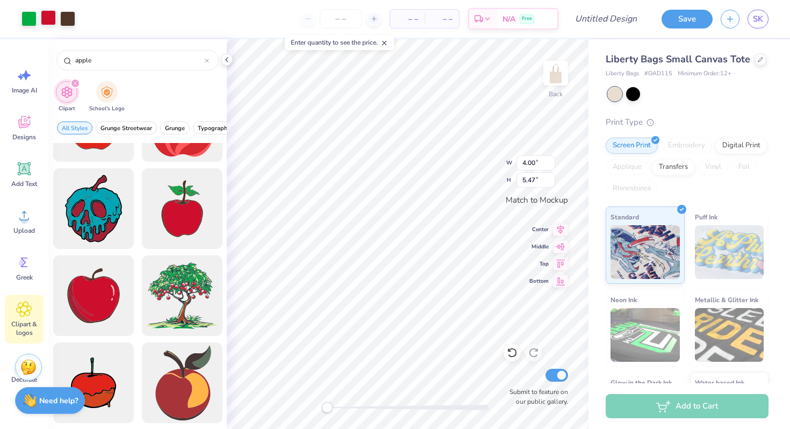
click at [49, 25] on div at bounding box center [48, 17] width 15 height 15
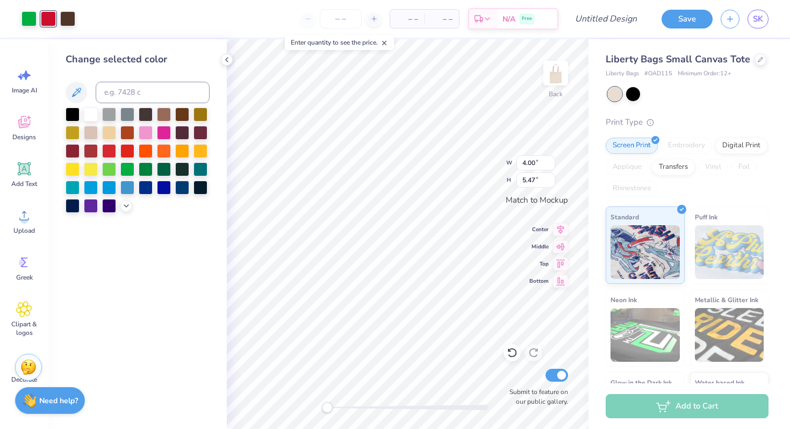
click at [48, 21] on div at bounding box center [48, 18] width 15 height 15
click at [124, 207] on icon at bounding box center [126, 204] width 9 height 9
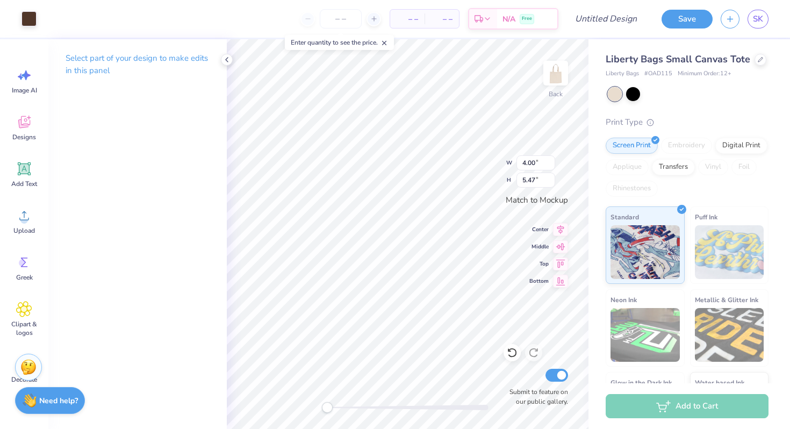
type input "2.95"
type input "0.98"
click at [34, 20] on div at bounding box center [28, 17] width 15 height 15
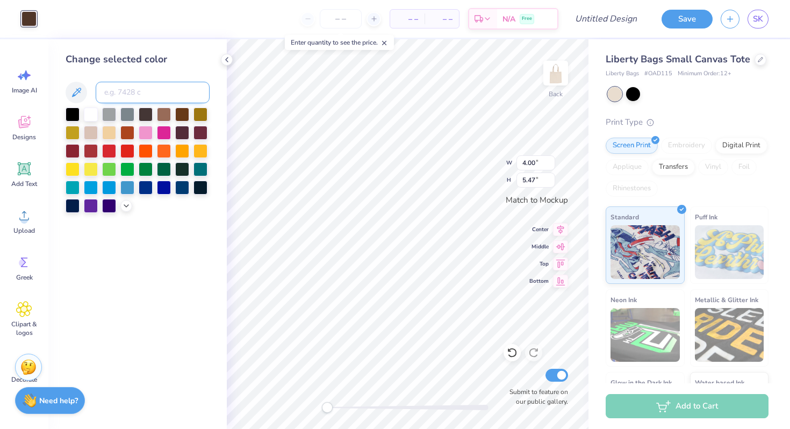
click at [137, 92] on input at bounding box center [153, 92] width 114 height 21
type input "186"
click at [73, 151] on div at bounding box center [73, 150] width 14 height 14
type input "1.91"
type input "2.61"
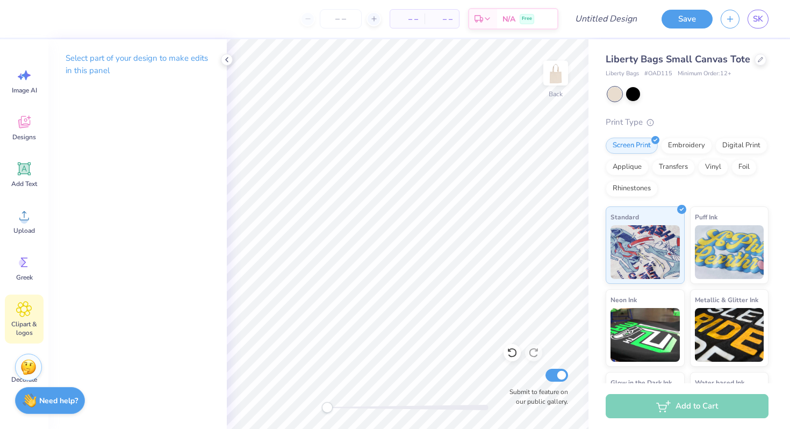
click at [28, 314] on icon at bounding box center [24, 309] width 16 height 16
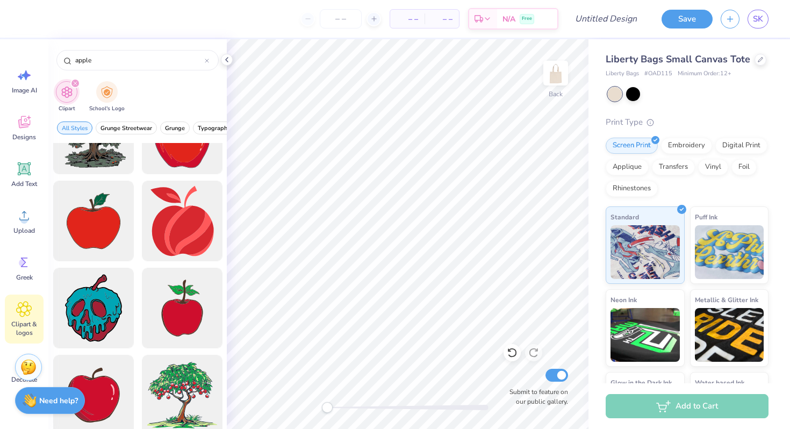
scroll to position [33, 0]
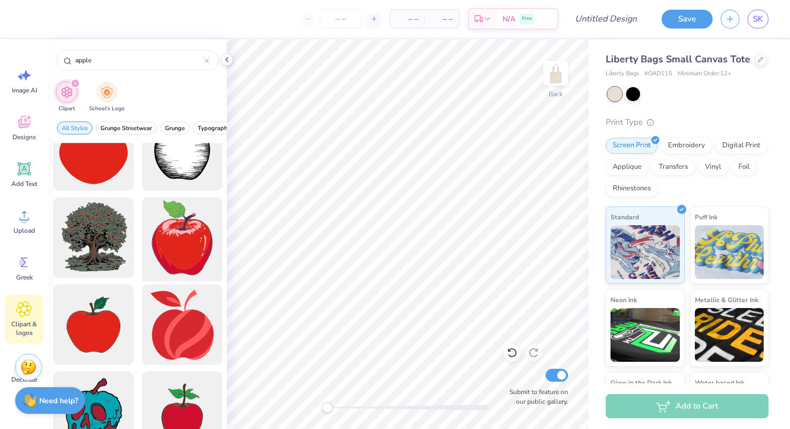
click at [197, 221] on div at bounding box center [182, 237] width 89 height 89
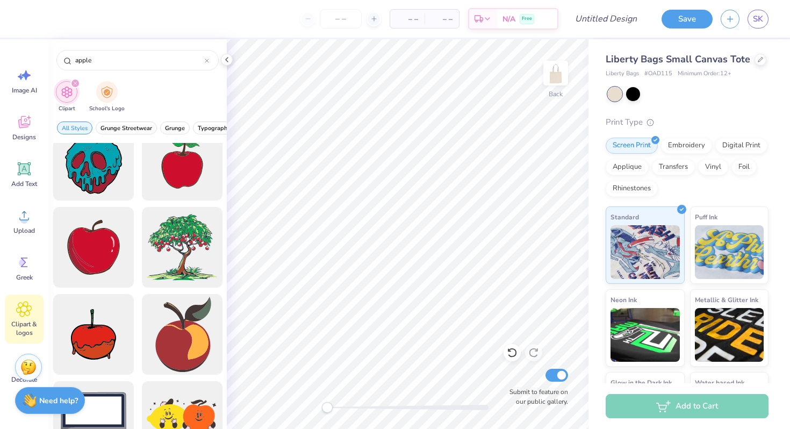
scroll to position [298, 0]
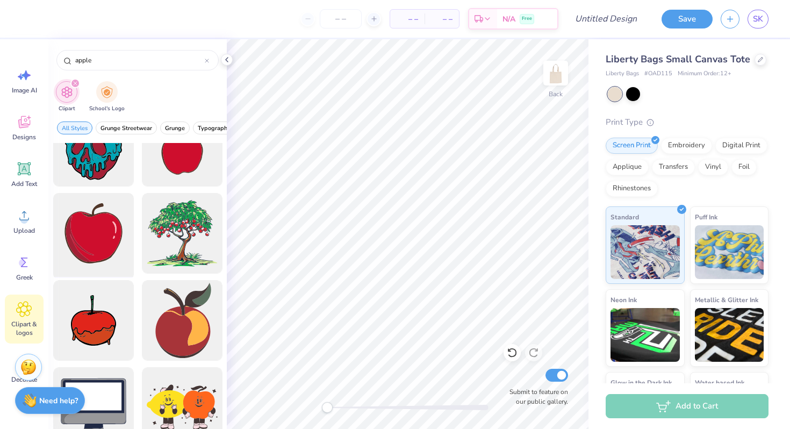
click at [94, 250] on div at bounding box center [93, 233] width 89 height 89
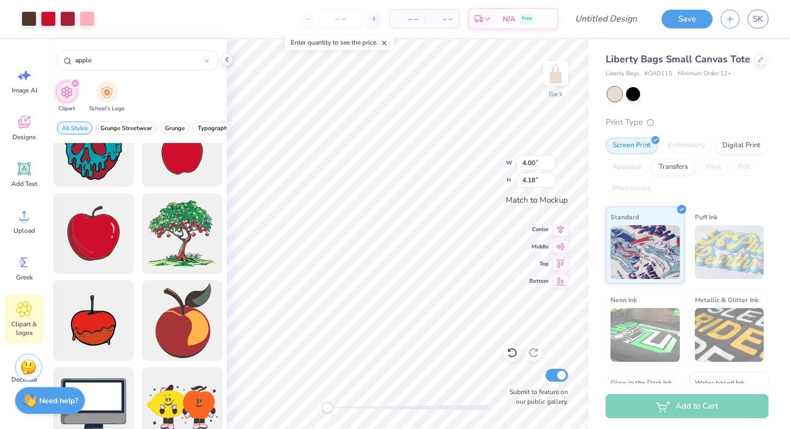
type input "1.89"
type input "1.97"
type input "1.54"
type input "1.61"
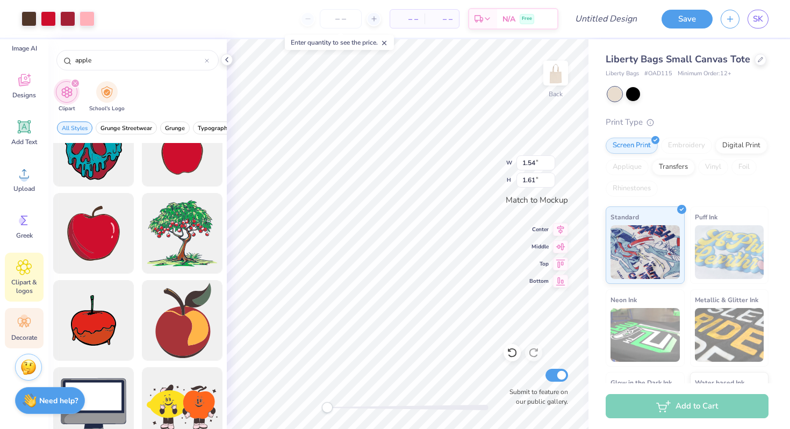
click at [26, 332] on div "Decorate" at bounding box center [24, 328] width 39 height 40
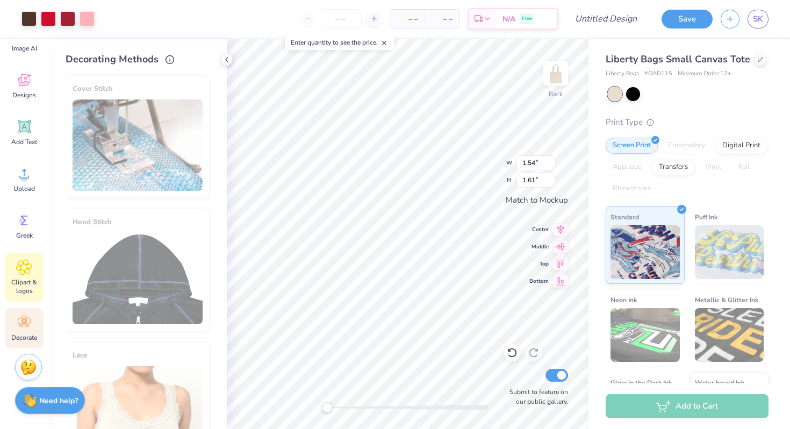
click at [27, 289] on span "Clipart & logos" at bounding box center [23, 286] width 35 height 17
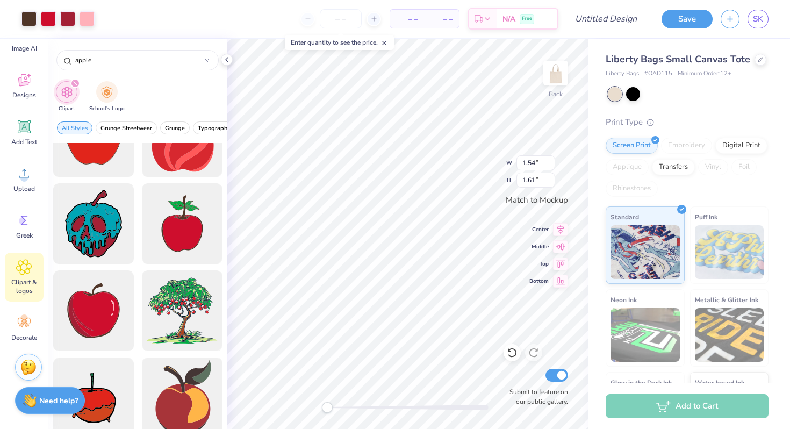
scroll to position [225, 0]
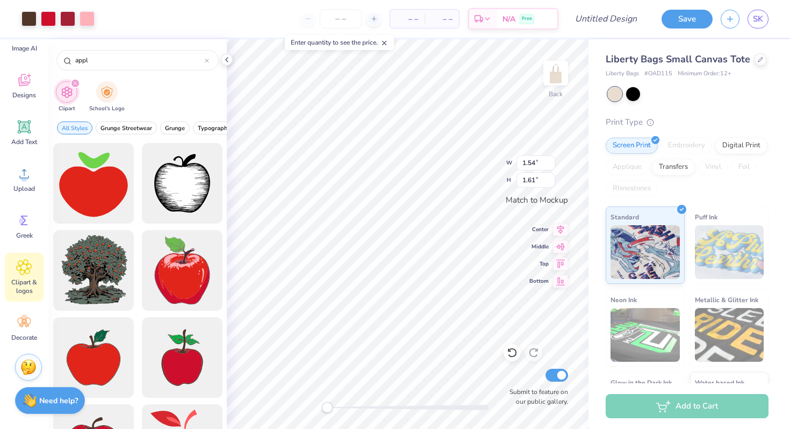
type input "appl"
click at [19, 19] on div "Art colors" at bounding box center [18, 19] width 37 height 38
click at [27, 19] on div at bounding box center [28, 17] width 15 height 15
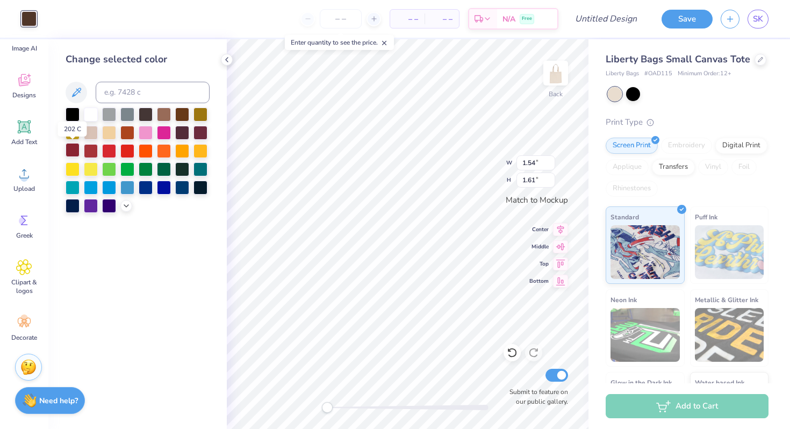
click at [70, 149] on div at bounding box center [73, 150] width 14 height 14
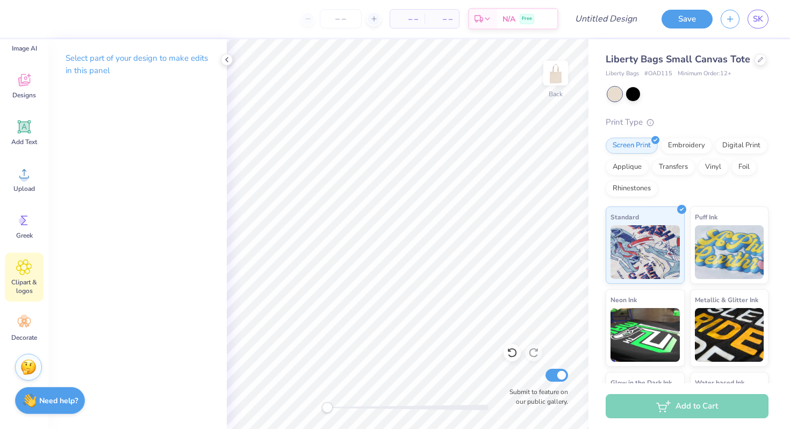
click at [20, 278] on span "Clipart & logos" at bounding box center [23, 286] width 35 height 17
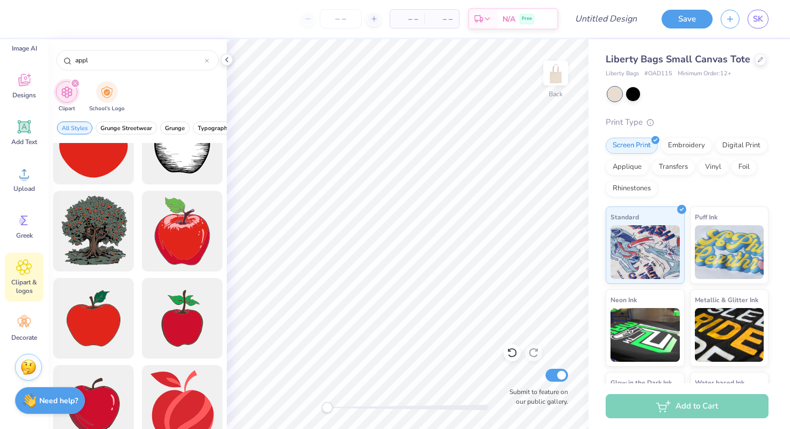
scroll to position [0, 0]
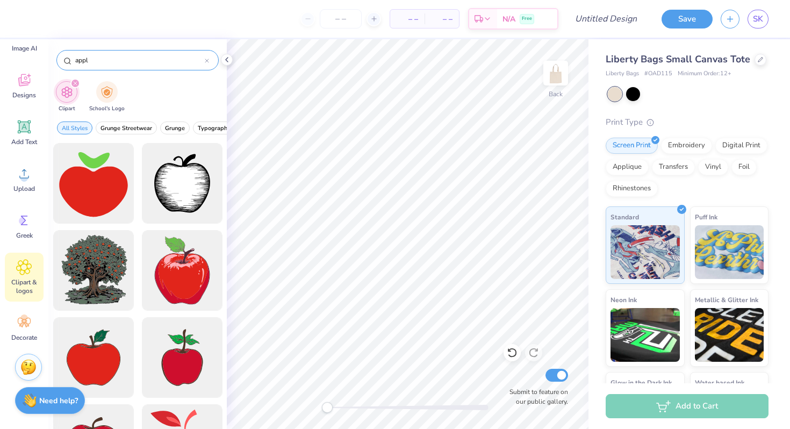
click at [101, 57] on input "appl" at bounding box center [139, 60] width 131 height 11
type input "a"
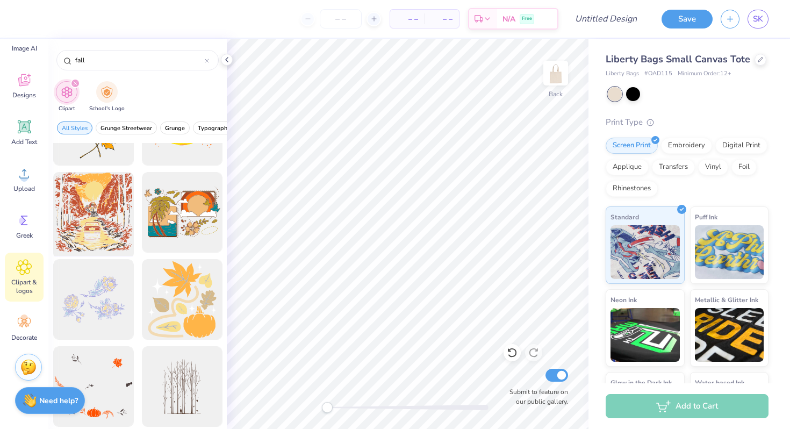
scroll to position [892, 0]
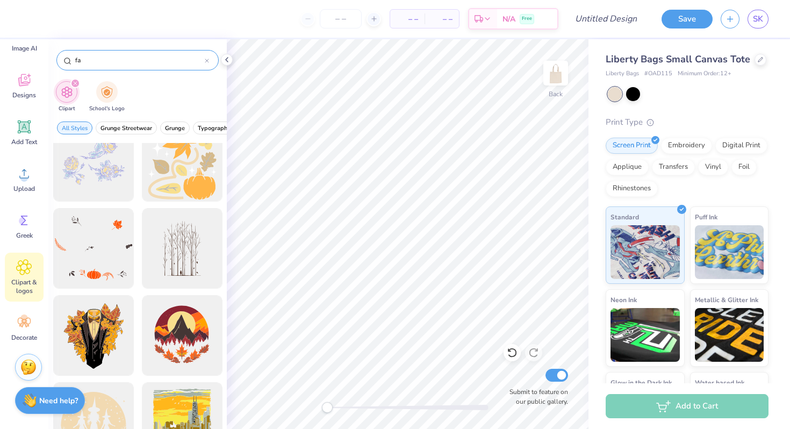
type input "f"
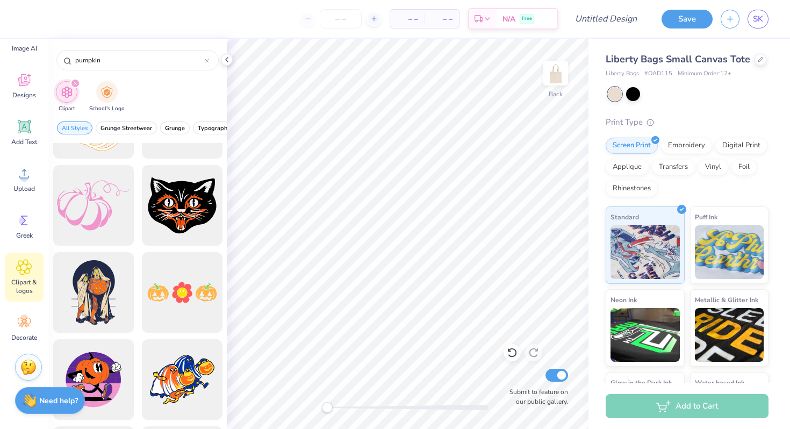
scroll to position [3718, 0]
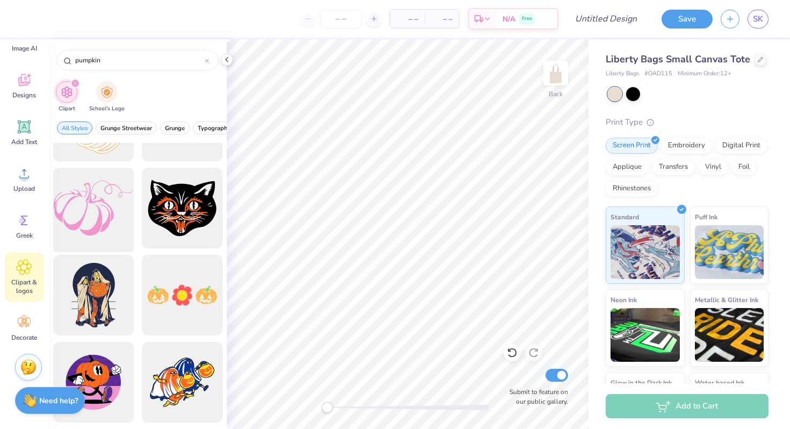
type input "pumpkin"
click at [85, 206] on div at bounding box center [93, 208] width 89 height 89
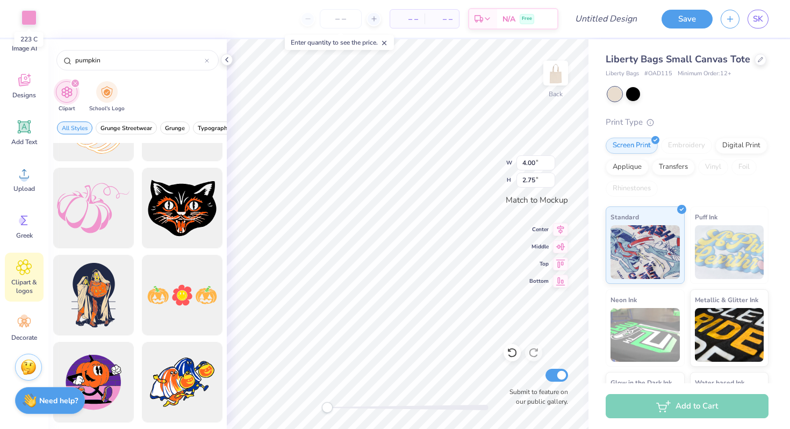
click at [32, 25] on div at bounding box center [28, 17] width 15 height 15
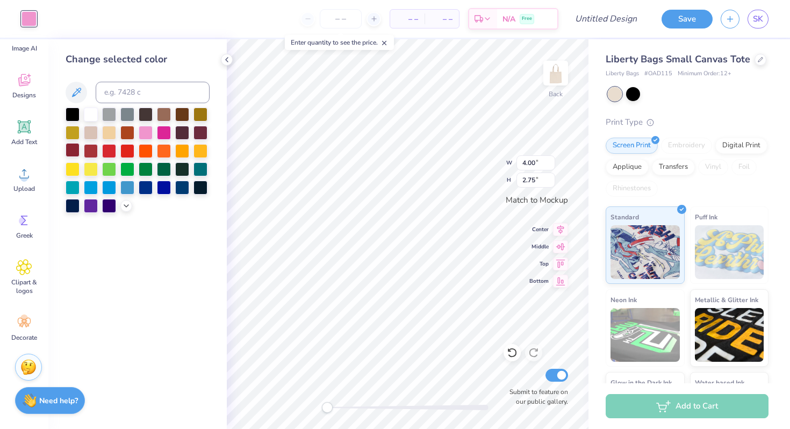
click at [76, 148] on div at bounding box center [73, 150] width 14 height 14
type input "2.41"
type input "1.66"
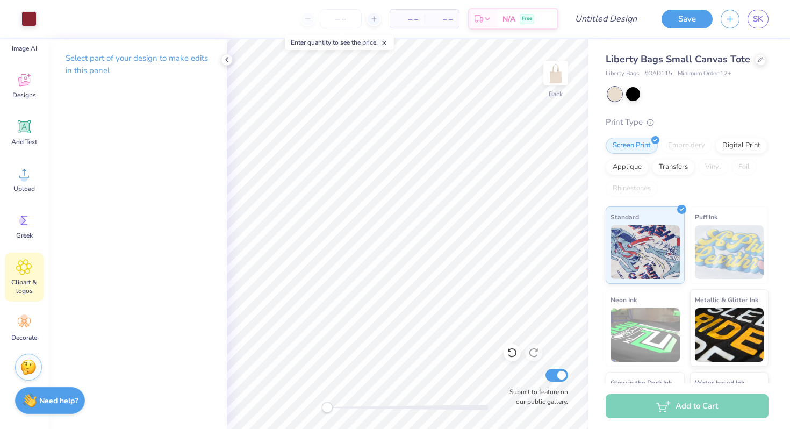
click at [40, 271] on div "Clipart & logos" at bounding box center [24, 276] width 39 height 49
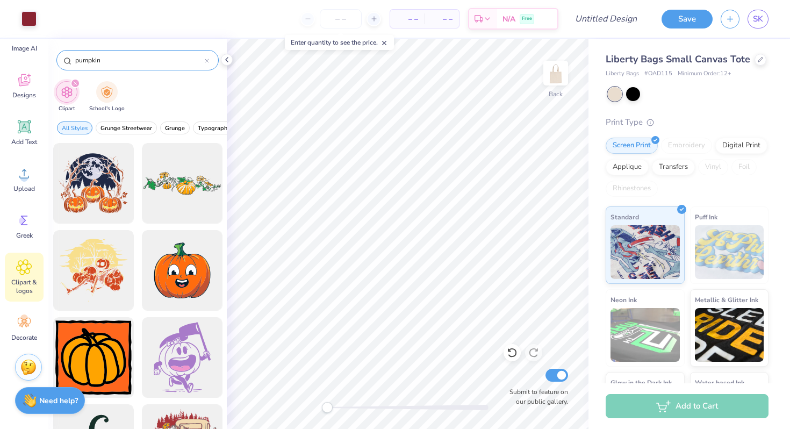
drag, startPoint x: 112, startPoint y: 61, endPoint x: 74, endPoint y: 61, distance: 38.1
click at [74, 61] on input "pumpkin" at bounding box center [139, 60] width 131 height 11
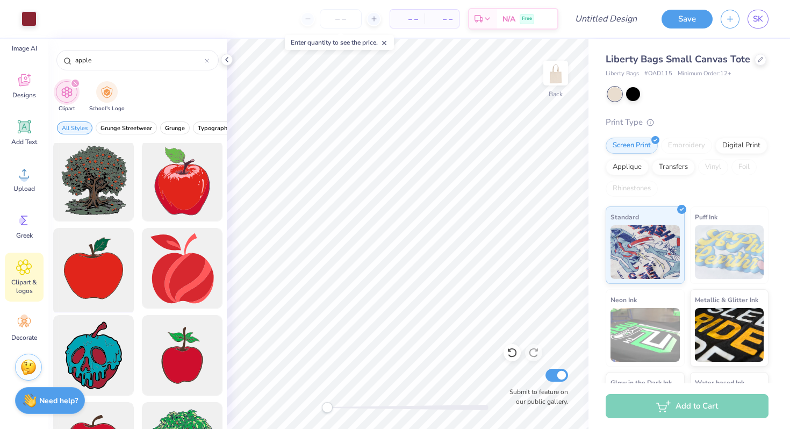
scroll to position [92, 0]
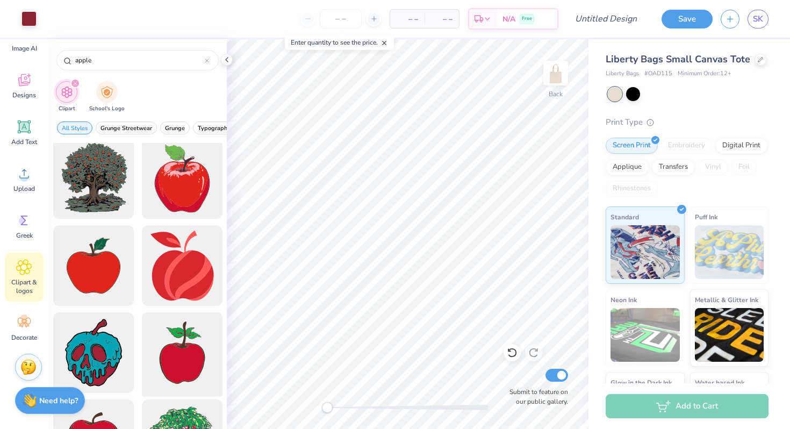
type input "apple"
click at [192, 357] on div at bounding box center [182, 352] width 89 height 89
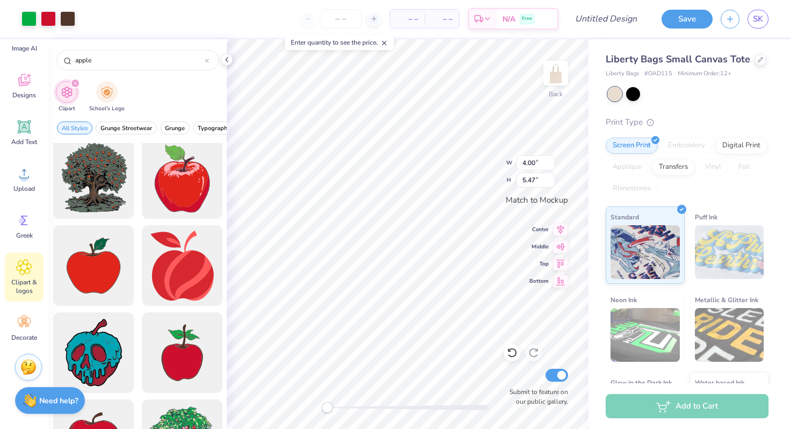
type input "1.35"
type input "1.84"
type input "0.73"
type input "0.99"
type input "0.56"
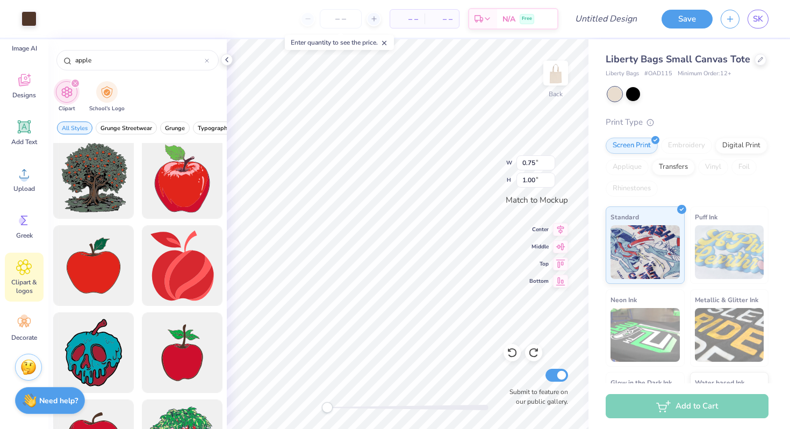
type input "0.22"
click at [24, 27] on div "Art colors" at bounding box center [18, 19] width 37 height 38
click at [28, 20] on div at bounding box center [28, 17] width 15 height 15
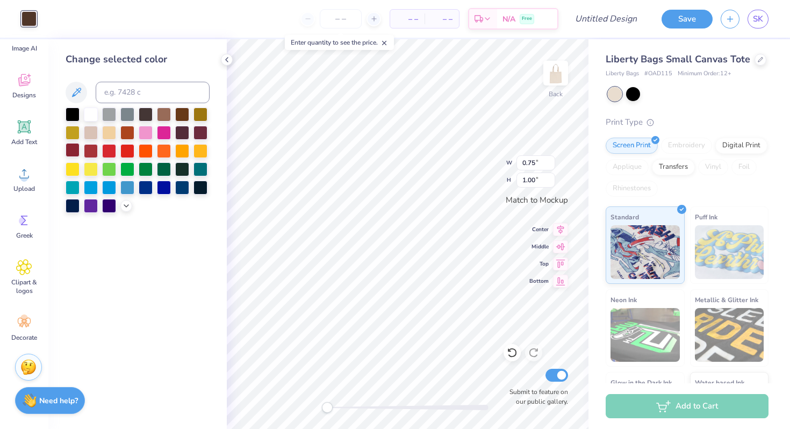
click at [73, 147] on div at bounding box center [73, 150] width 14 height 14
type input "0.89"
type input "1.18"
type input "2.41"
type input "1.66"
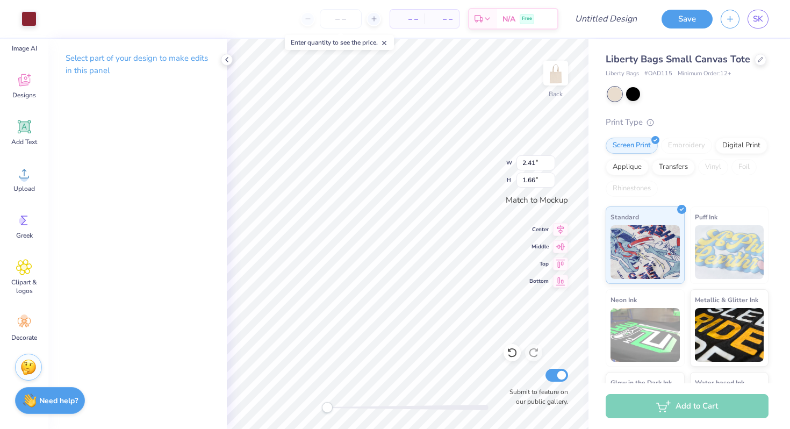
click at [66, 70] on p "Select part of your design to make edits in this panel" at bounding box center [138, 64] width 144 height 25
click at [32, 292] on span "Clipart & logos" at bounding box center [23, 286] width 35 height 17
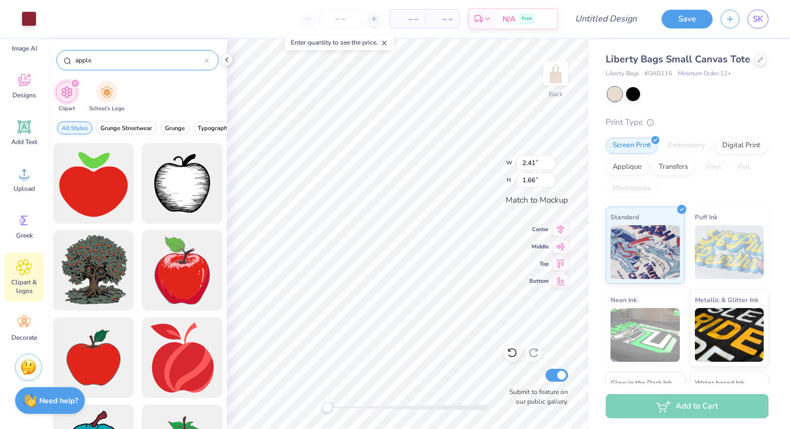
click at [207, 59] on icon at bounding box center [207, 61] width 4 height 4
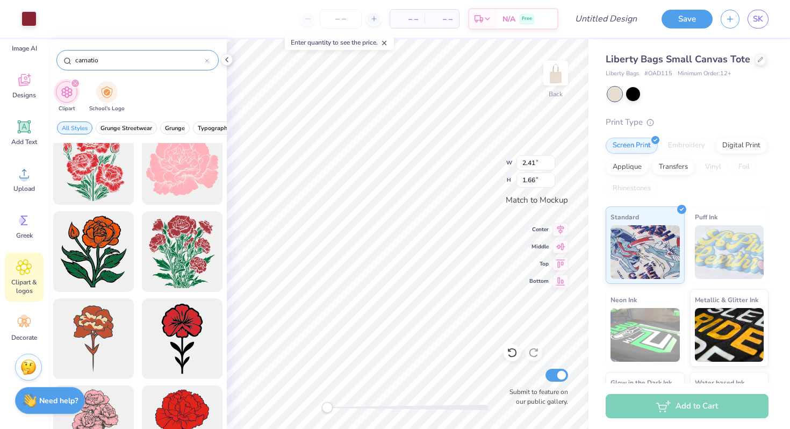
scroll to position [0, 0]
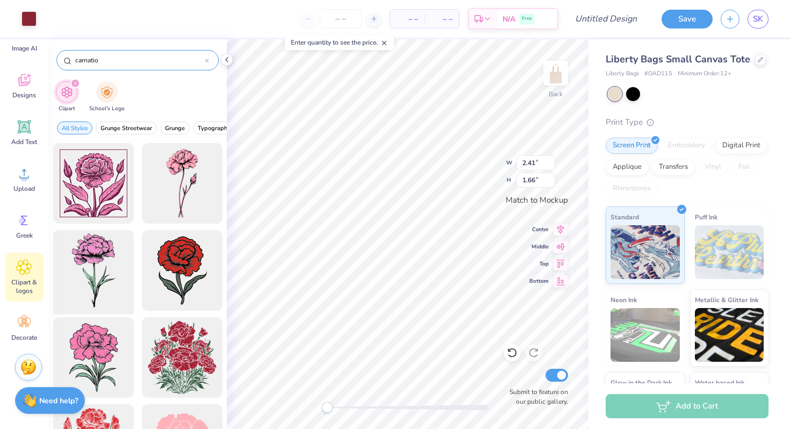
type input "carnatio"
click at [113, 259] on div at bounding box center [93, 270] width 89 height 89
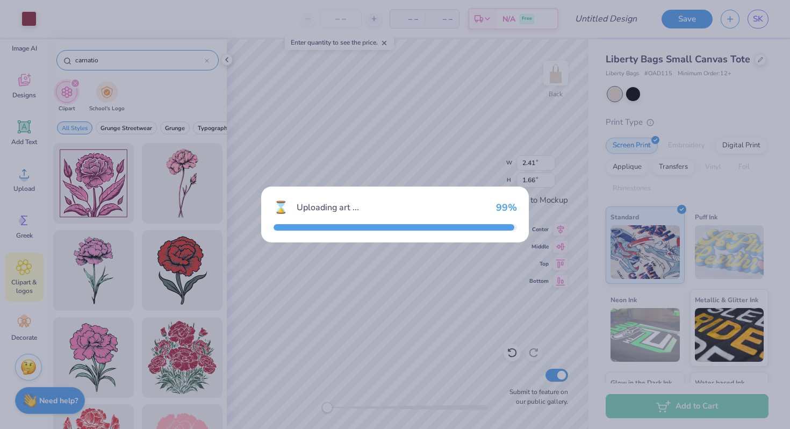
type input "3.20"
type input "5.47"
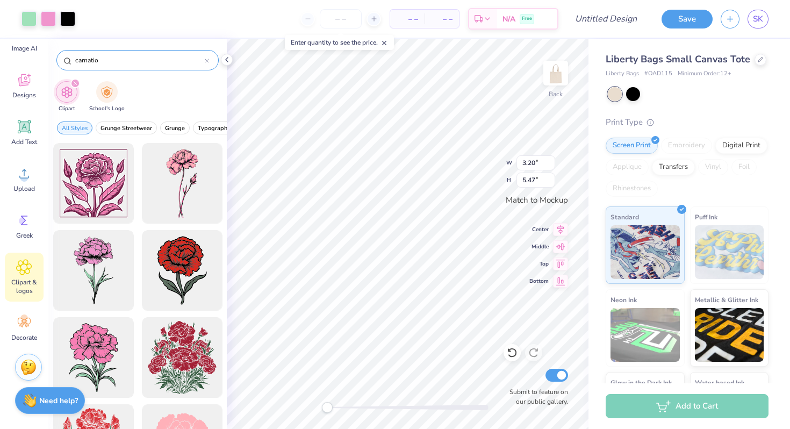
type input "1.24"
type input "2.12"
type input "0.44"
type input "0.74"
type input "0.99"
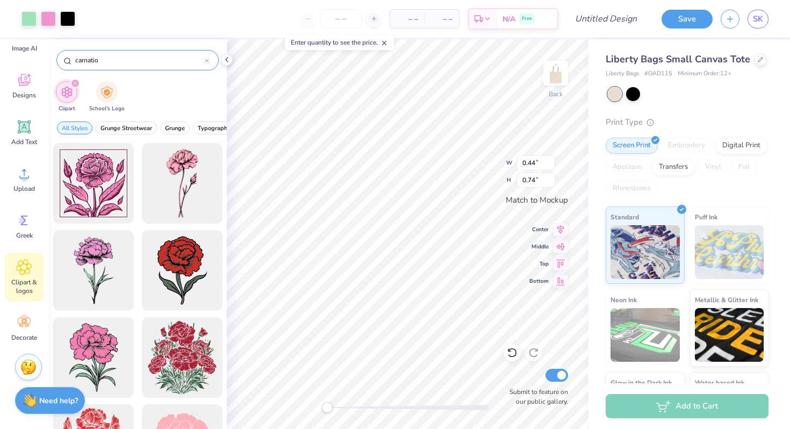
type input "1.69"
type input "2.65"
type input "1.79"
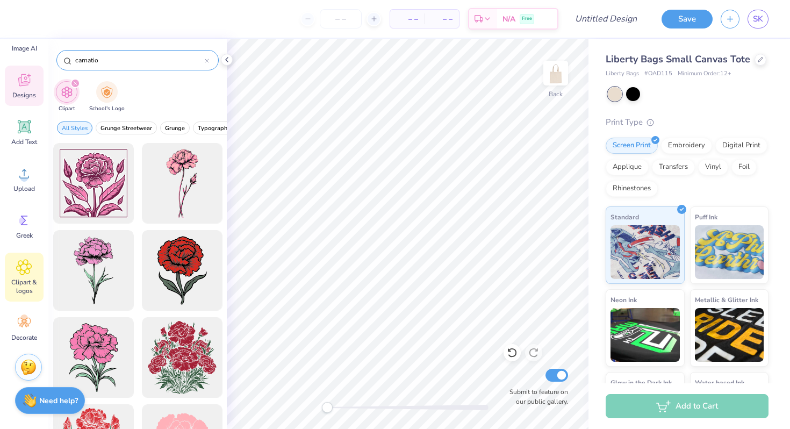
click at [20, 102] on div "Designs" at bounding box center [24, 86] width 39 height 40
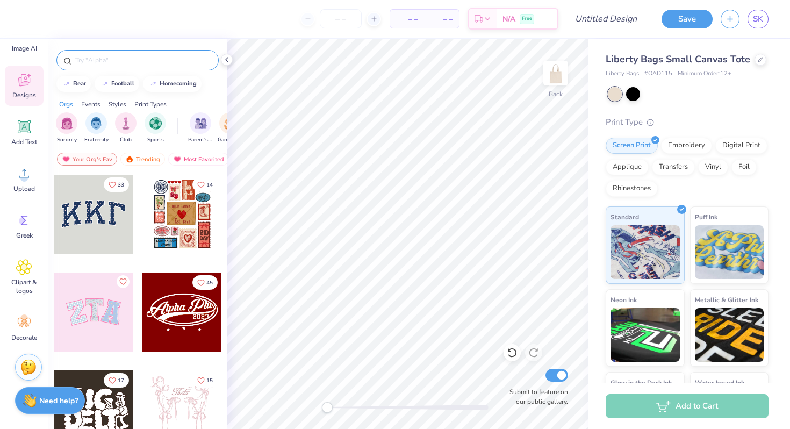
click at [109, 63] on input "text" at bounding box center [143, 60] width 138 height 11
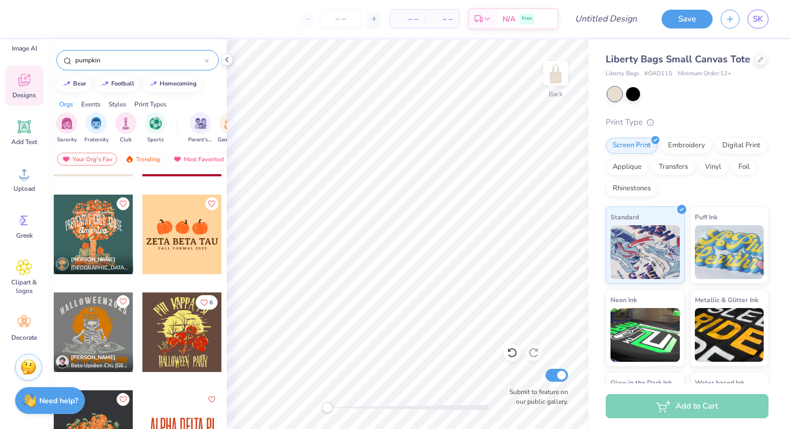
scroll to position [108, 0]
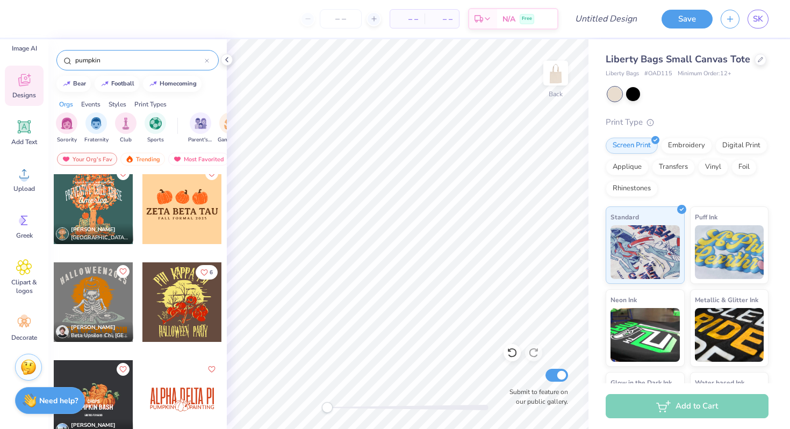
type input "pumpkin"
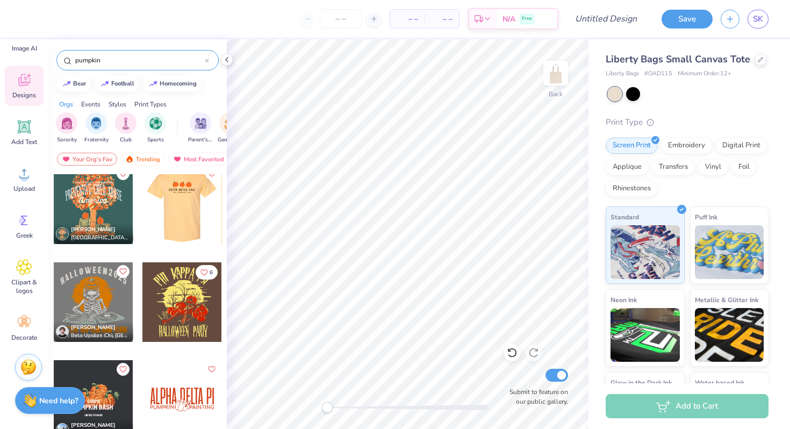
click at [142, 225] on div at bounding box center [103, 204] width 80 height 80
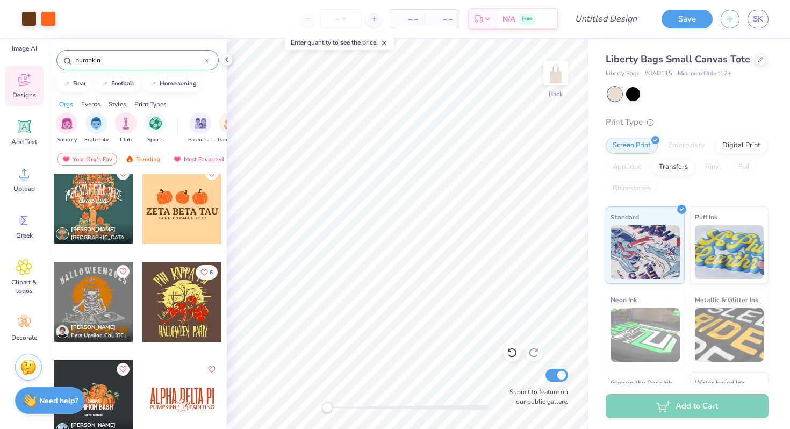
click at [340, 37] on div "Enter quantity to see the price." at bounding box center [339, 42] width 109 height 15
click at [340, 16] on input "number" at bounding box center [341, 18] width 42 height 19
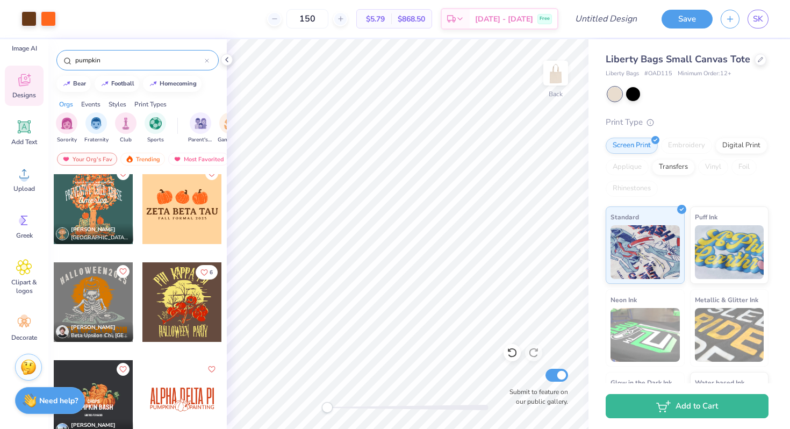
type input "150"
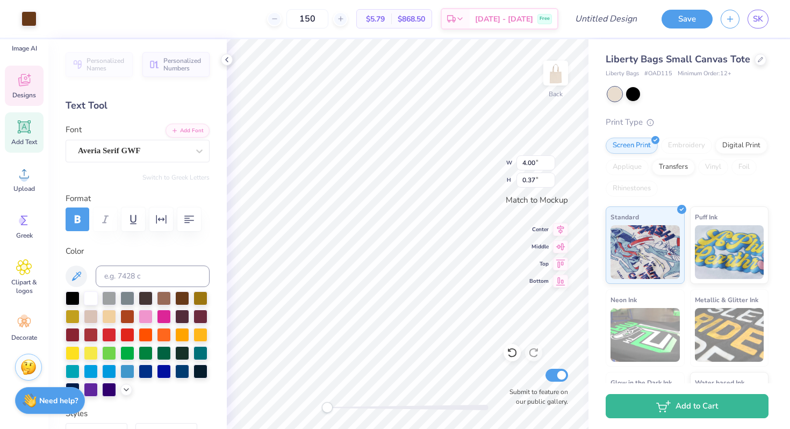
scroll to position [9, 1]
type textarea "Z"
type textarea "GAMMA PHI BETA"
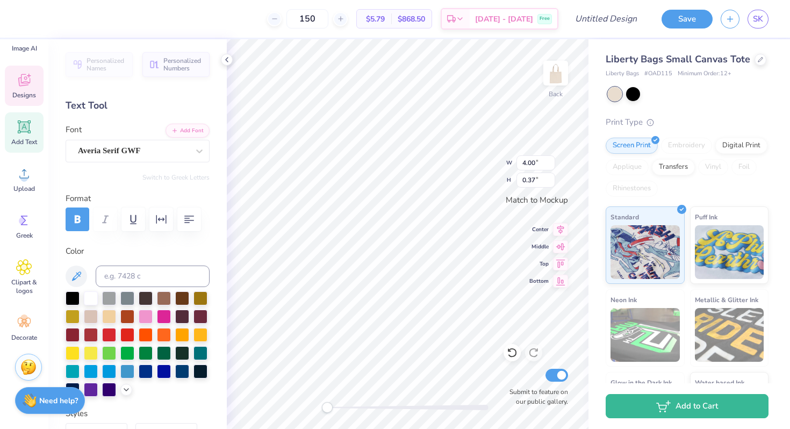
type input "2.68"
type input "0.16"
type input "3.97"
type textarea "GAMMA PHI"
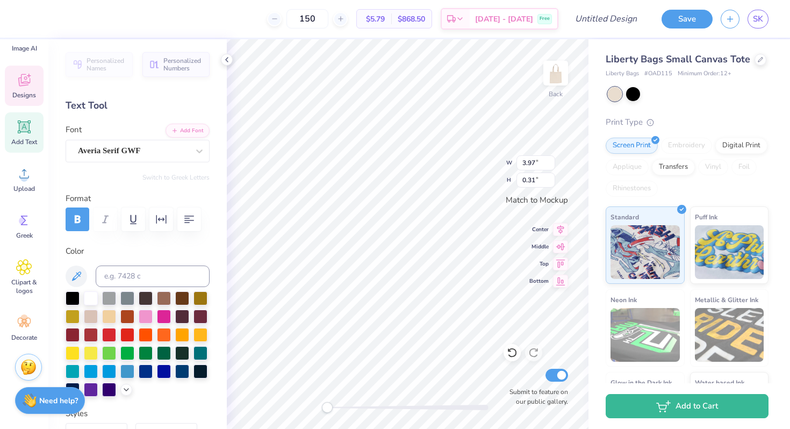
scroll to position [9, 4]
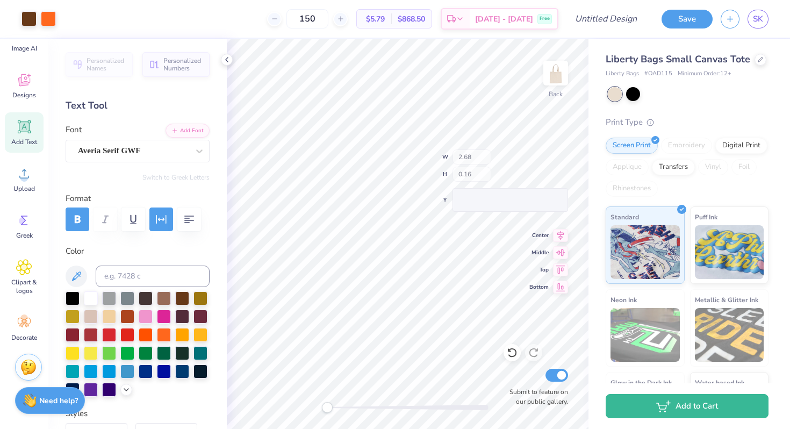
type input "2.68"
type input "0.16"
type input "0.31"
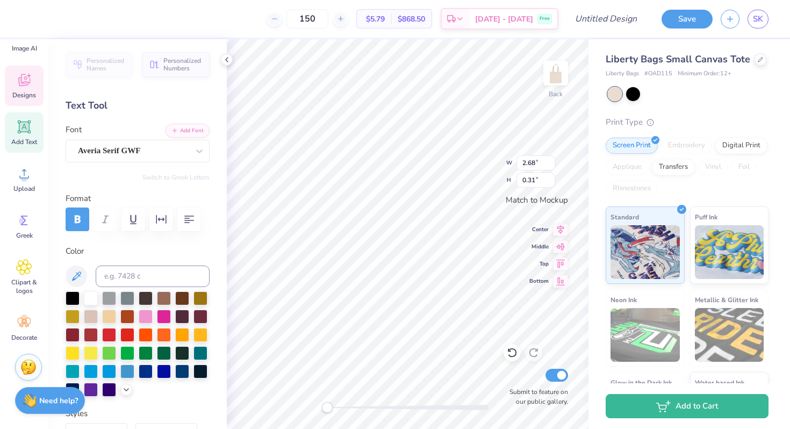
type textarea "P"
type textarea "BETA"
type input "3.15"
type input "0.36"
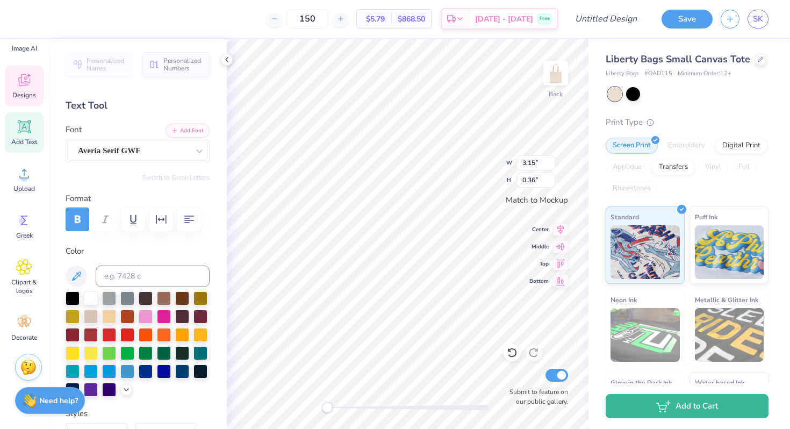
type input "1.13"
type input "0.31"
type input "3.15"
type input "0.36"
type input "1.32"
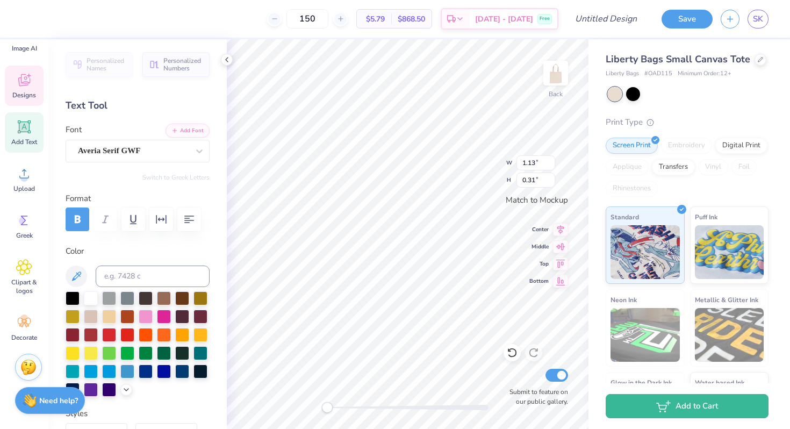
type input "0.36"
type textarea "SISTERHOOD RETREAT 2025"
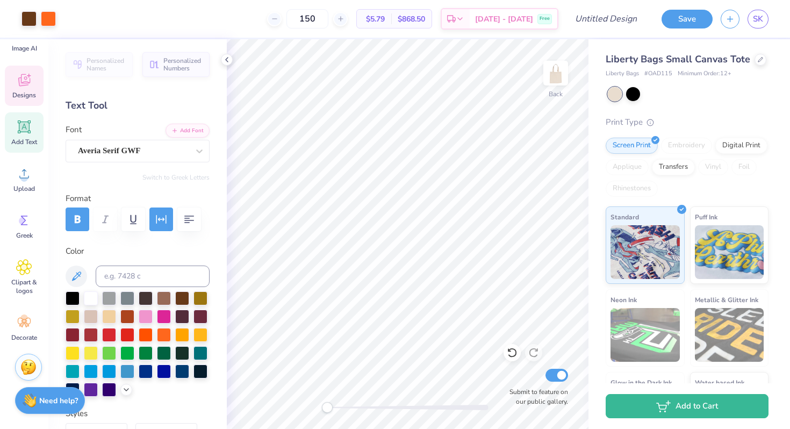
click at [29, 92] on span "Designs" at bounding box center [24, 95] width 24 height 9
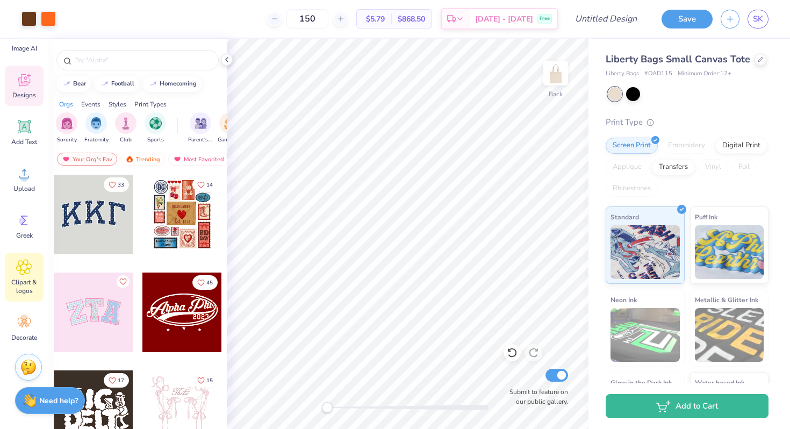
click at [34, 287] on span "Clipart & logos" at bounding box center [23, 286] width 35 height 17
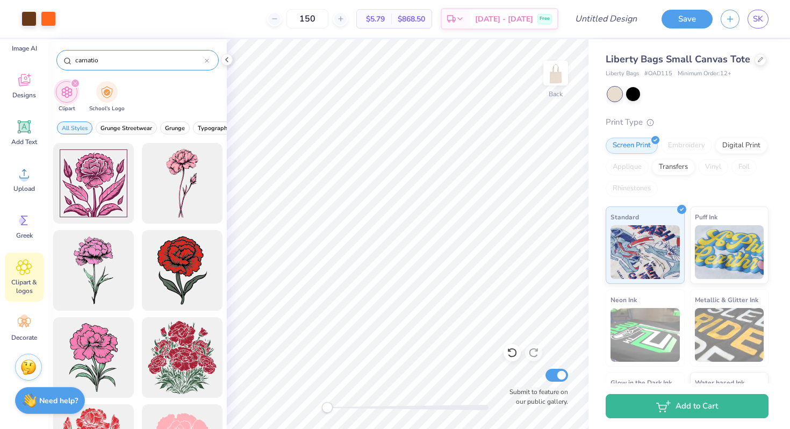
click at [207, 60] on icon at bounding box center [207, 61] width 4 height 4
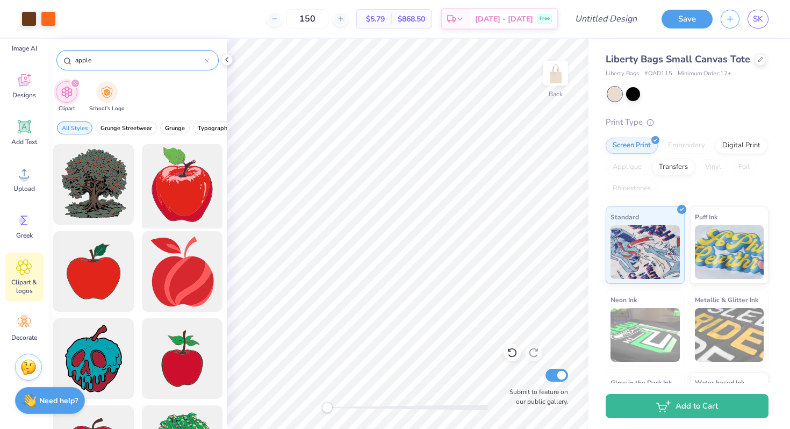
scroll to position [86, 0]
type input "apple"
click at [199, 206] on div at bounding box center [182, 184] width 89 height 89
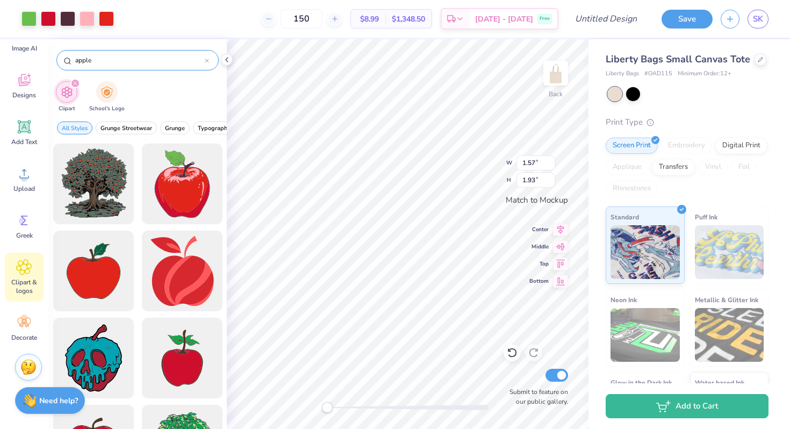
type input "1.57"
type input "1.93"
